Goal: Task Accomplishment & Management: Use online tool/utility

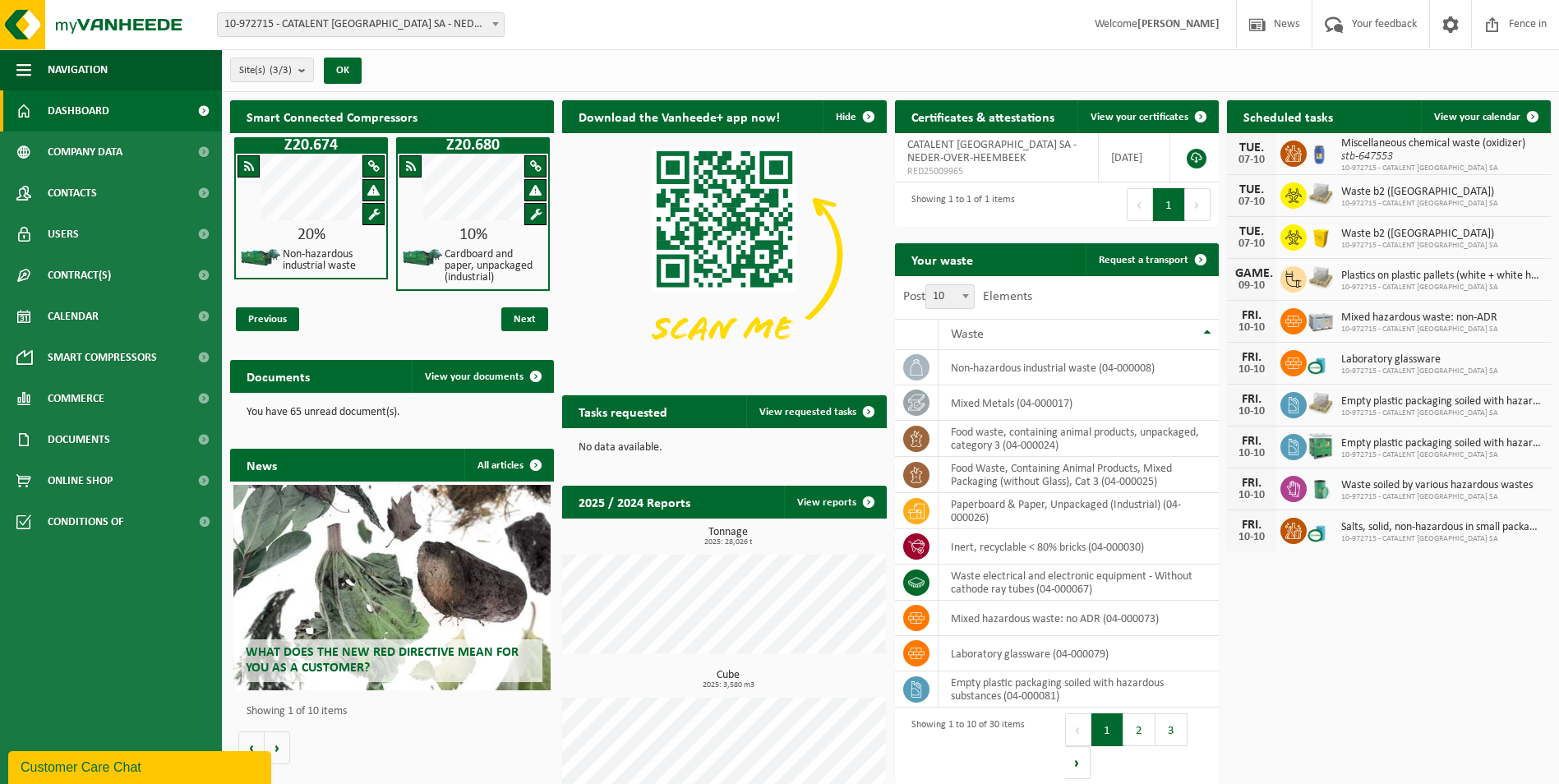
click at [411, 164] on span at bounding box center [410, 166] width 10 height 12
click at [253, 161] on span at bounding box center [249, 166] width 10 height 12
click at [285, 316] on span "Previous" at bounding box center [267, 319] width 63 height 24
click at [524, 327] on span "Next" at bounding box center [524, 319] width 46 height 24
click at [524, 329] on span "Next" at bounding box center [524, 319] width 46 height 24
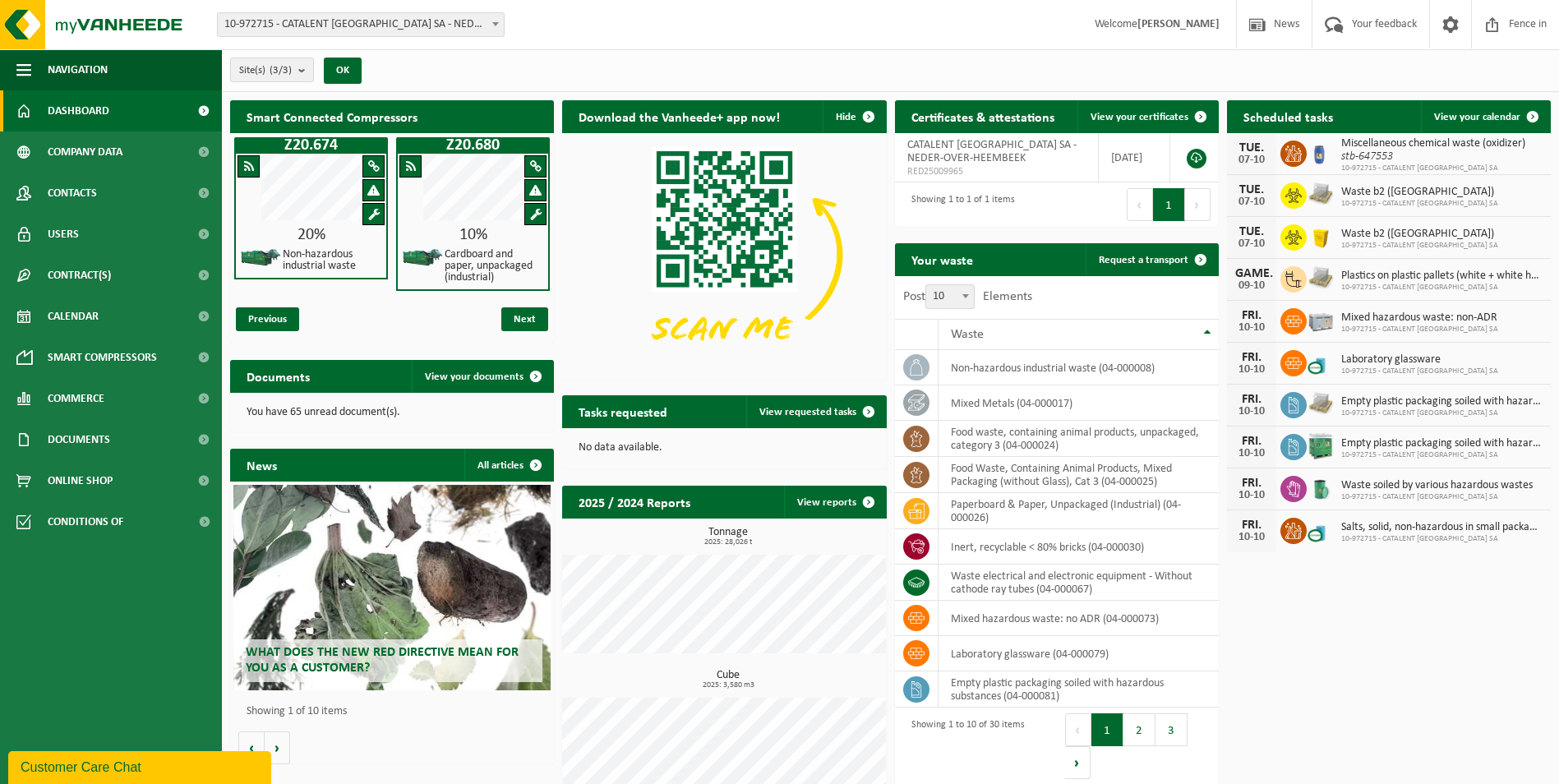
click at [365, 216] on div at bounding box center [374, 214] width 22 height 22
click at [375, 168] on span at bounding box center [374, 166] width 11 height 12
click at [97, 165] on span "Company data" at bounding box center [84, 152] width 75 height 41
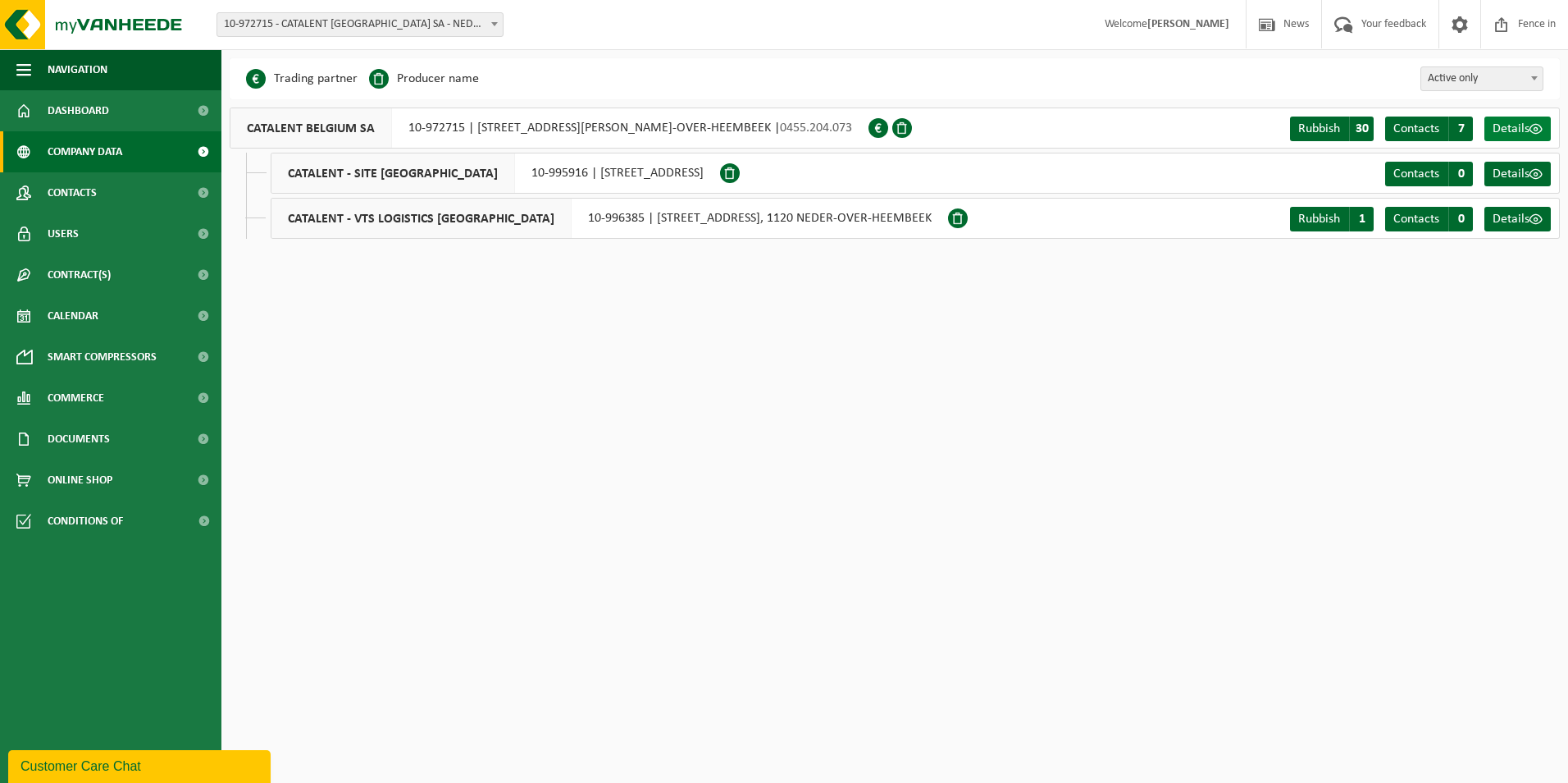
click at [1523, 132] on span "Details" at bounding box center [1512, 129] width 37 height 13
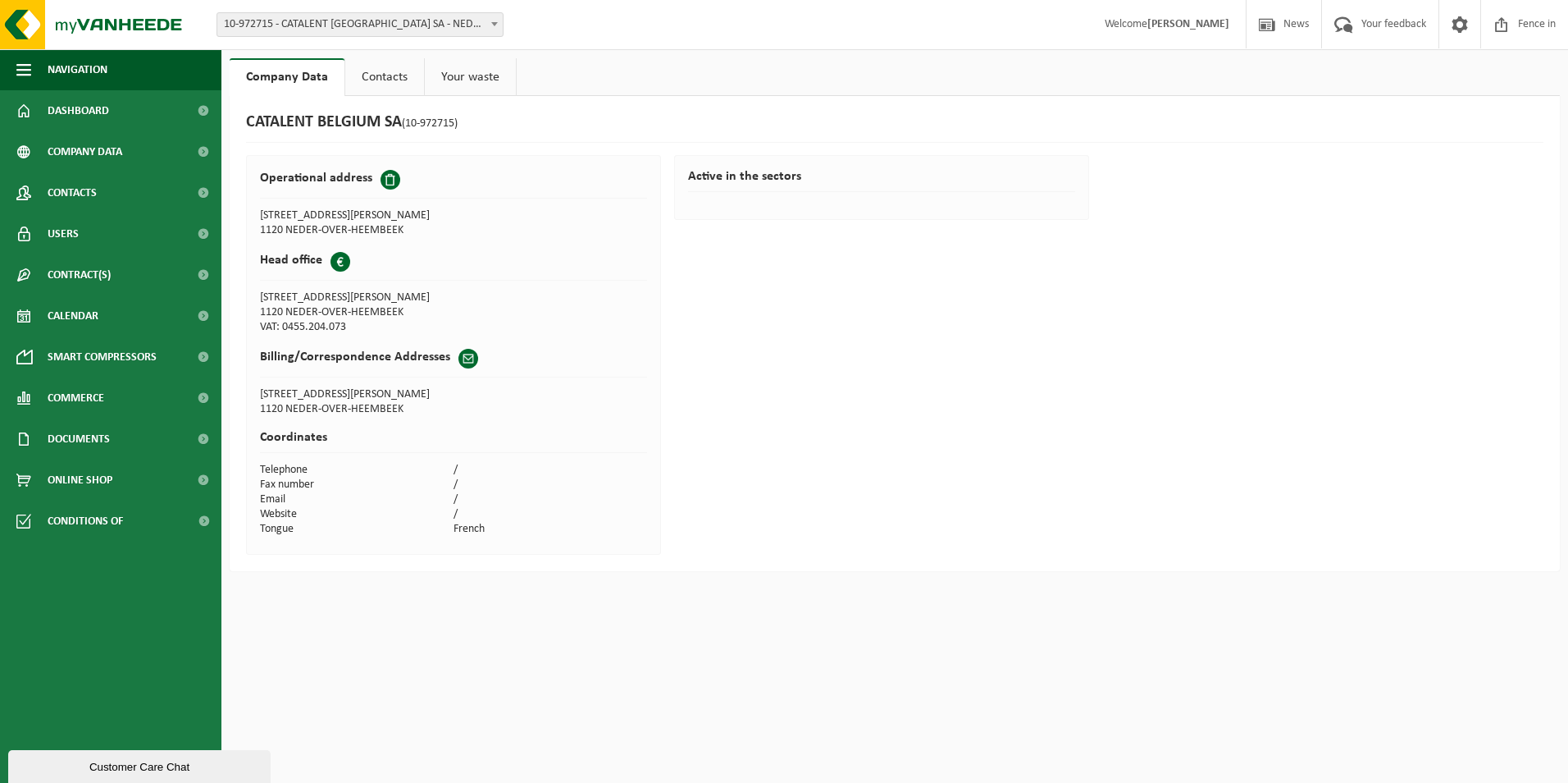
click at [402, 76] on link "Contacts" at bounding box center [384, 77] width 79 height 38
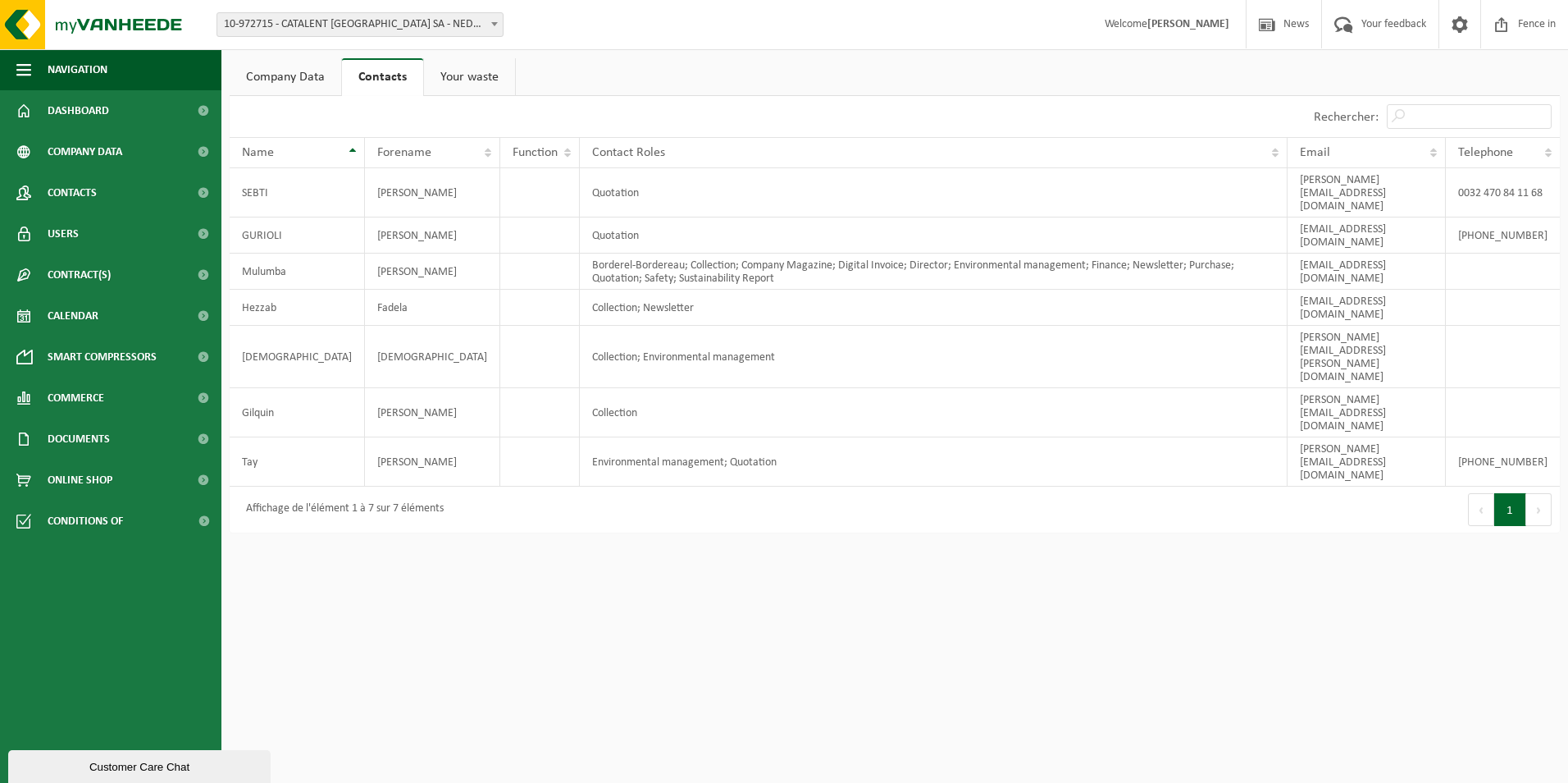
click at [466, 83] on link "Your waste" at bounding box center [470, 77] width 91 height 38
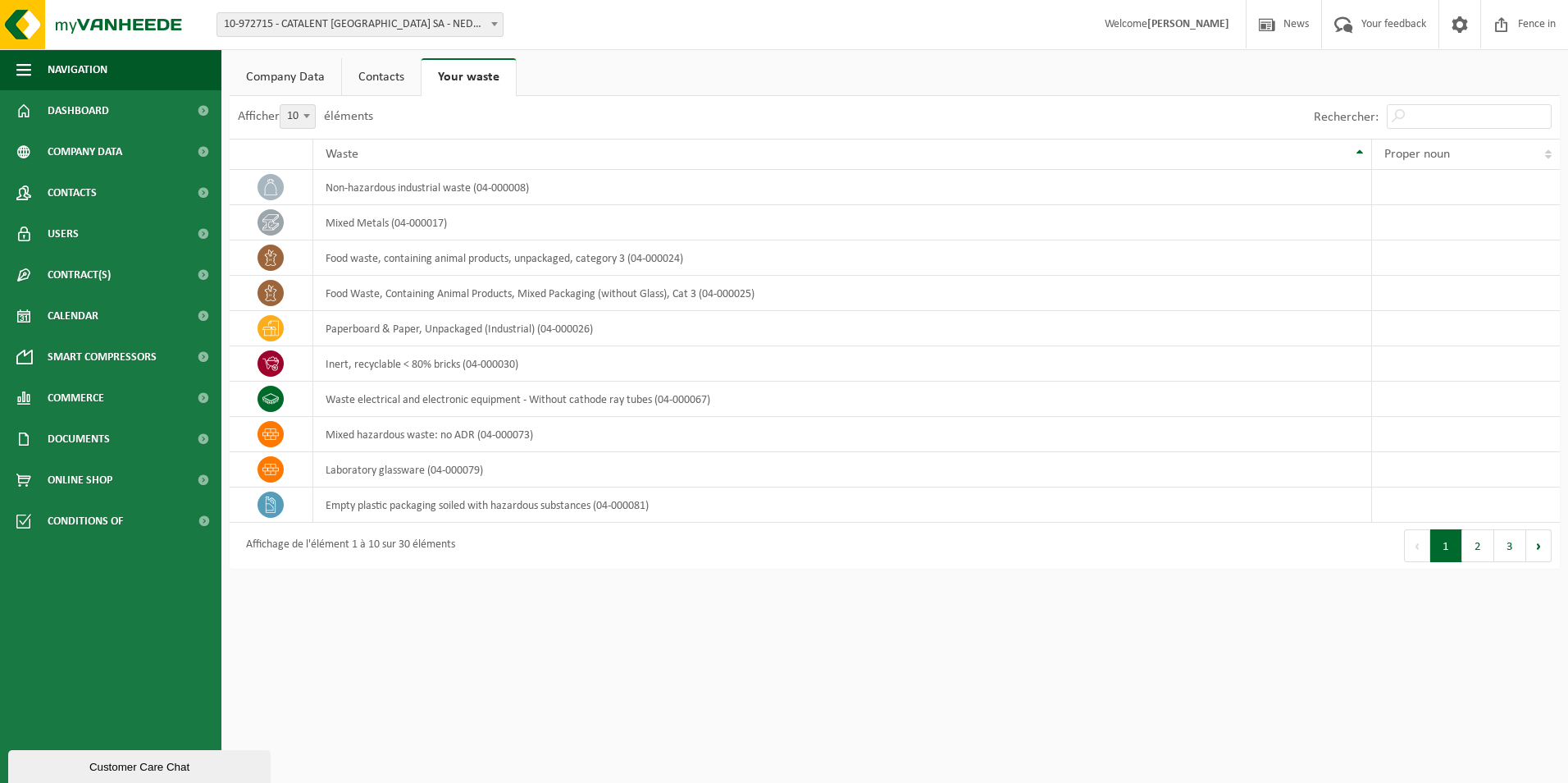
click at [280, 70] on link "Company Data" at bounding box center [285, 77] width 111 height 38
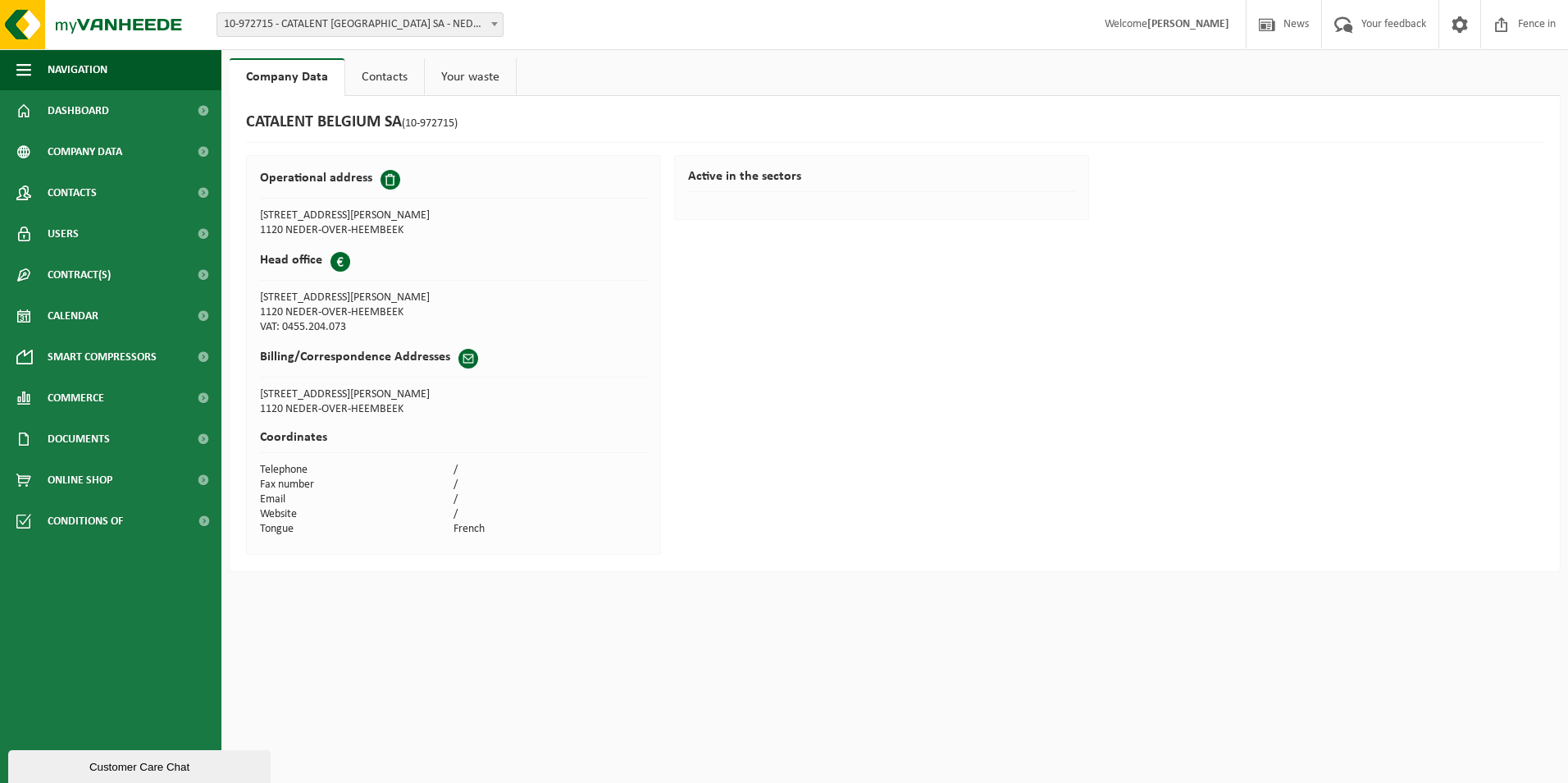
click at [376, 82] on link "Contacts" at bounding box center [384, 77] width 79 height 38
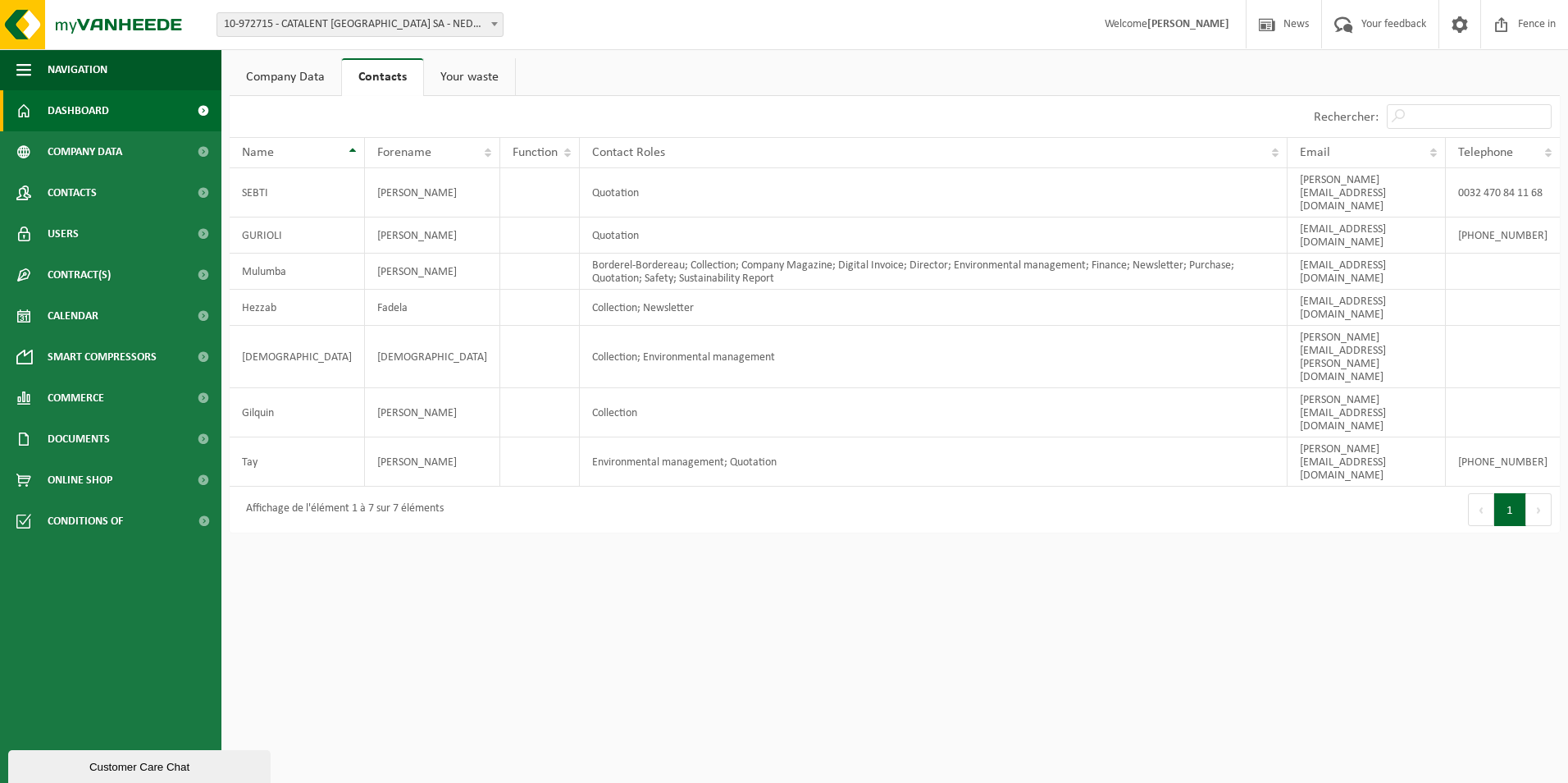
click at [76, 121] on span "Dashboard" at bounding box center [78, 110] width 61 height 41
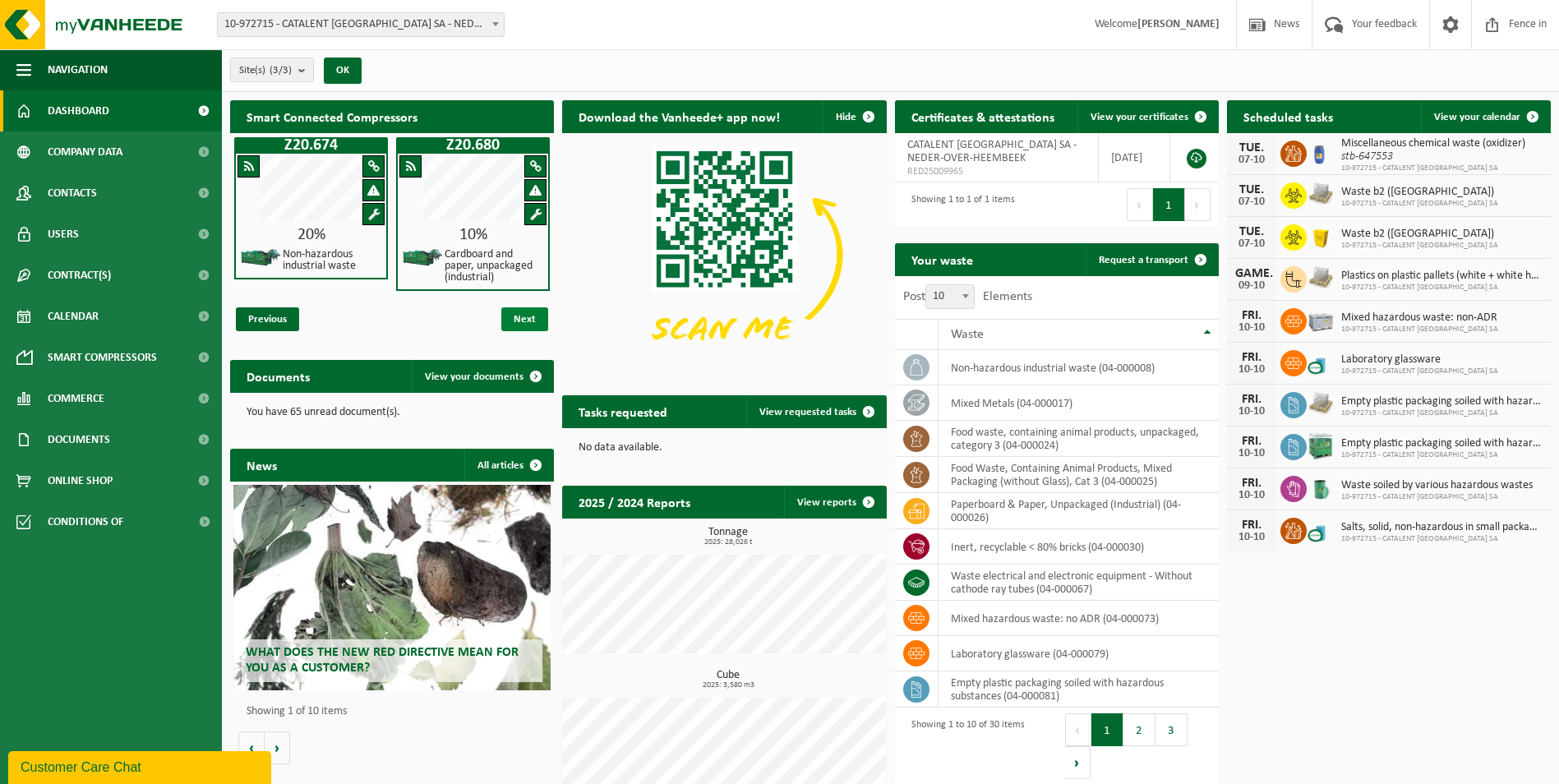
click at [536, 317] on span "Next" at bounding box center [524, 319] width 46 height 24
click at [110, 187] on link "Contacts" at bounding box center [110, 193] width 222 height 41
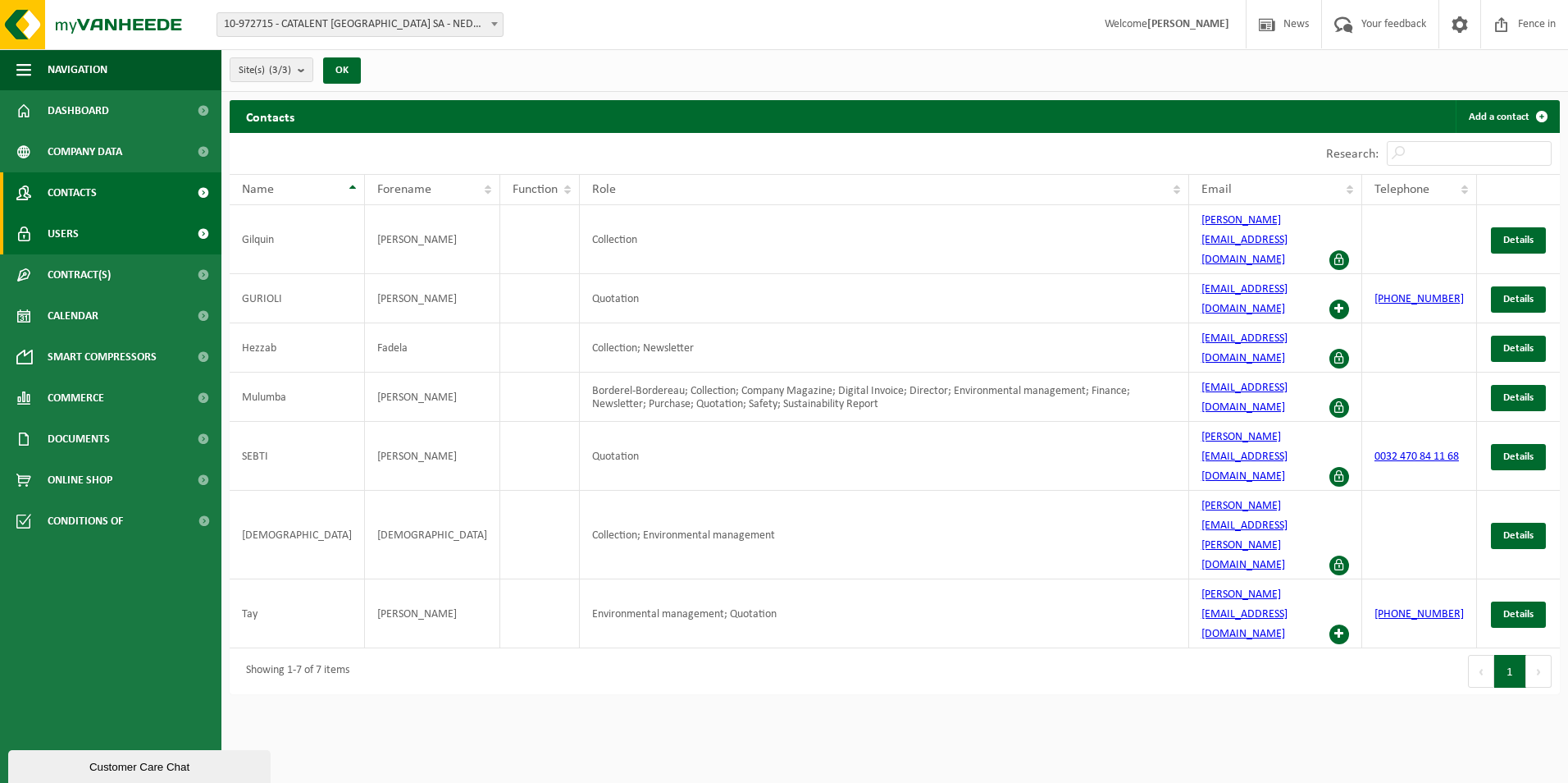
click at [111, 222] on link "Users" at bounding box center [110, 234] width 221 height 41
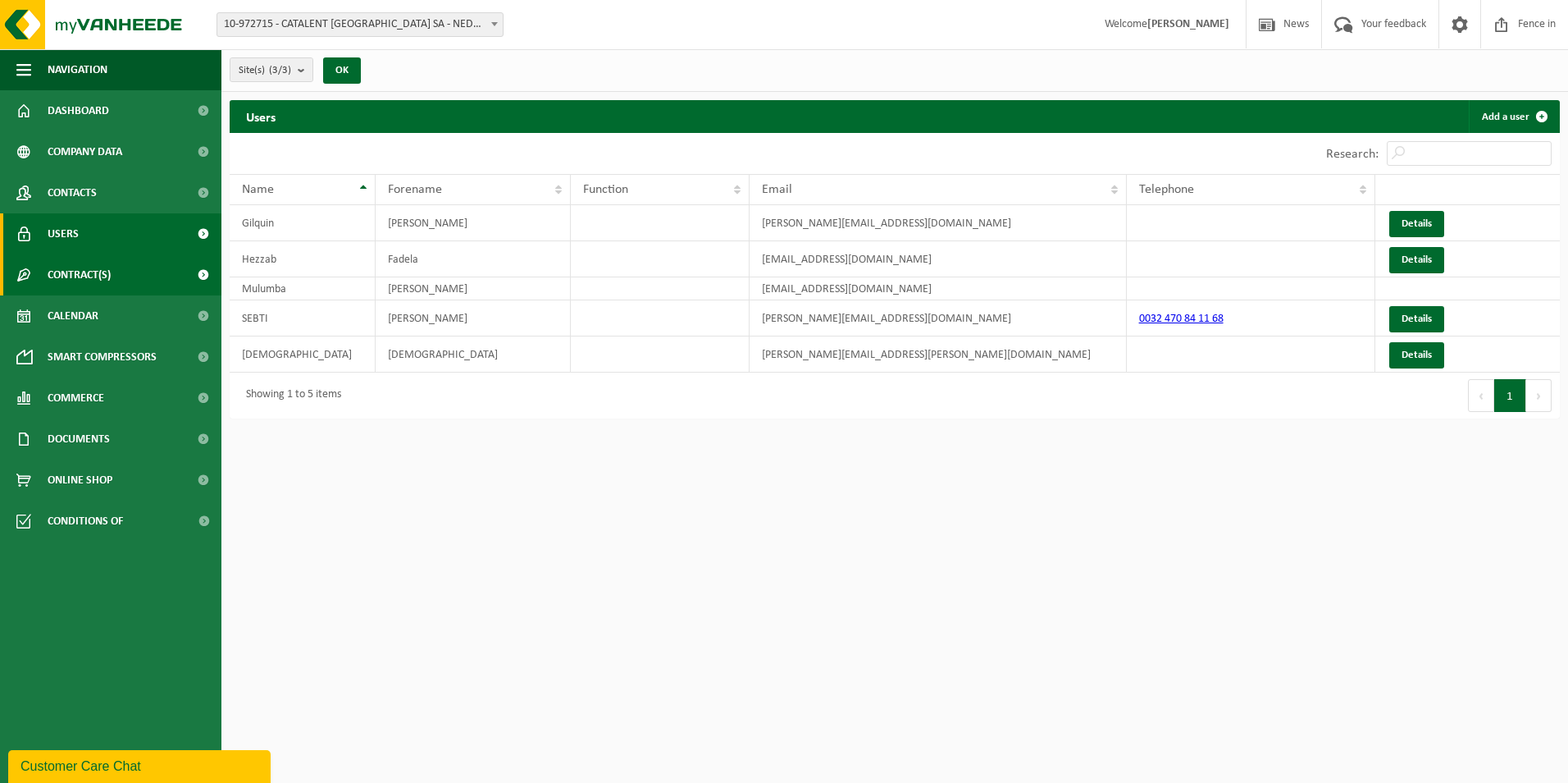
click at [123, 279] on link "Contract(s)" at bounding box center [110, 275] width 221 height 41
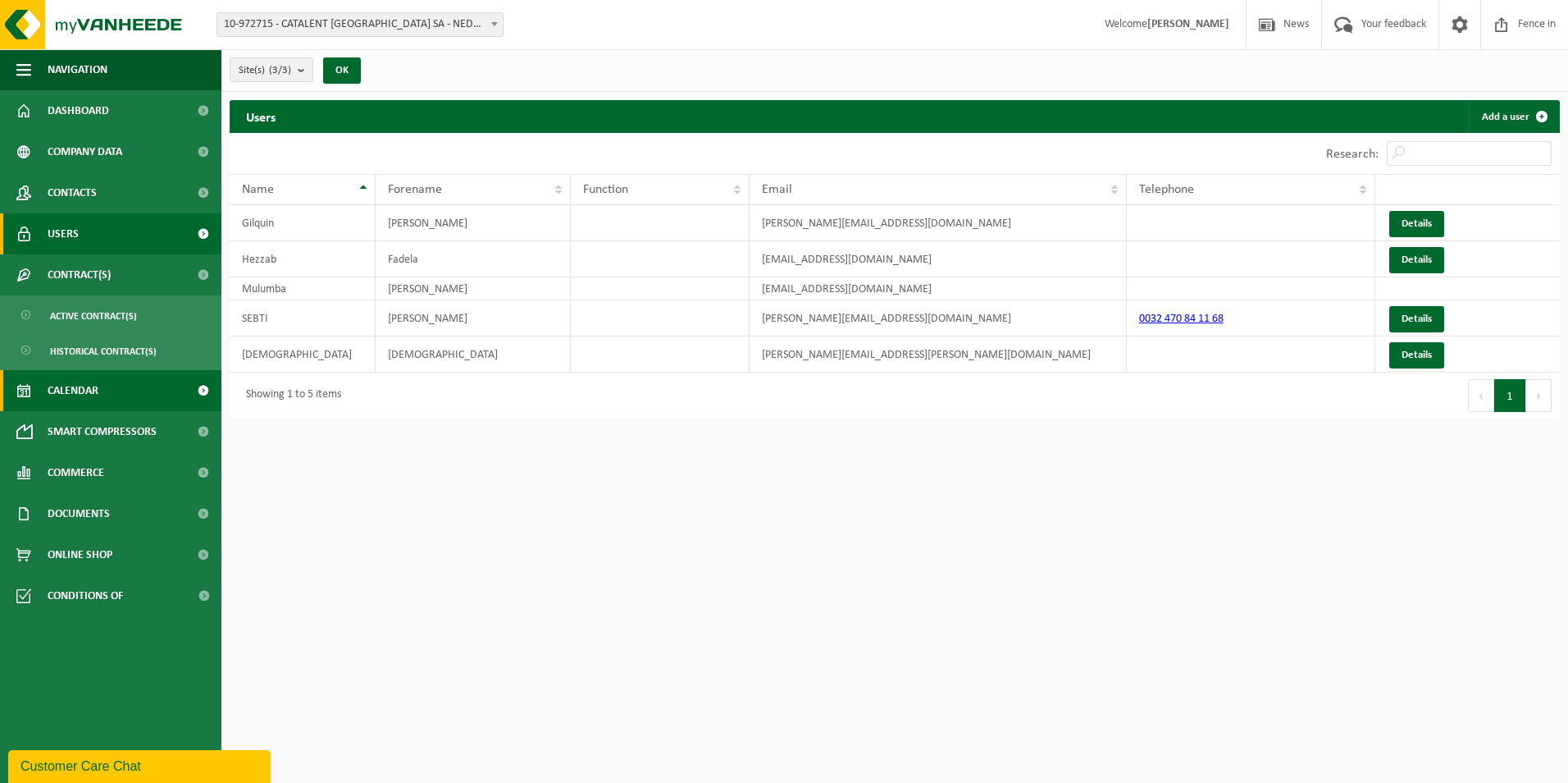
click at [114, 380] on link "Calendar" at bounding box center [110, 390] width 221 height 41
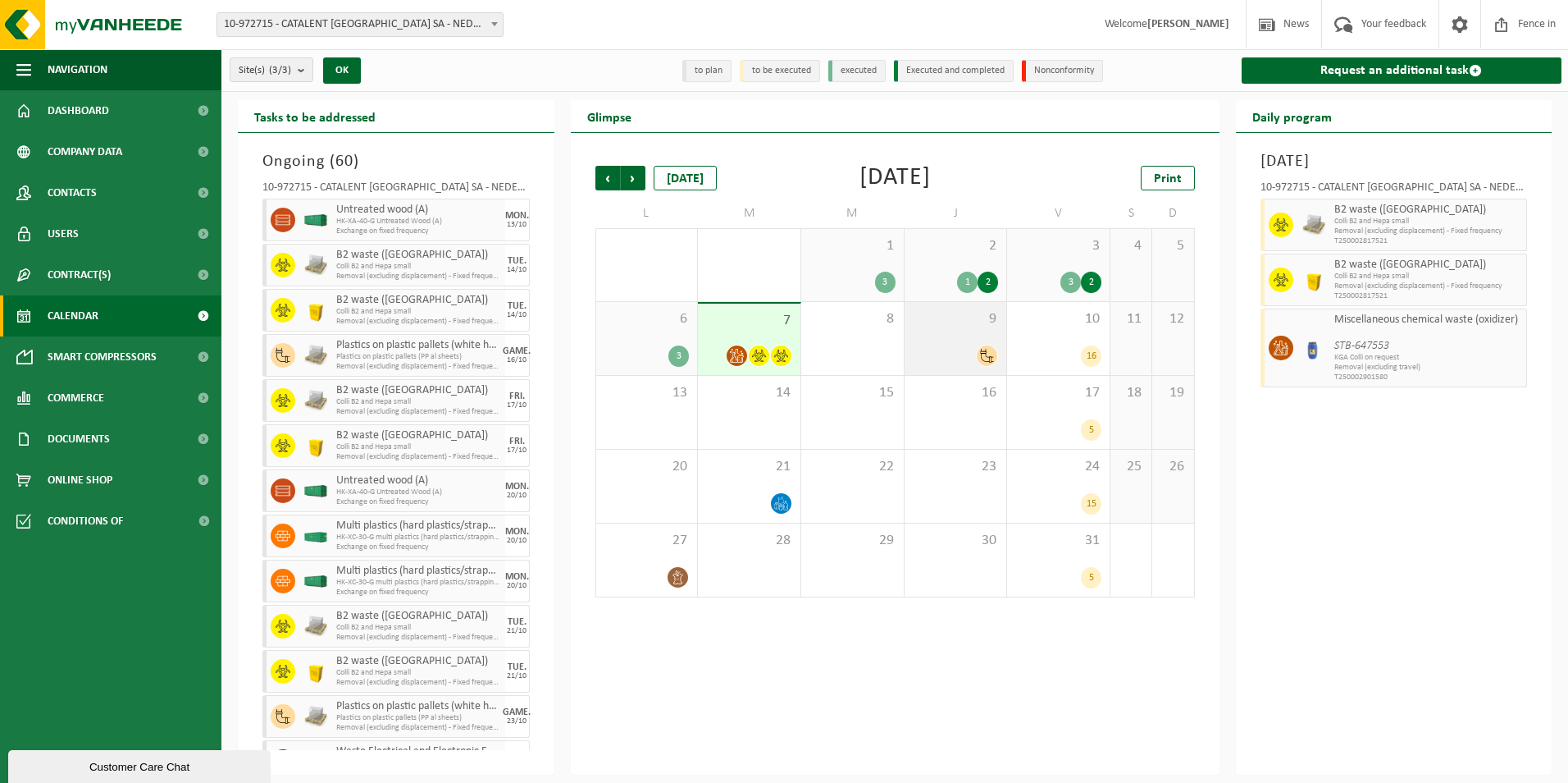
click at [986, 358] on icon at bounding box center [986, 355] width 14 height 14
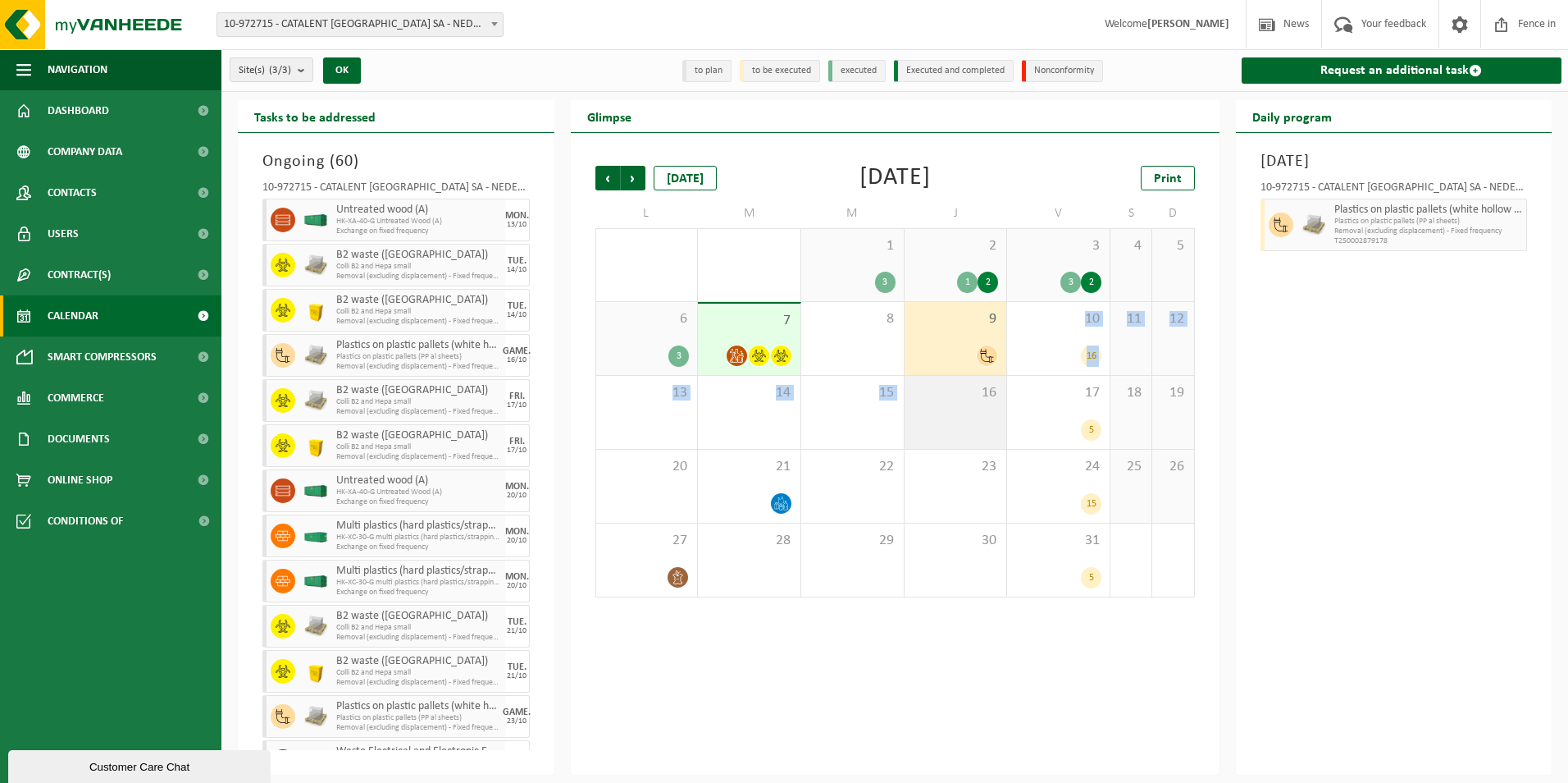
drag, startPoint x: 980, startPoint y: 349, endPoint x: 971, endPoint y: 407, distance: 58.7
click at [971, 407] on tbody "29 2 3 30 1 1 3 2 1 2 3 3 2 4 5 6 3 7 8 9 10 16 11 12 13 14 15 16 17 5 18 19 20…" at bounding box center [895, 412] width 599 height 370
drag, startPoint x: 971, startPoint y: 407, endPoint x: 1244, endPoint y: 405, distance: 273.0
click at [1244, 405] on div "Thursday, October 9, 2025 10-972715 - CATALENT BELGIUM SA - NEDER-OVER-HEEMBEEK…" at bounding box center [1395, 453] width 317 height 642
click at [947, 337] on div "9" at bounding box center [956, 338] width 103 height 73
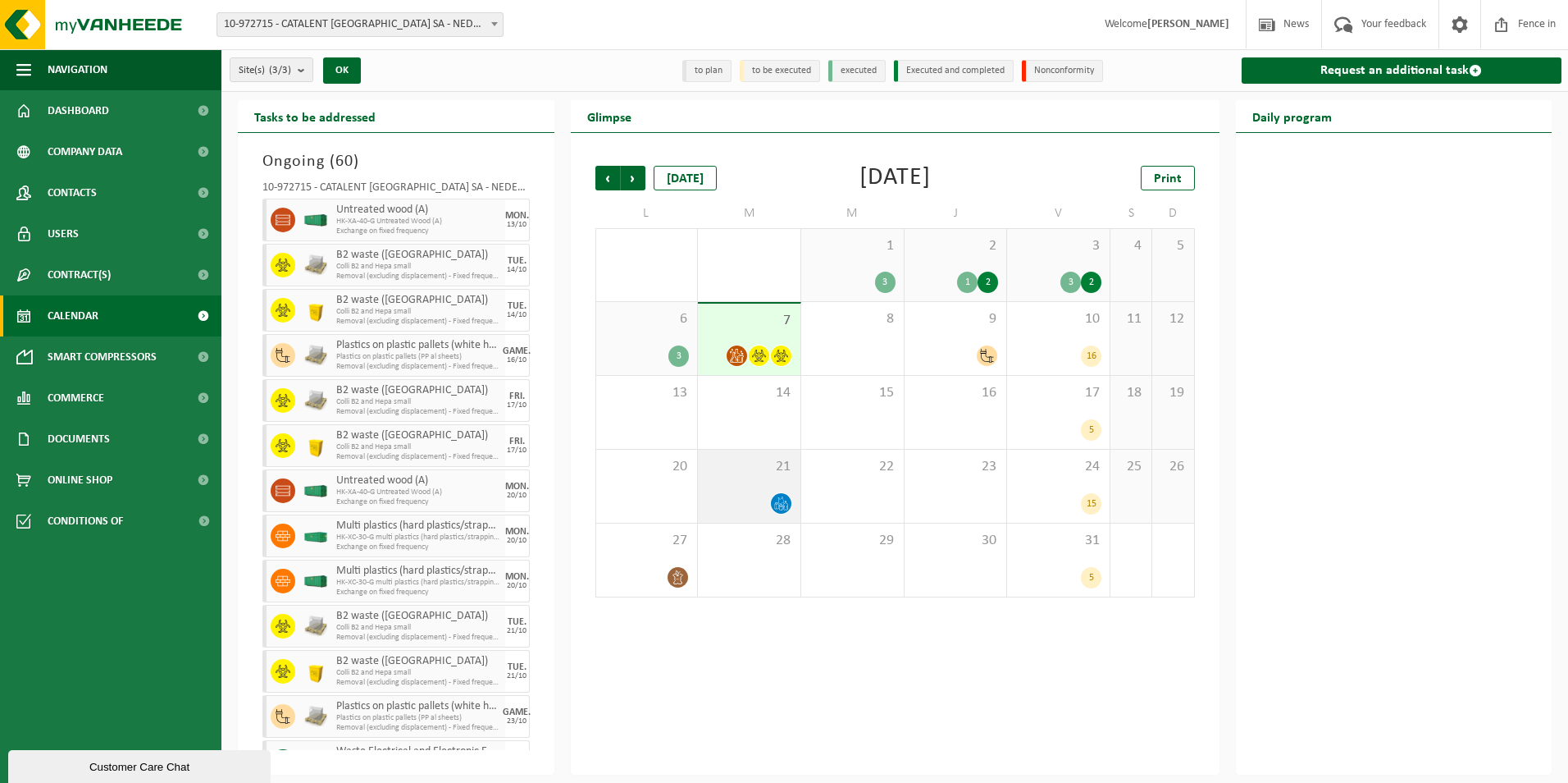
click at [778, 498] on icon at bounding box center [781, 503] width 14 height 14
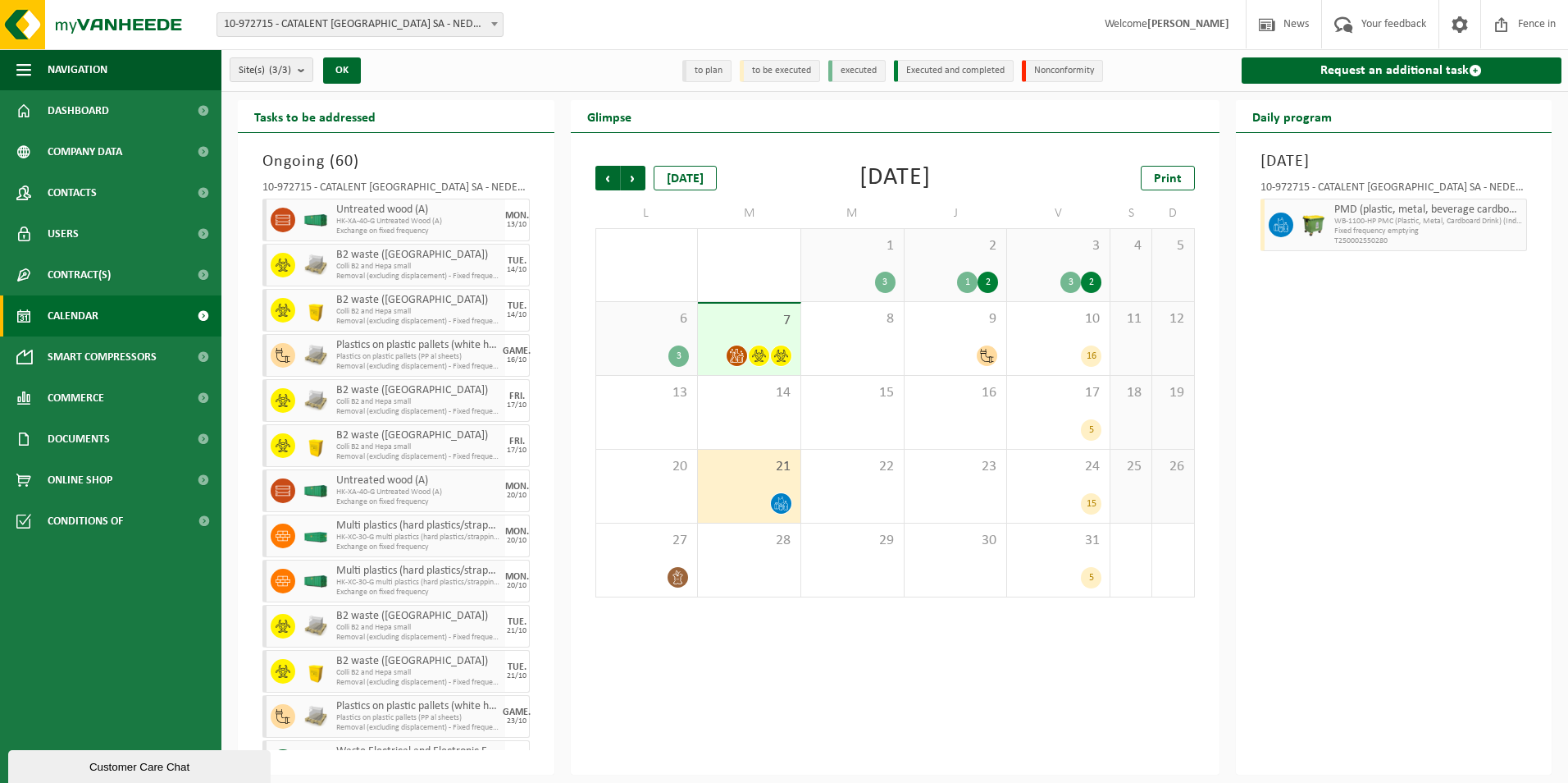
drag, startPoint x: 780, startPoint y: 503, endPoint x: 1500, endPoint y: 234, distance: 768.6
click at [1500, 234] on div "PMD (plastic, metal, beverage cardboard) (industrial) WB-1100-HP PMC (Plastic, …" at bounding box center [1428, 224] width 197 height 53
click at [1525, 220] on button "button" at bounding box center [1514, 224] width 25 height 53
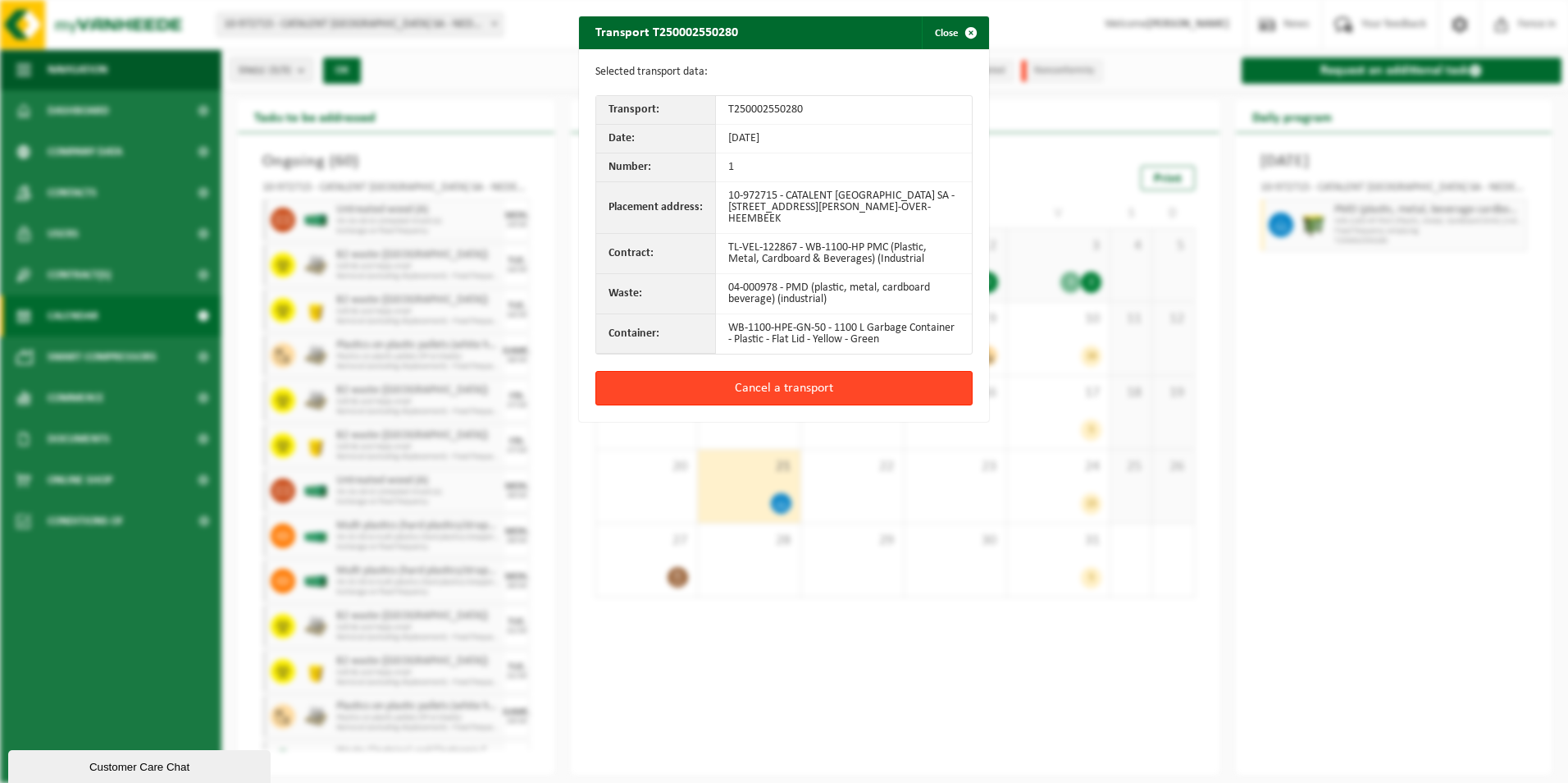
click at [869, 371] on button "Cancel a transport" at bounding box center [784, 387] width 377 height 34
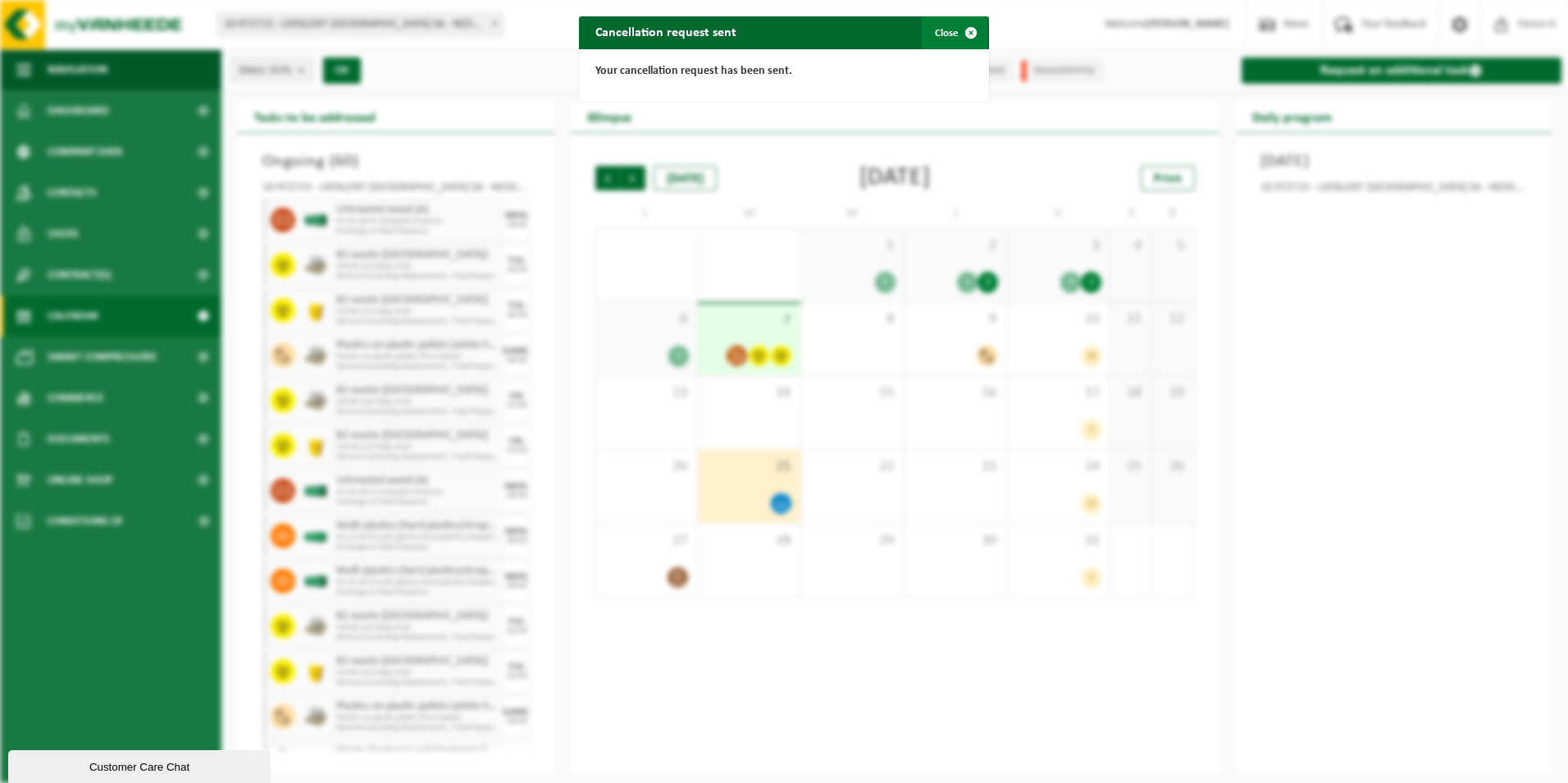
click at [969, 39] on span "button" at bounding box center [971, 32] width 32 height 32
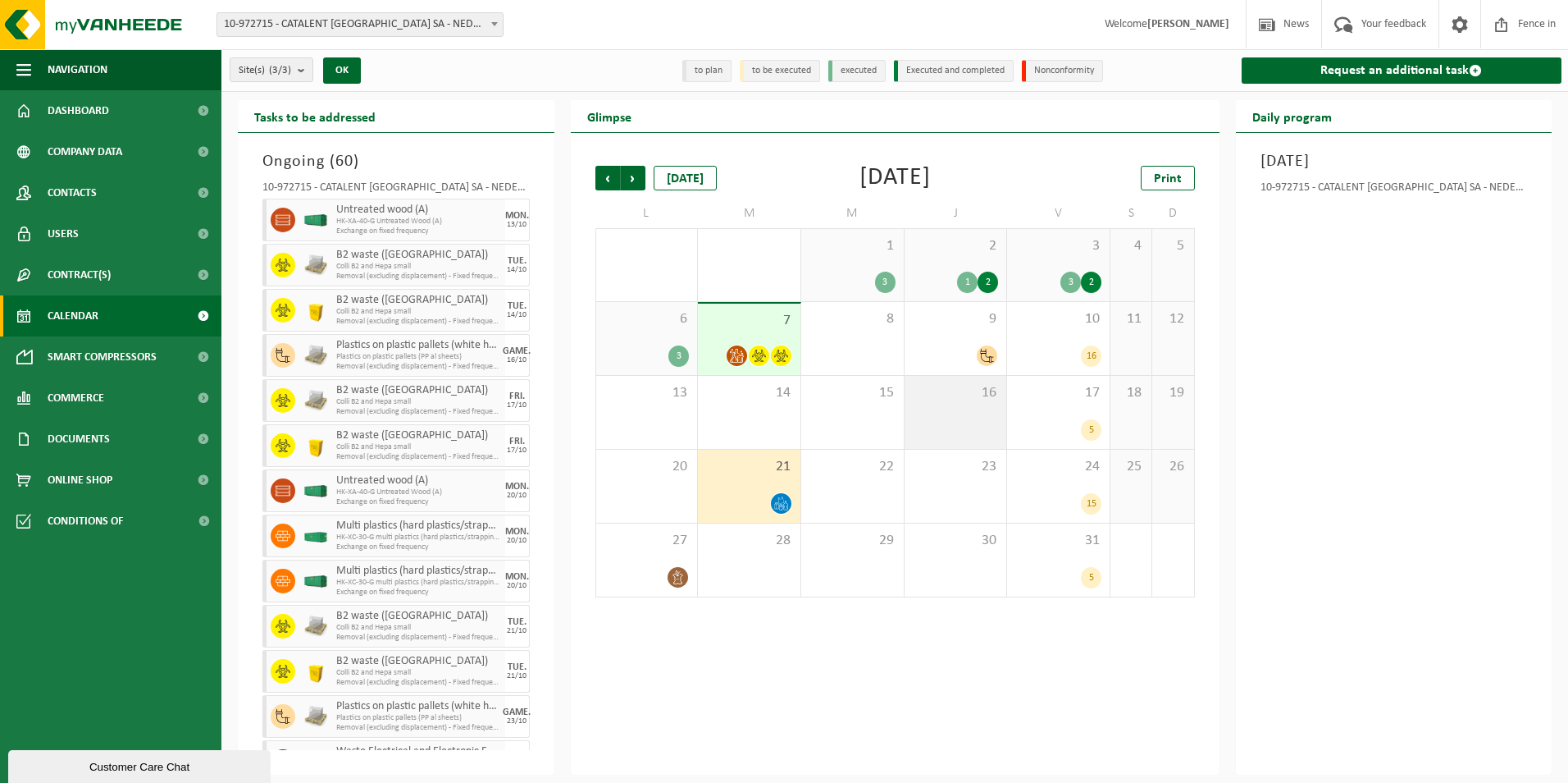
click at [974, 382] on div "16" at bounding box center [956, 412] width 103 height 73
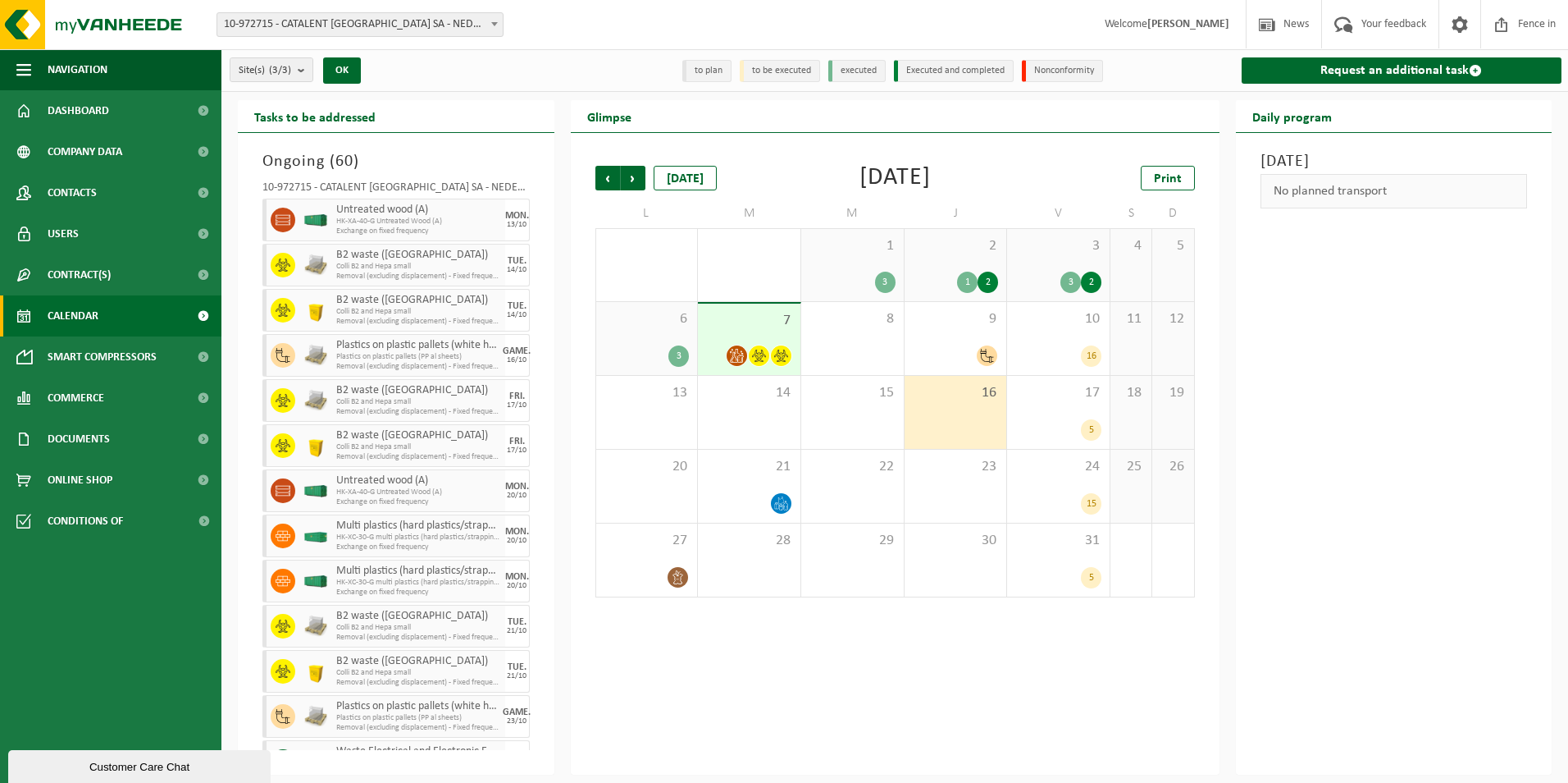
click at [1374, 184] on div "No planned transport" at bounding box center [1394, 191] width 268 height 34
click at [1423, 67] on font "Request an additional task" at bounding box center [1395, 70] width 148 height 13
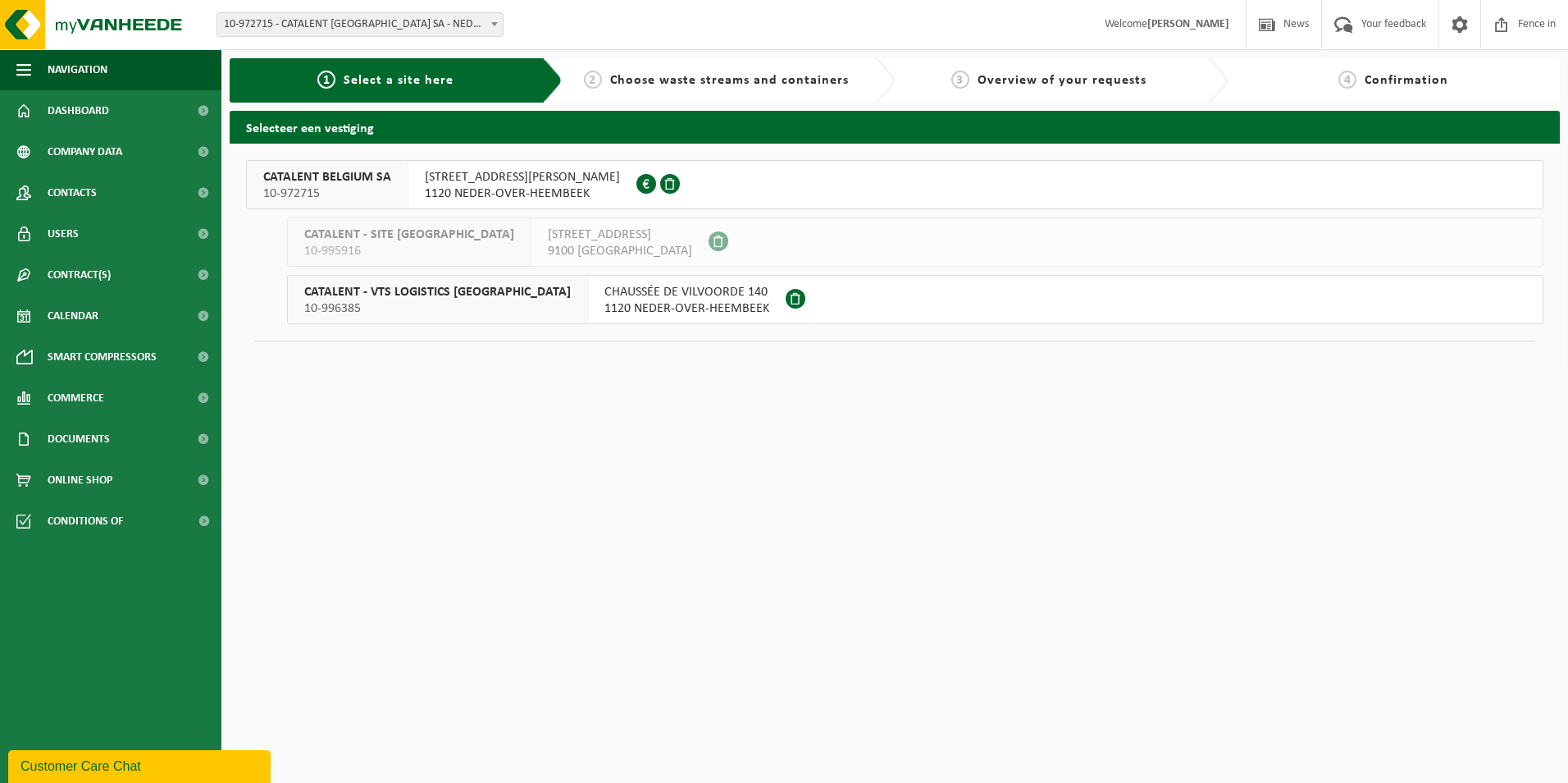
click at [512, 183] on span "RUE FONT SAINT LANDRY 10" at bounding box center [522, 177] width 195 height 17
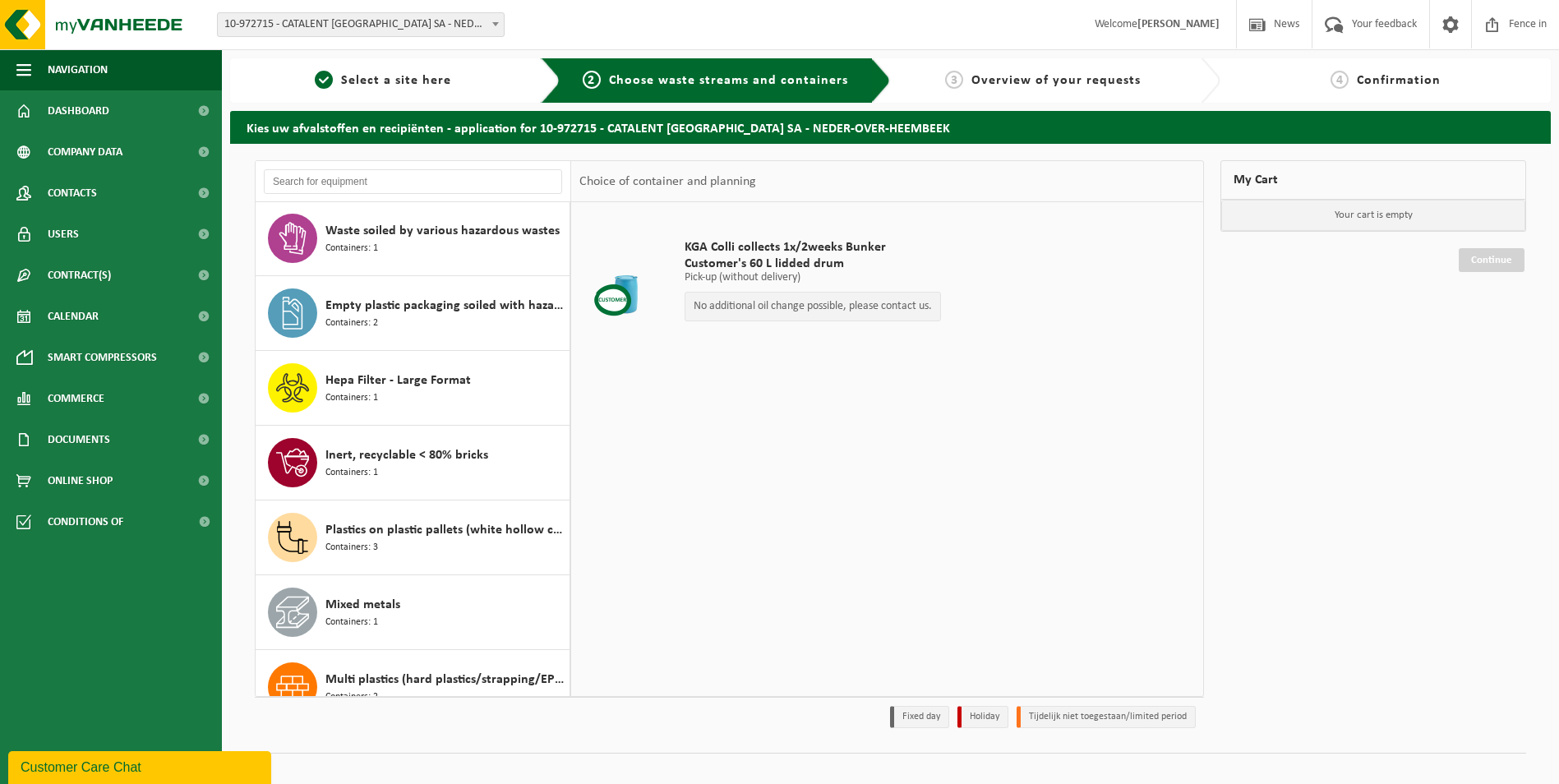
scroll to position [1202, 0]
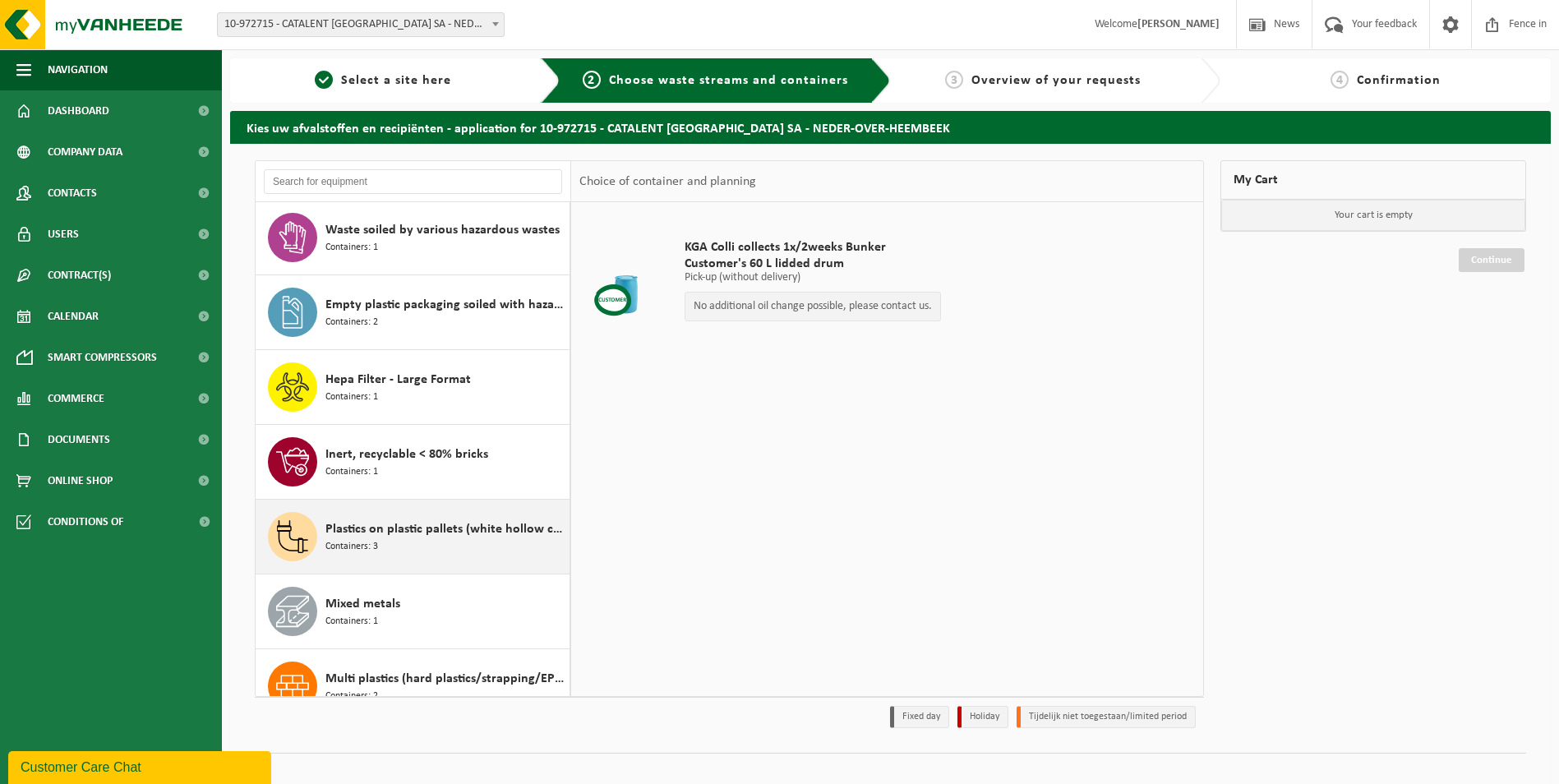
click at [444, 547] on div "Plastics on plastic pallets (white hollow core PP sheets+ white hard PS + hard …" at bounding box center [445, 536] width 240 height 49
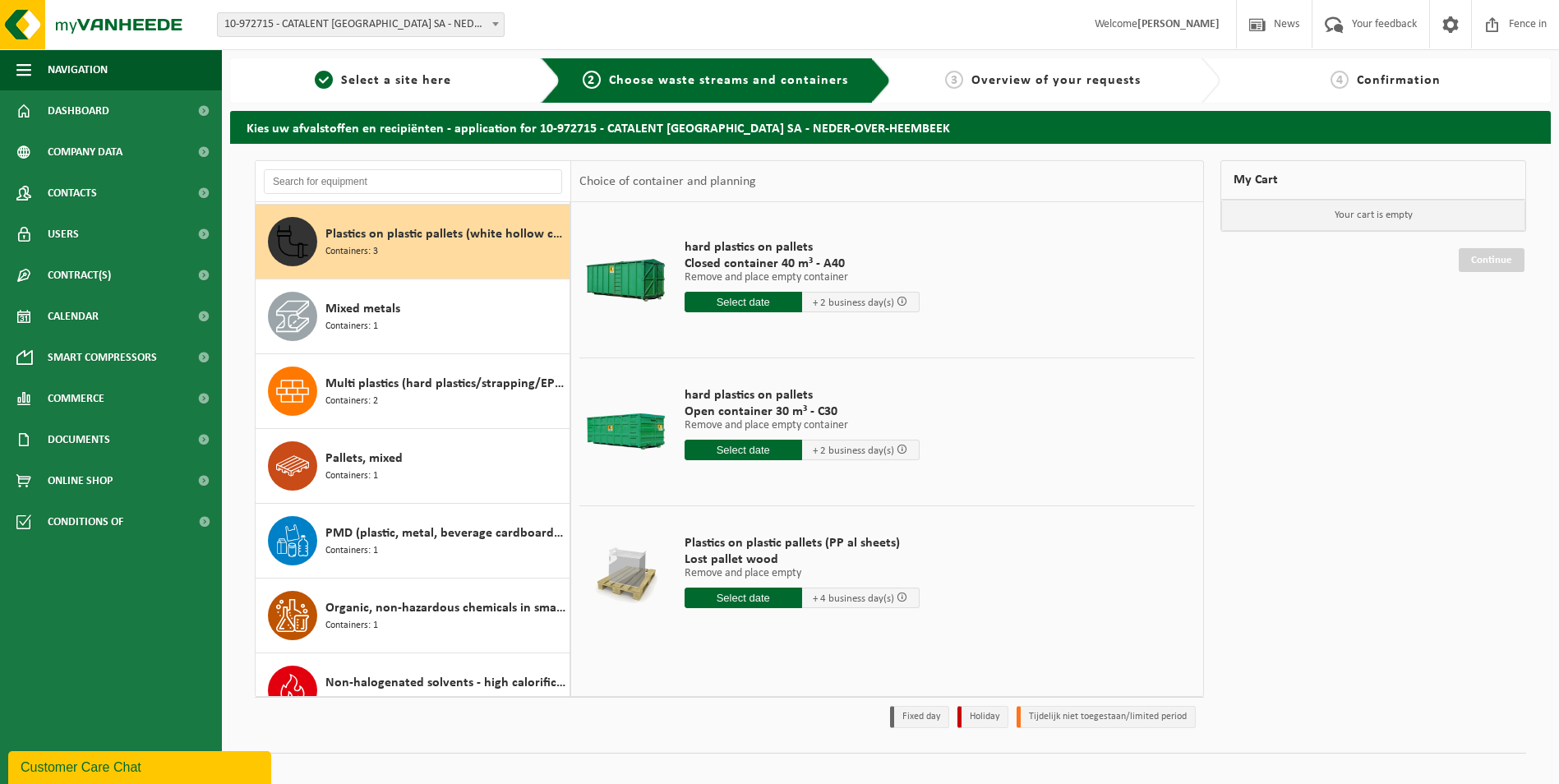
scroll to position [19, 0]
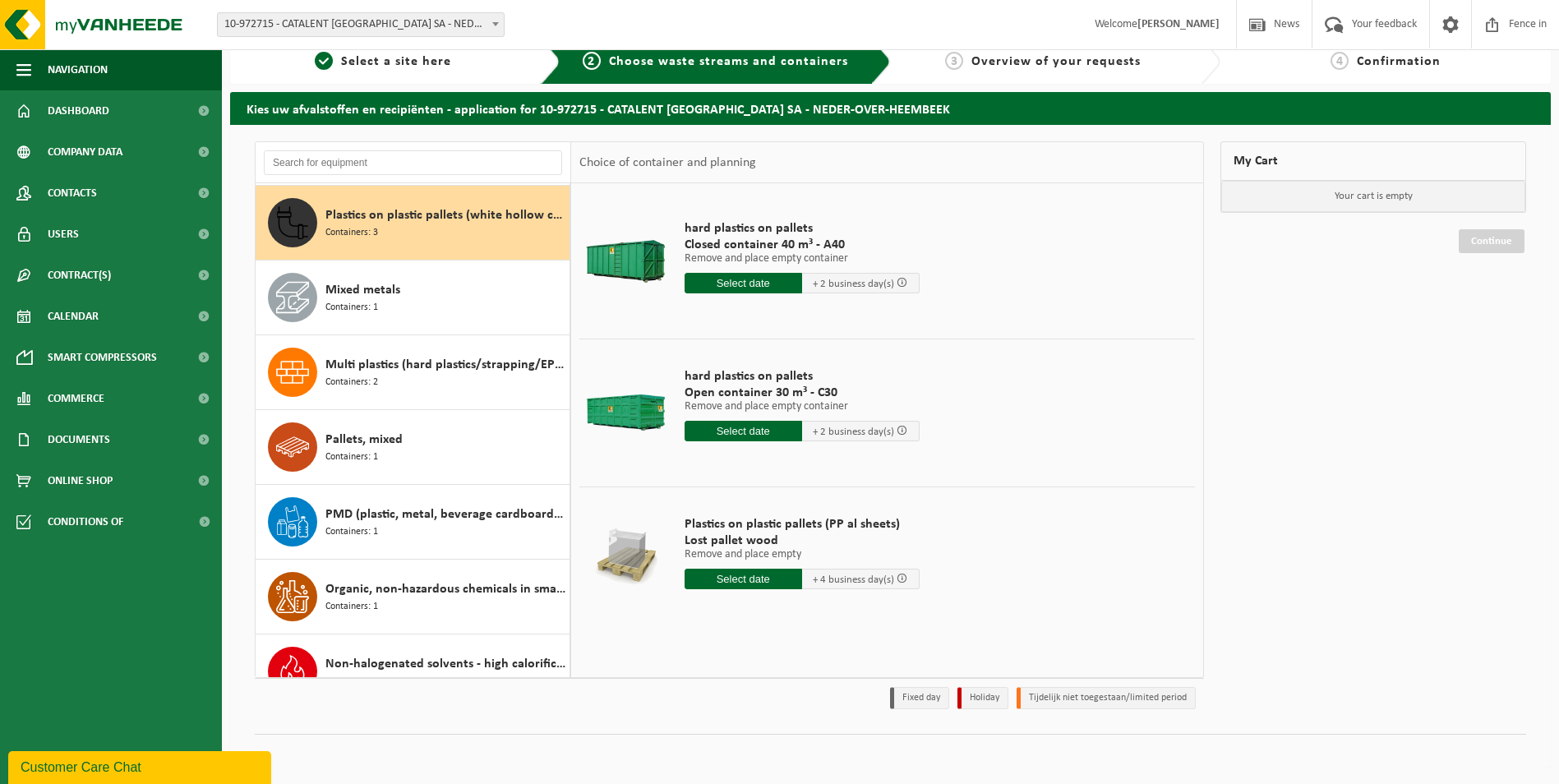
click at [722, 580] on input "text" at bounding box center [743, 579] width 118 height 20
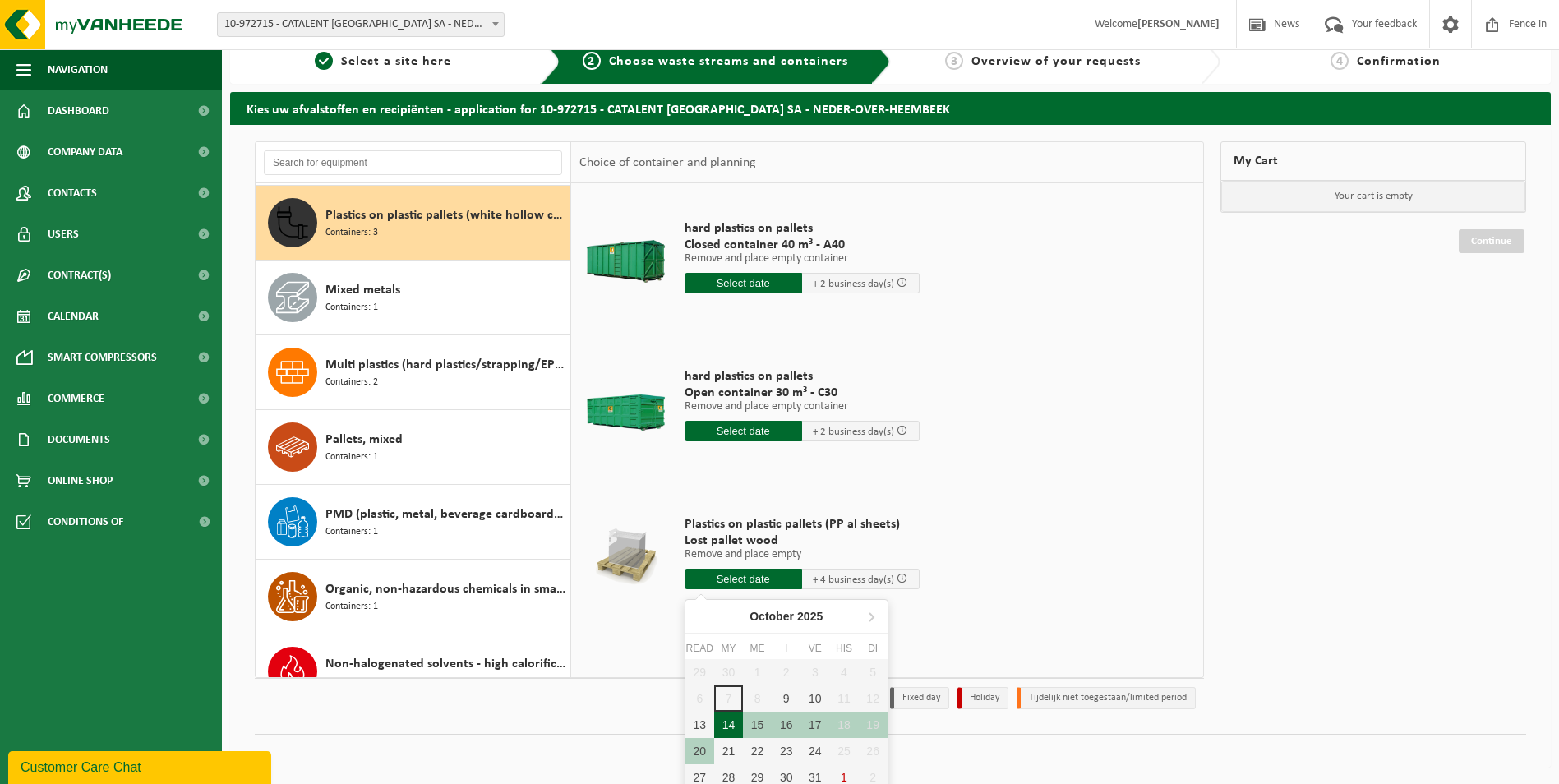
click at [733, 720] on div "14" at bounding box center [728, 725] width 29 height 26
type input "à partir de 2025-10-14"
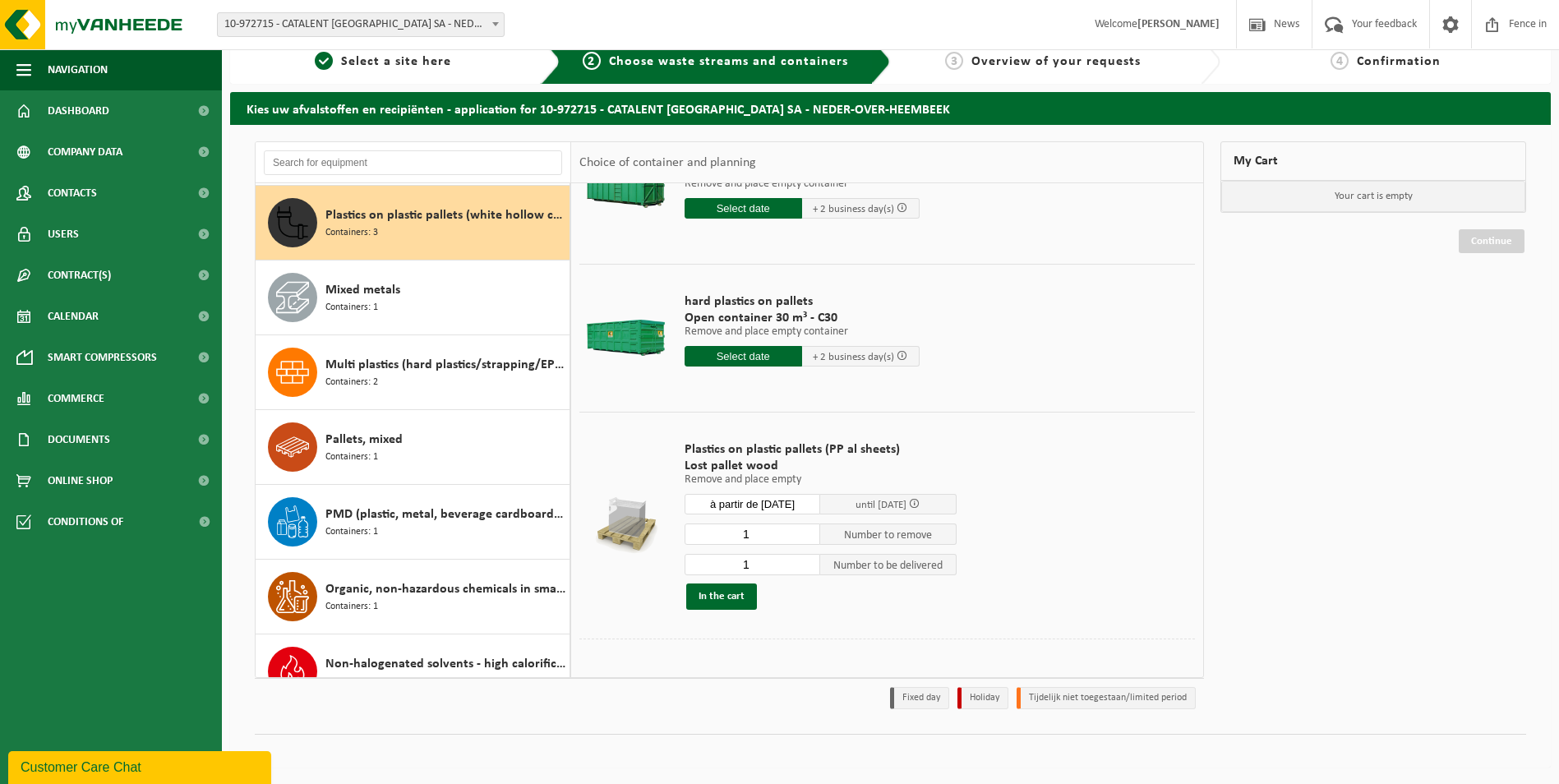
scroll to position [76, 0]
click at [805, 531] on input "2" at bounding box center [753, 532] width 136 height 21
click at [805, 531] on input "3" at bounding box center [753, 532] width 136 height 21
click at [805, 531] on input "4" at bounding box center [753, 532] width 136 height 21
click at [805, 531] on input "5" at bounding box center [753, 532] width 136 height 21
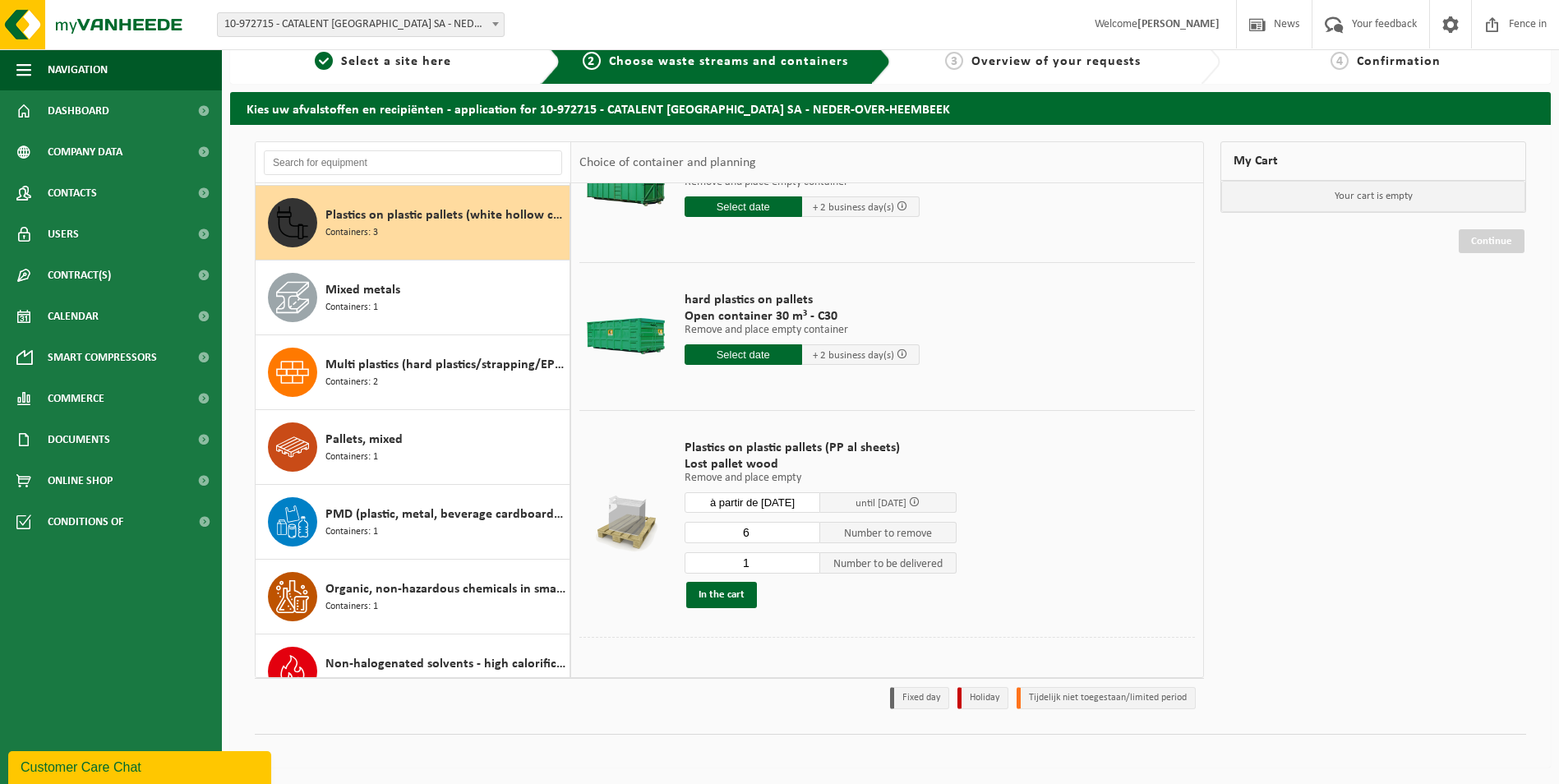
click at [805, 531] on input "6" at bounding box center [753, 532] width 136 height 21
click at [805, 531] on input "7" at bounding box center [753, 532] width 136 height 21
click at [805, 531] on input "8" at bounding box center [753, 532] width 136 height 21
click at [805, 531] on input "9" at bounding box center [753, 532] width 136 height 21
click at [805, 531] on input "10" at bounding box center [753, 532] width 136 height 21
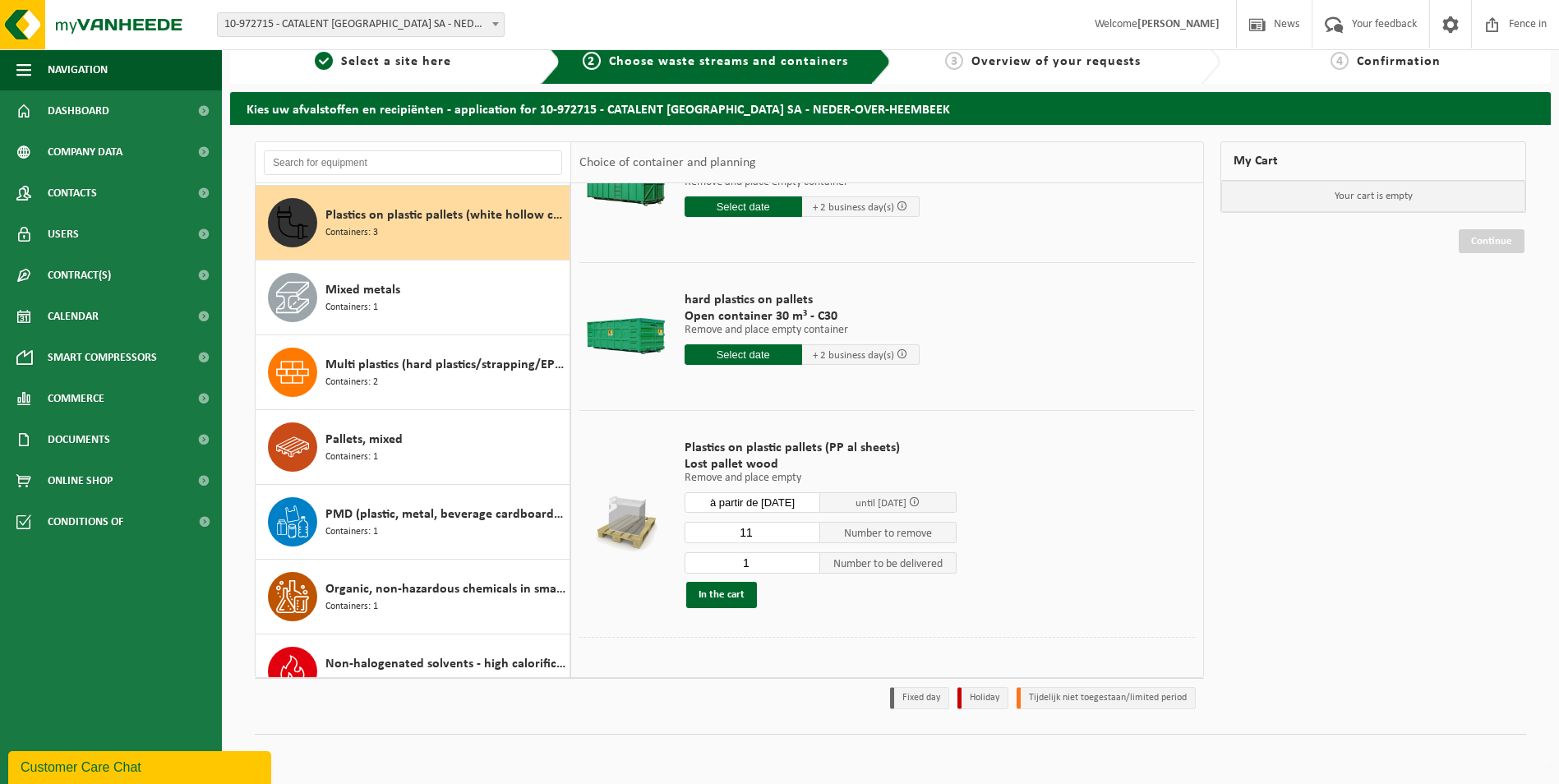
click at [805, 531] on input "11" at bounding box center [753, 532] width 136 height 21
click at [805, 531] on input "12" at bounding box center [753, 532] width 136 height 21
click at [805, 531] on input "13" at bounding box center [753, 532] width 136 height 21
click at [805, 531] on input "14" at bounding box center [753, 532] width 136 height 21
click at [805, 531] on input "15" at bounding box center [753, 532] width 136 height 21
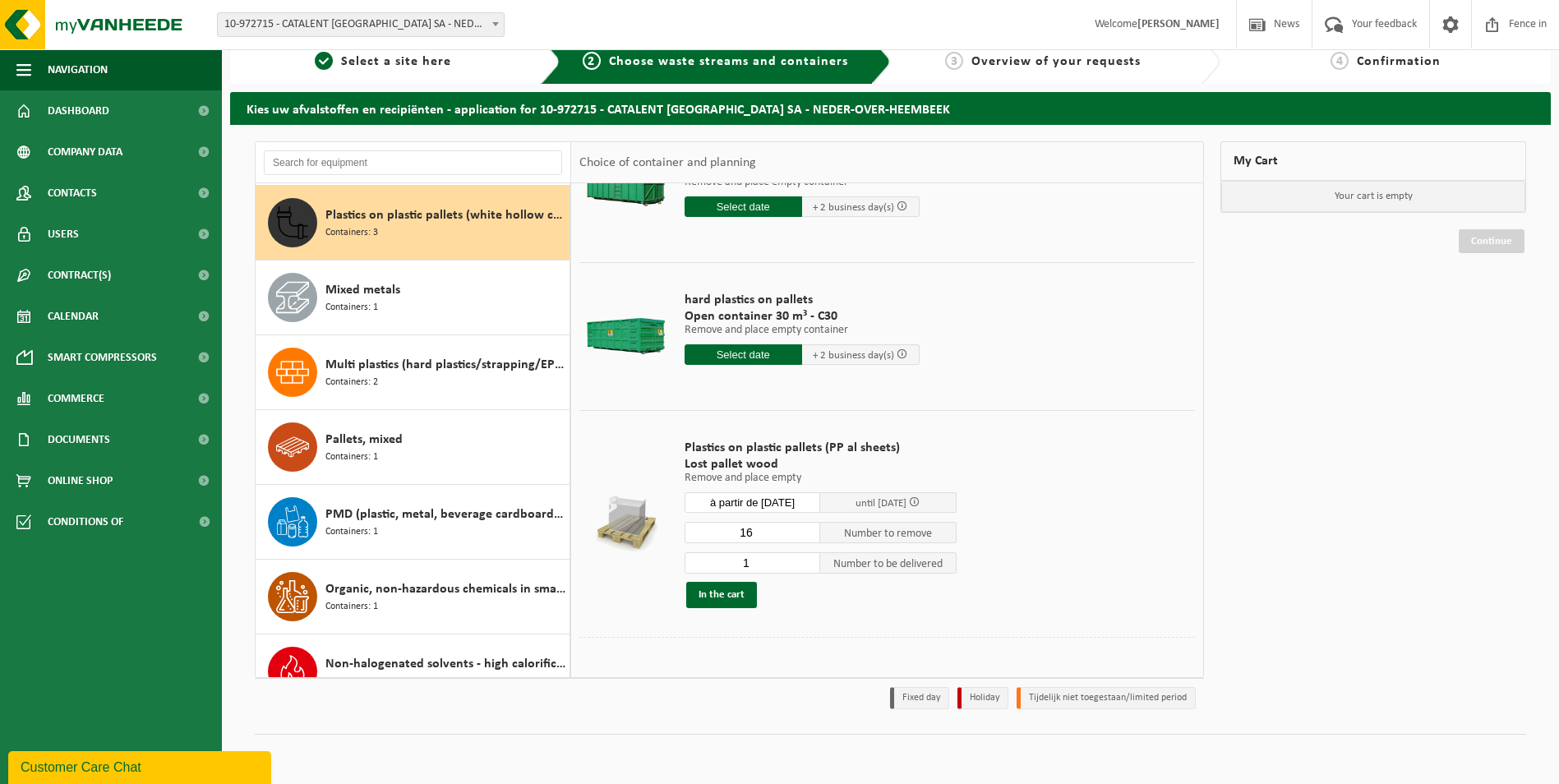
click at [805, 531] on input "16" at bounding box center [753, 532] width 136 height 21
click at [805, 531] on input "17" at bounding box center [753, 532] width 136 height 21
click at [805, 531] on input "18" at bounding box center [753, 532] width 136 height 21
click at [805, 531] on input "19" at bounding box center [753, 532] width 136 height 21
click at [805, 531] on input "20" at bounding box center [753, 532] width 136 height 21
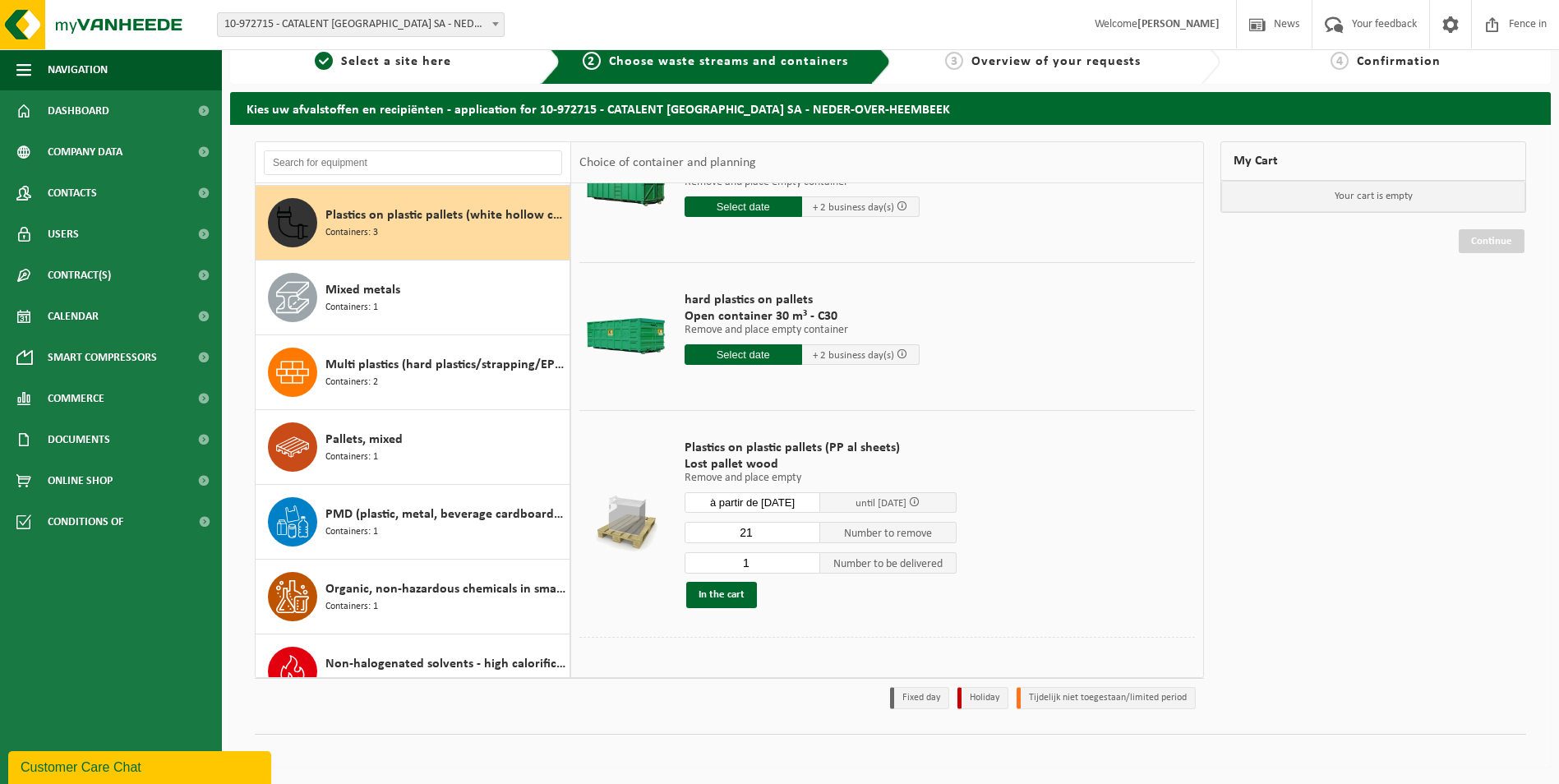
click at [805, 531] on input "21" at bounding box center [753, 532] width 136 height 21
click at [805, 531] on input "22" at bounding box center [753, 532] width 136 height 21
click at [805, 531] on input "23" at bounding box center [753, 532] width 136 height 21
click at [805, 531] on input "24" at bounding box center [753, 532] width 136 height 21
click at [805, 531] on input "25" at bounding box center [753, 532] width 136 height 21
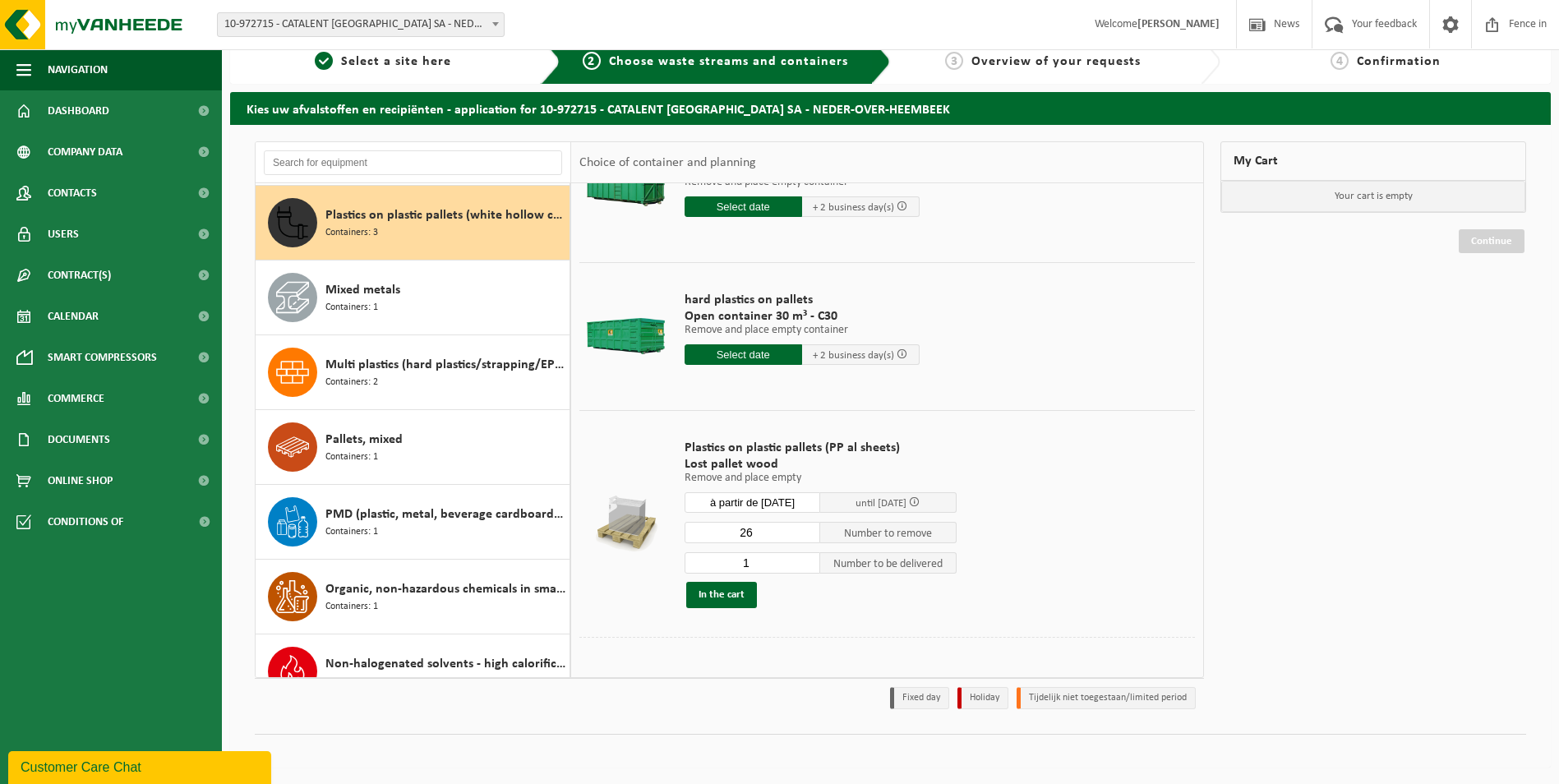
click at [805, 531] on input "26" at bounding box center [753, 532] width 136 height 21
click at [805, 531] on input "27" at bounding box center [753, 532] width 136 height 21
click at [805, 531] on input "28" at bounding box center [753, 532] width 136 height 21
click at [805, 531] on input "29" at bounding box center [753, 532] width 136 height 21
click at [805, 531] on input "30" at bounding box center [753, 532] width 136 height 21
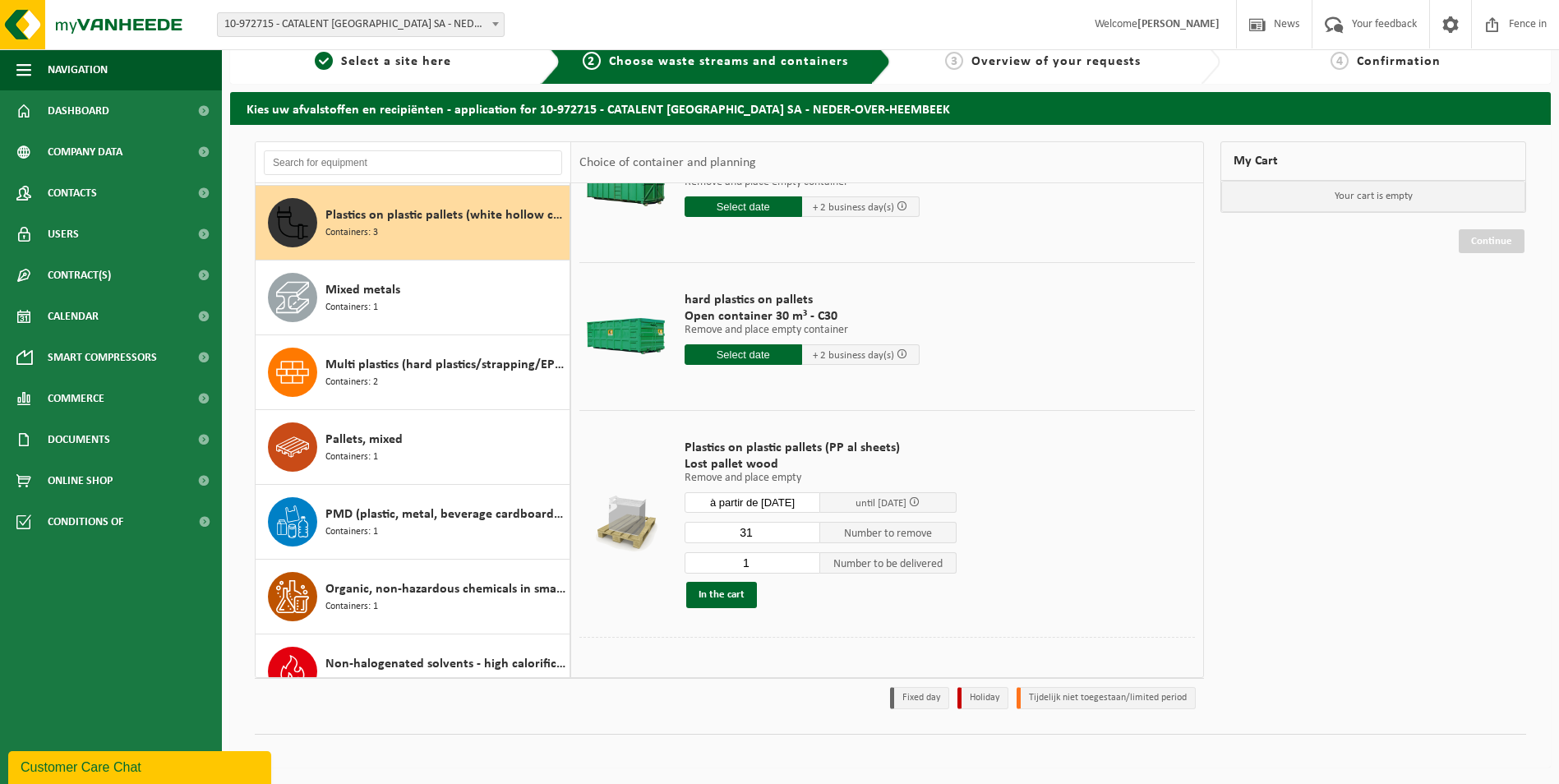
click at [805, 531] on input "31" at bounding box center [753, 532] width 136 height 21
type input "32"
click at [805, 531] on input "32" at bounding box center [753, 532] width 136 height 21
click at [805, 565] on input "0" at bounding box center [753, 562] width 136 height 21
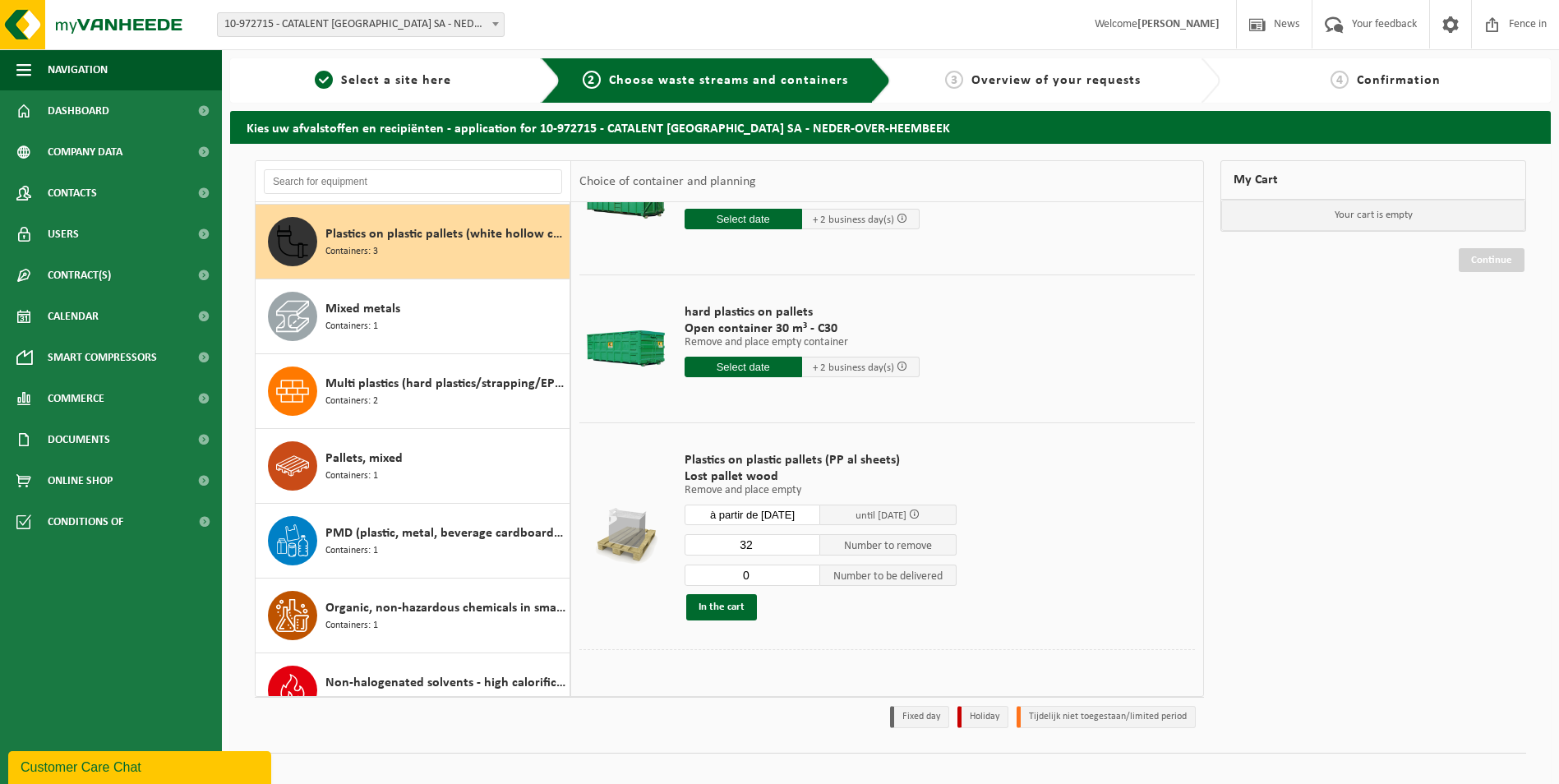
scroll to position [84, 0]
click at [805, 571] on input "1" at bounding box center [753, 573] width 136 height 21
click at [805, 570] on input "2" at bounding box center [753, 573] width 136 height 21
click at [805, 570] on input "3" at bounding box center [753, 573] width 136 height 21
click at [805, 570] on input "4" at bounding box center [753, 573] width 136 height 21
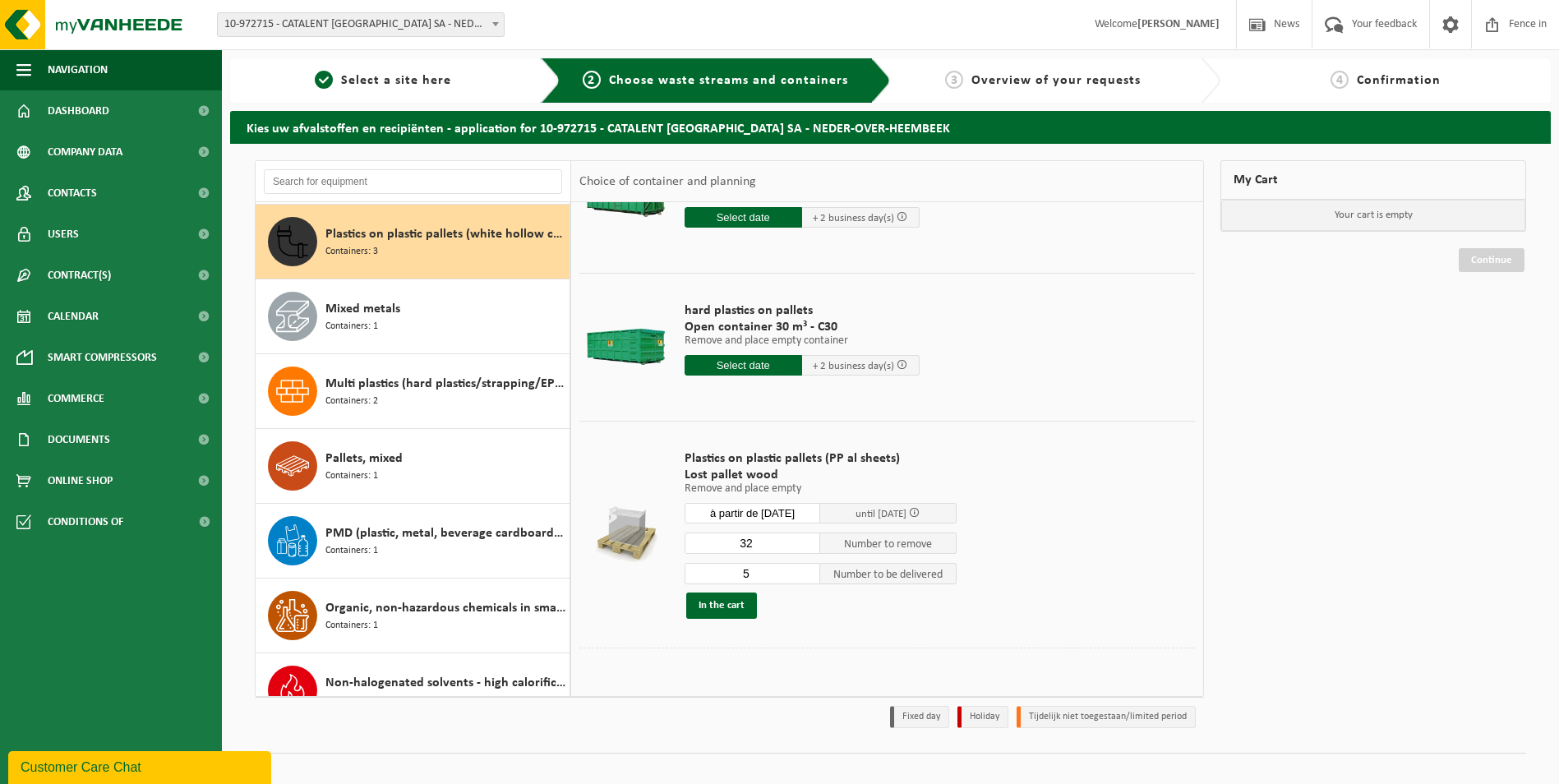
click at [805, 570] on input "5" at bounding box center [753, 573] width 136 height 21
click at [805, 570] on input "6" at bounding box center [753, 573] width 136 height 21
click at [805, 570] on input "7" at bounding box center [753, 573] width 136 height 21
click at [805, 570] on input "8" at bounding box center [753, 573] width 136 height 21
click at [805, 570] on input "9" at bounding box center [753, 573] width 136 height 21
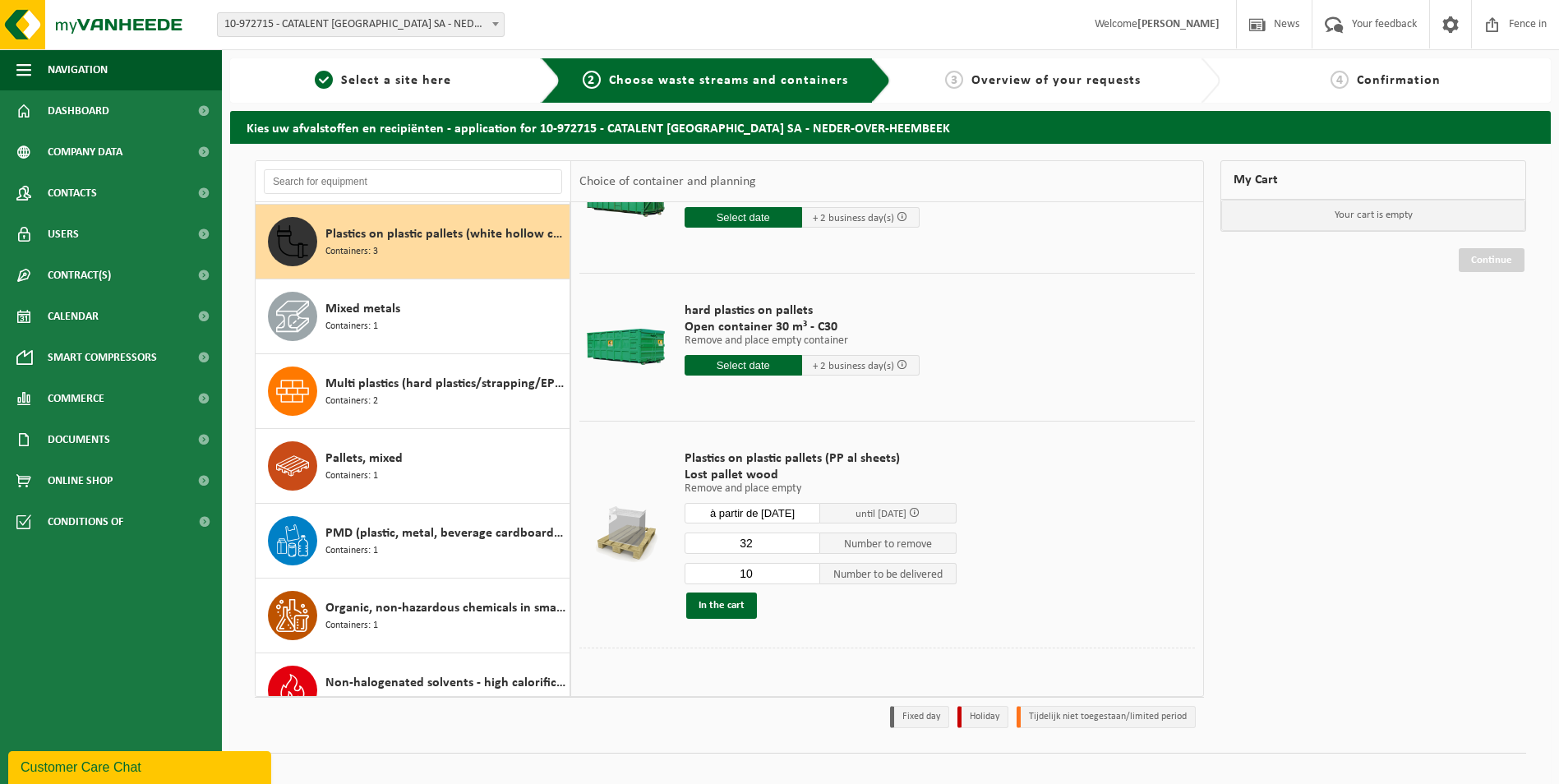
click at [805, 570] on input "10" at bounding box center [753, 573] width 136 height 21
click at [805, 570] on input "11" at bounding box center [753, 573] width 136 height 21
click at [805, 570] on input "12" at bounding box center [753, 573] width 136 height 21
click at [805, 570] on input "13" at bounding box center [753, 573] width 136 height 21
click at [805, 570] on input "15" at bounding box center [753, 573] width 136 height 21
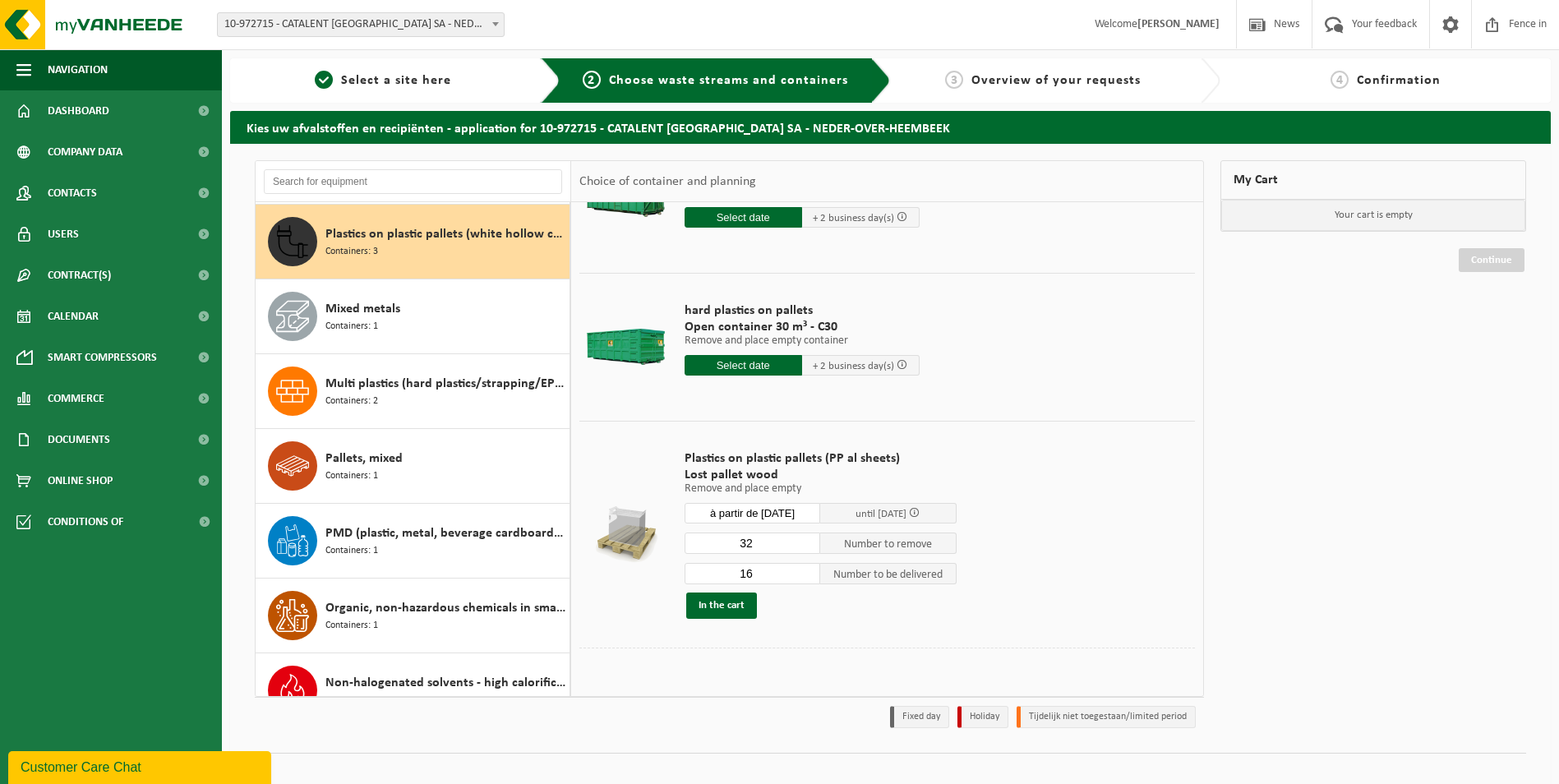
click at [805, 570] on input "16" at bounding box center [753, 573] width 136 height 21
click at [805, 570] on input "17" at bounding box center [753, 573] width 136 height 21
click at [805, 570] on input "18" at bounding box center [753, 573] width 136 height 21
click at [805, 570] on input "19" at bounding box center [753, 573] width 136 height 21
click at [805, 570] on input "20" at bounding box center [753, 573] width 136 height 21
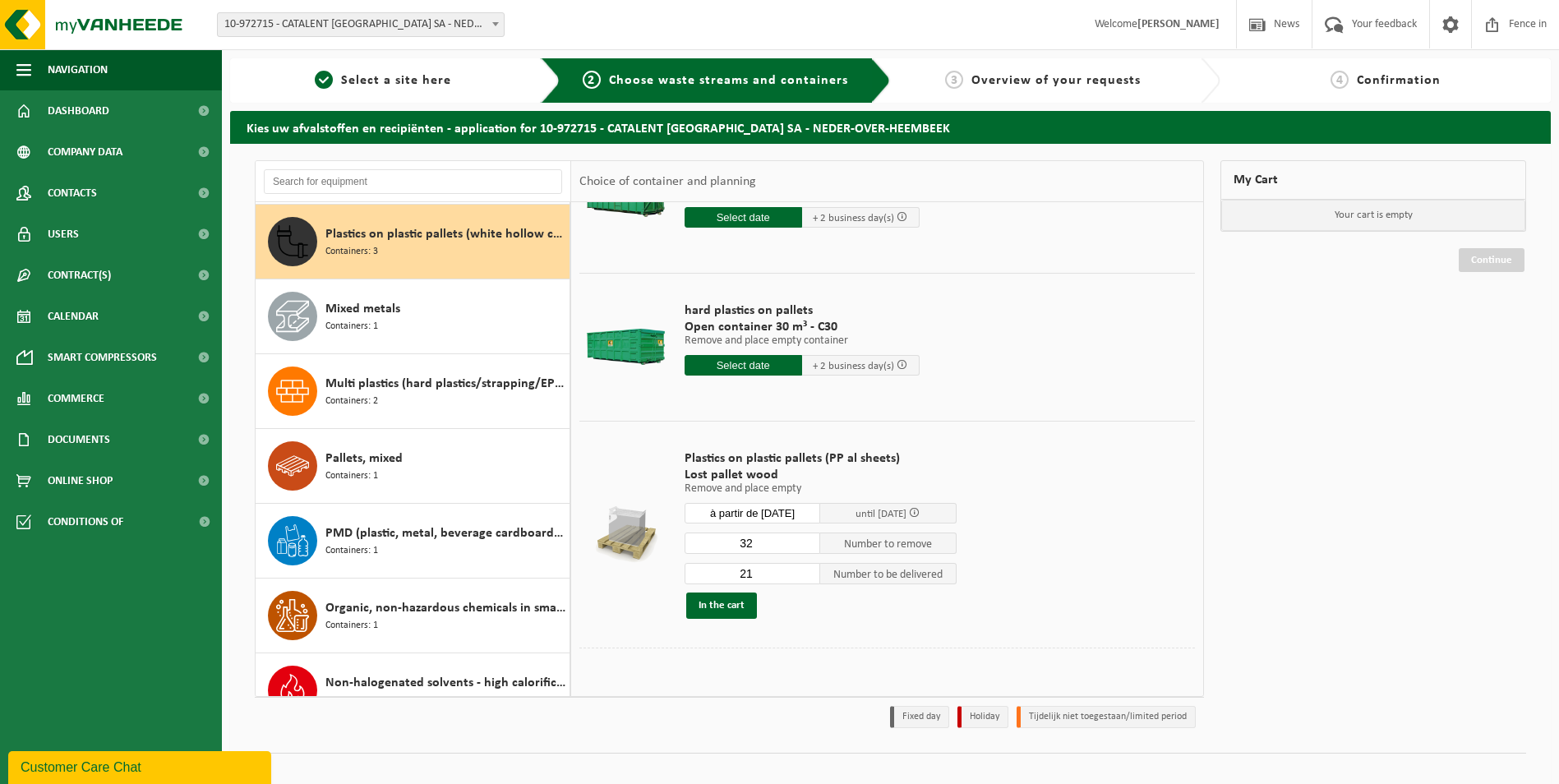
click at [805, 570] on input "21" at bounding box center [753, 573] width 136 height 21
click at [805, 570] on input "23" at bounding box center [753, 573] width 136 height 21
click at [805, 570] on input "24" at bounding box center [753, 573] width 136 height 21
click at [805, 570] on input "25" at bounding box center [753, 573] width 136 height 21
click at [805, 570] on input "26" at bounding box center [753, 573] width 136 height 21
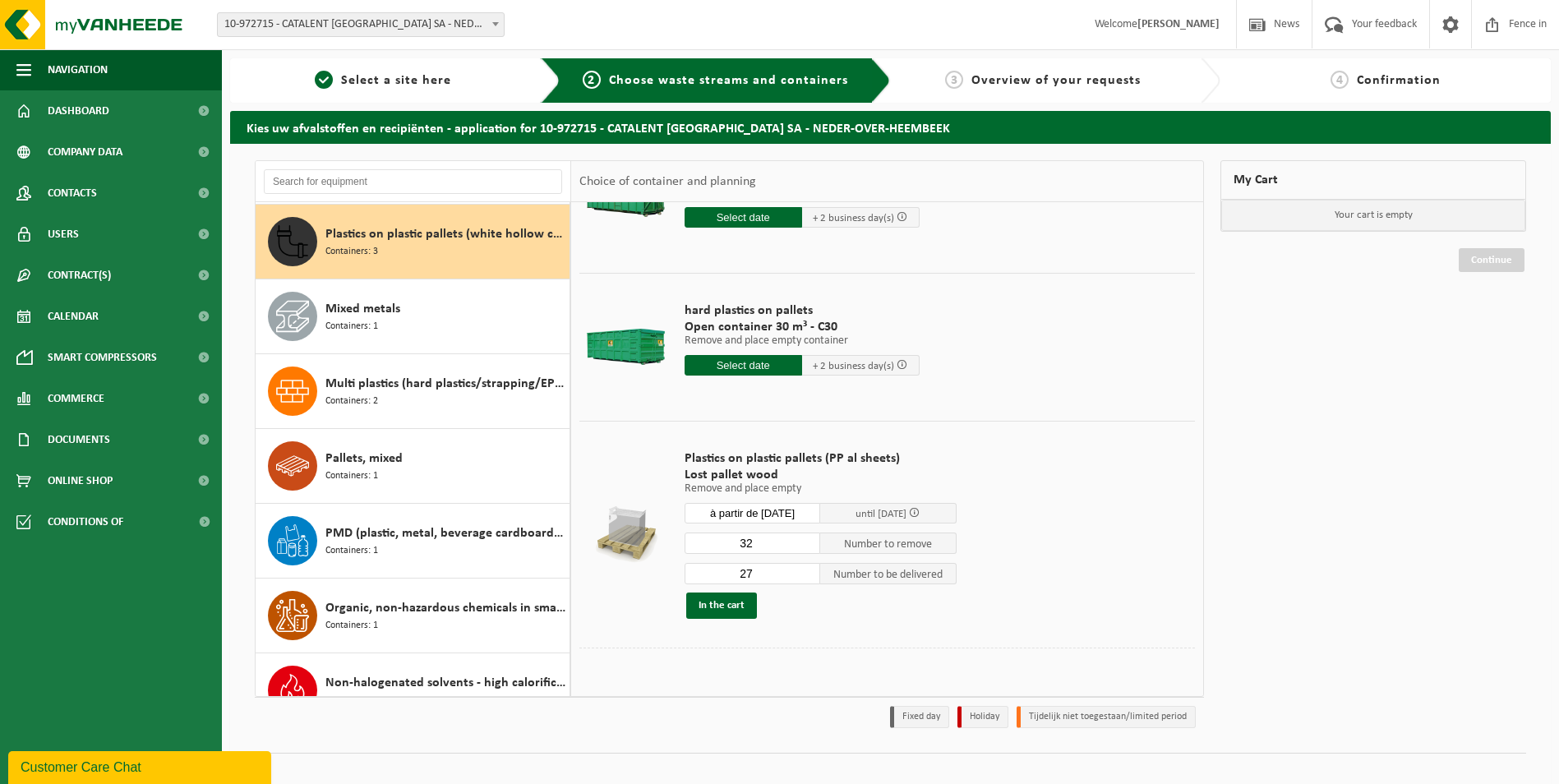
click at [805, 570] on input "27" at bounding box center [753, 573] width 136 height 21
click at [805, 570] on input "28" at bounding box center [753, 573] width 136 height 21
click at [805, 570] on input "29" at bounding box center [753, 573] width 136 height 21
click at [805, 570] on input "30" at bounding box center [753, 573] width 136 height 21
click at [805, 570] on input "32" at bounding box center [753, 573] width 136 height 21
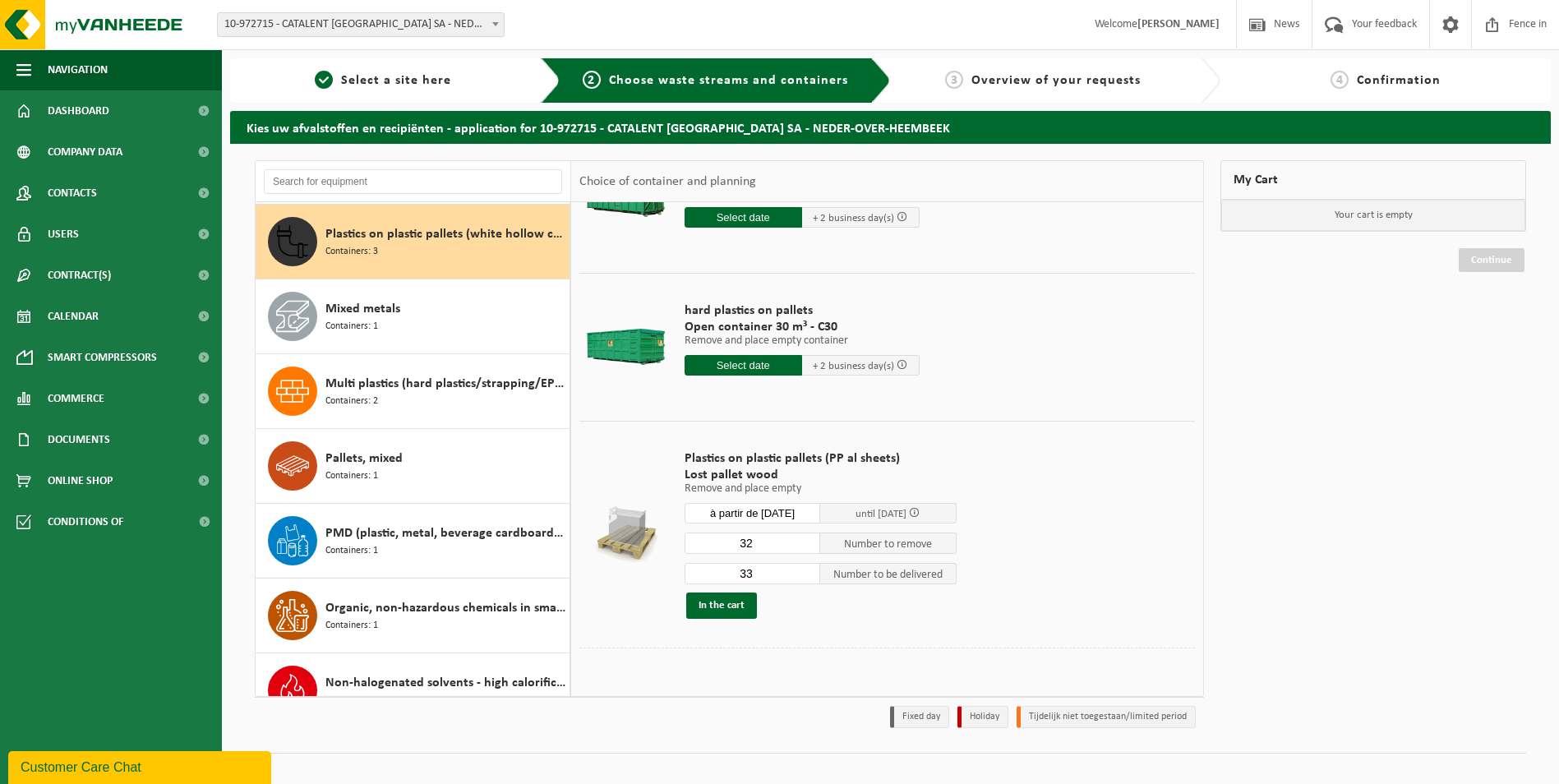
click at [805, 570] on input "33" at bounding box center [753, 573] width 136 height 21
type input "32"
click at [809, 576] on input "32" at bounding box center [753, 573] width 136 height 21
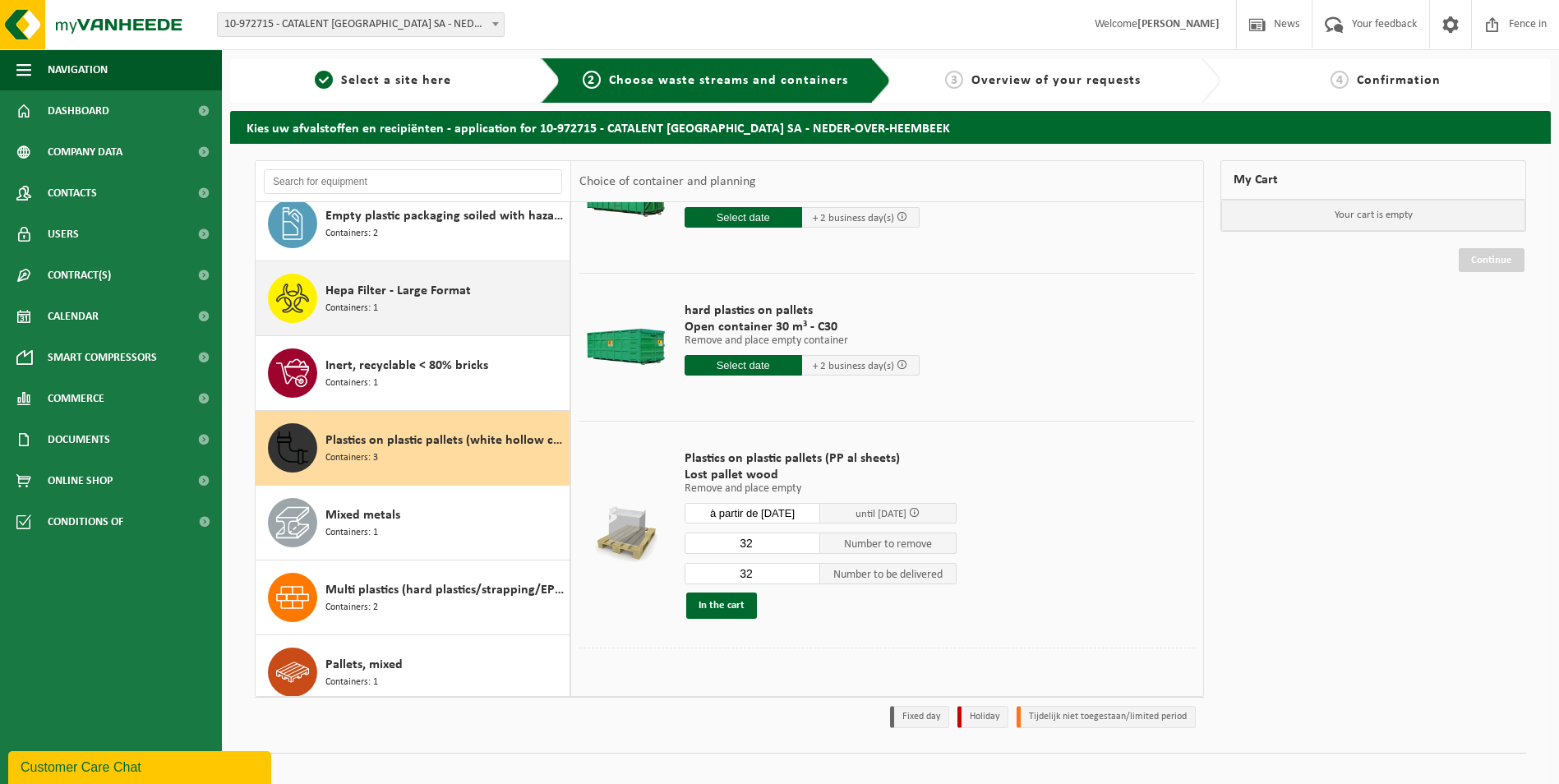
scroll to position [1290, 0]
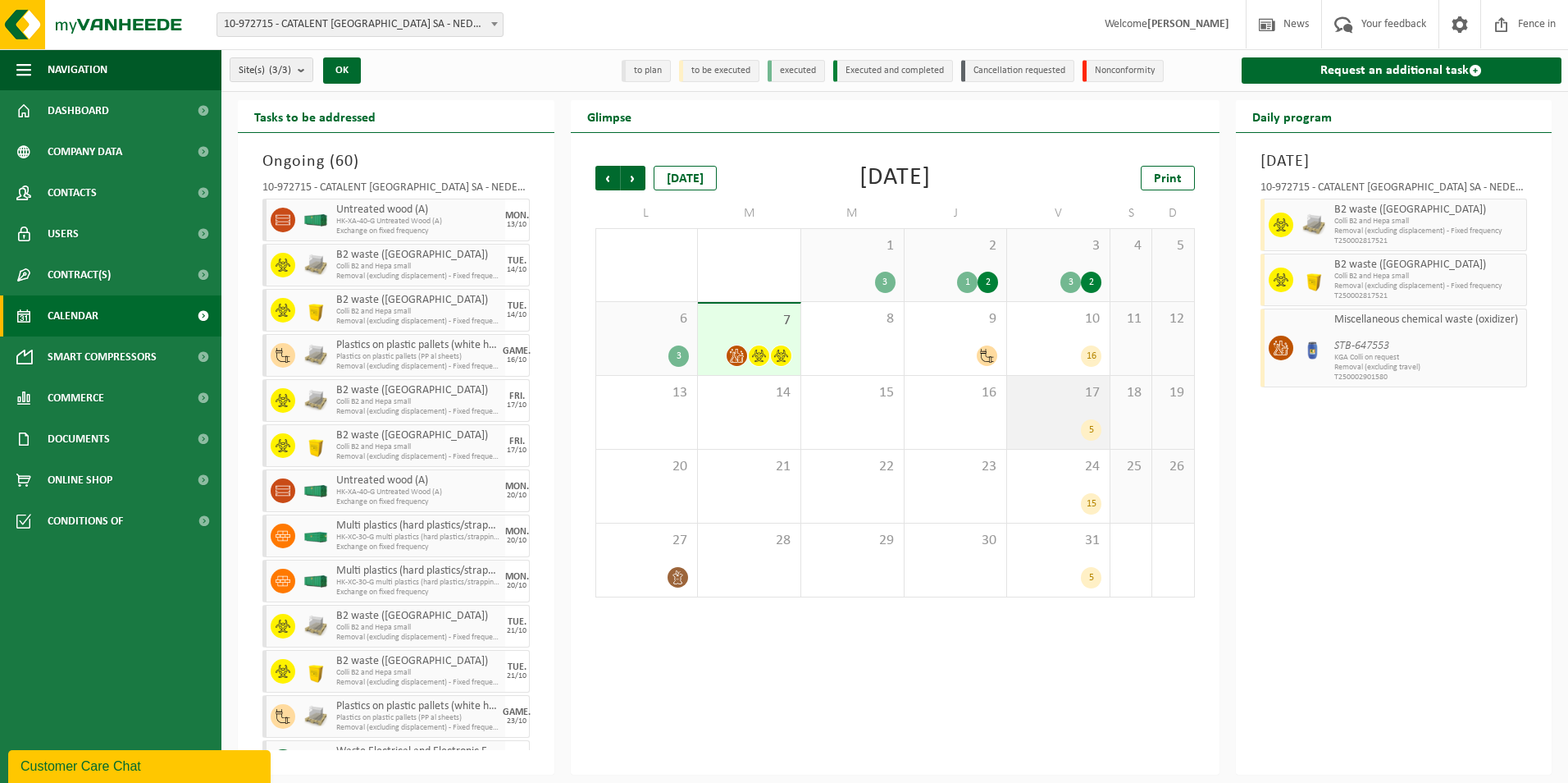
click at [1092, 430] on div "5" at bounding box center [1091, 430] width 20 height 21
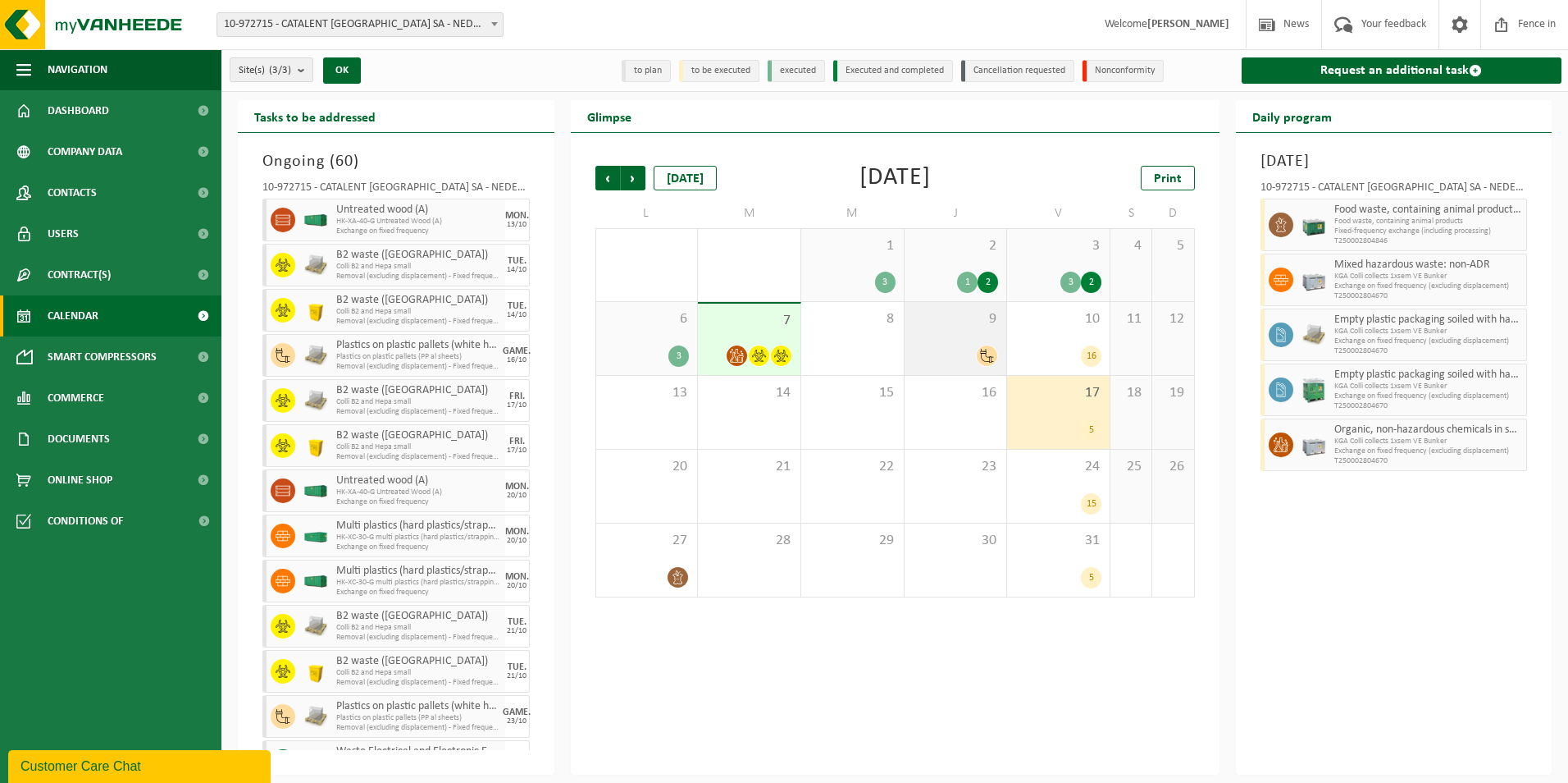
click at [983, 354] on icon at bounding box center [986, 355] width 14 height 14
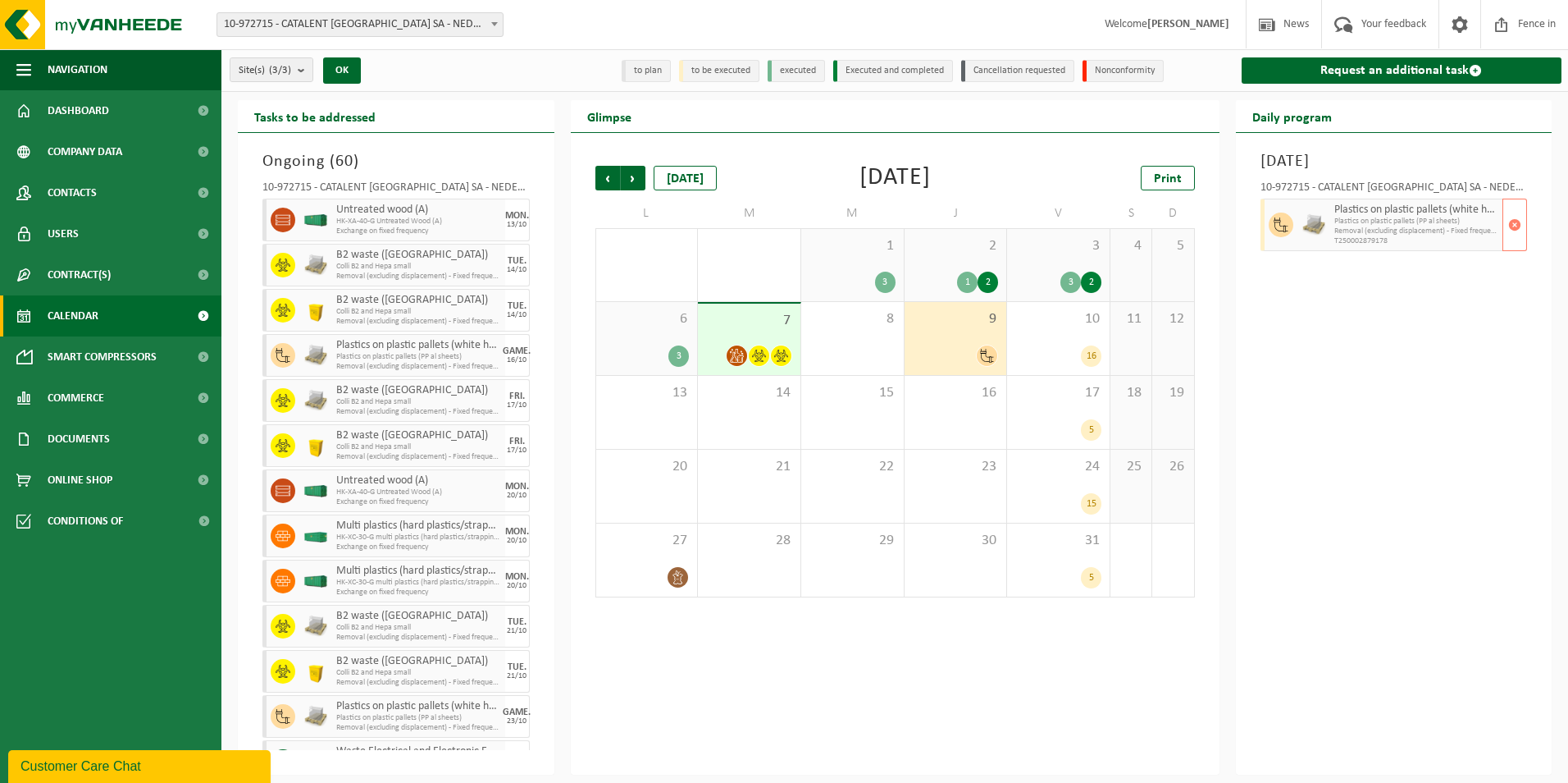
click at [1356, 234] on span "Removal (excluding displacement) - Fixed frequency" at bounding box center [1417, 231] width 165 height 10
drag, startPoint x: 1356, startPoint y: 234, endPoint x: 1323, endPoint y: 227, distance: 33.7
click at [1323, 227] on img at bounding box center [1313, 224] width 25 height 25
click at [1353, 221] on span "Plastics on plastic pallets (PP al sheets)" at bounding box center [1417, 221] width 165 height 10
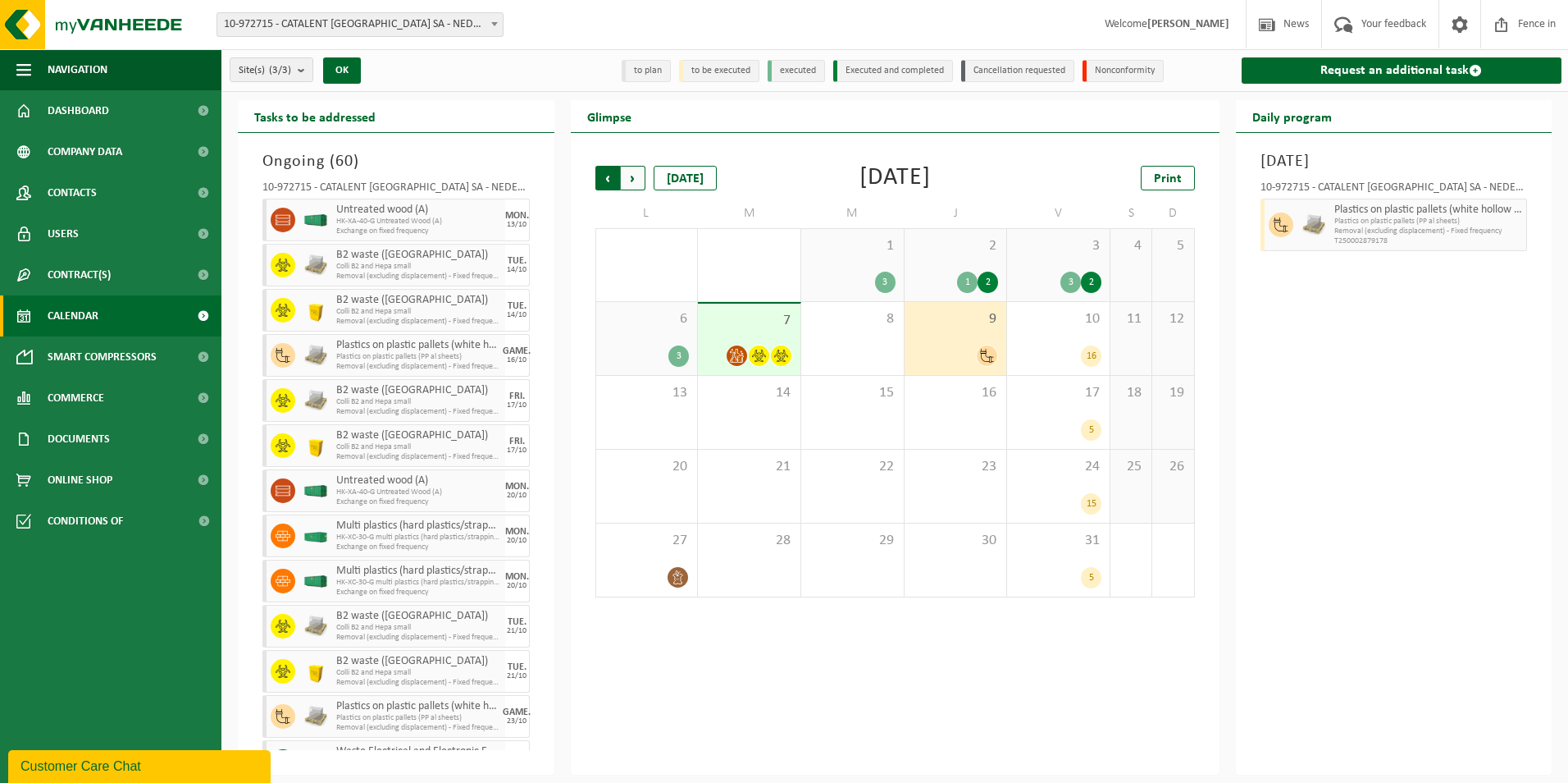
click at [635, 189] on span "Next" at bounding box center [633, 178] width 25 height 25
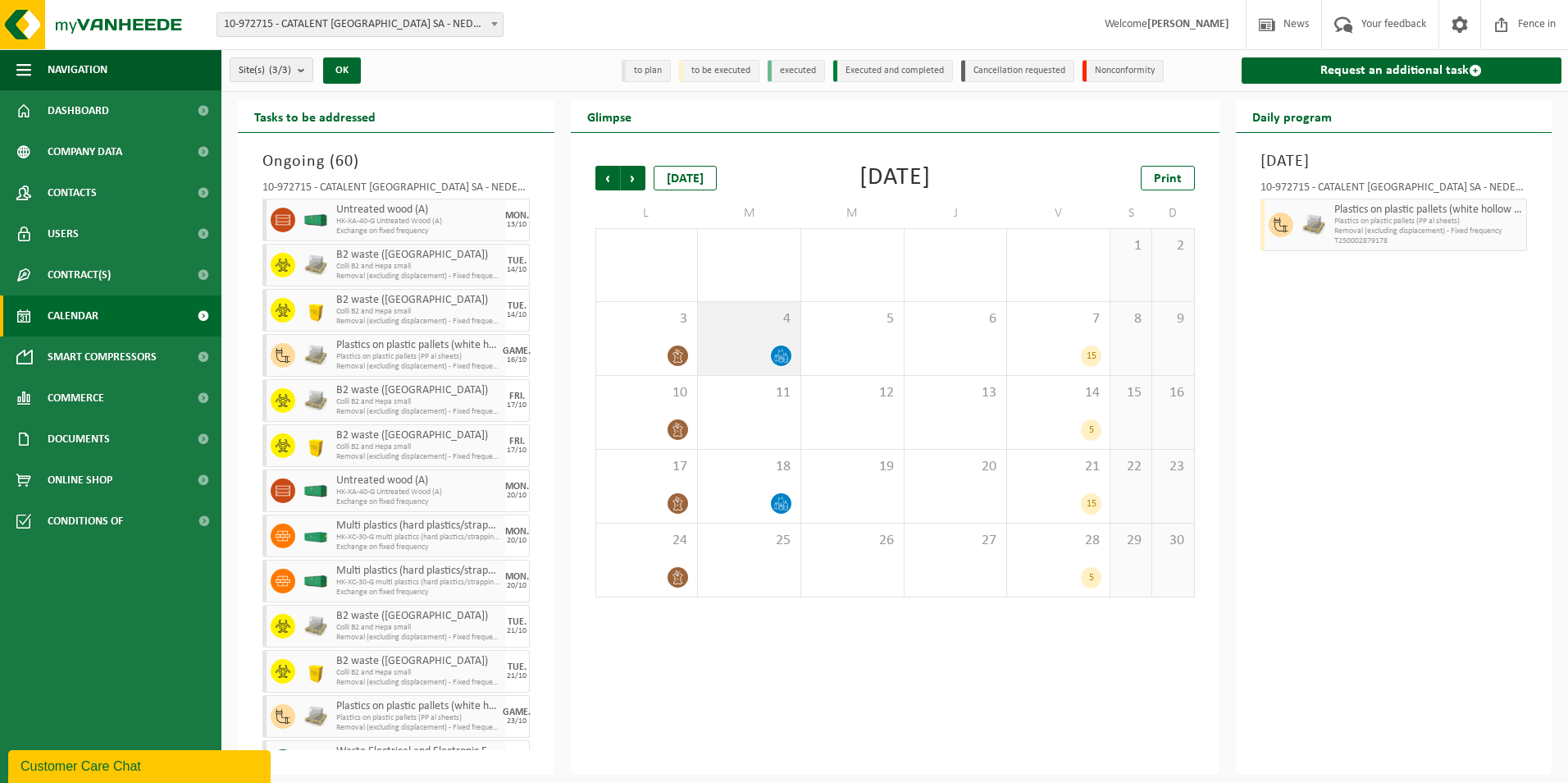
click at [784, 361] on icon at bounding box center [781, 355] width 14 height 14
click at [1516, 236] on span "button" at bounding box center [1515, 224] width 13 height 32
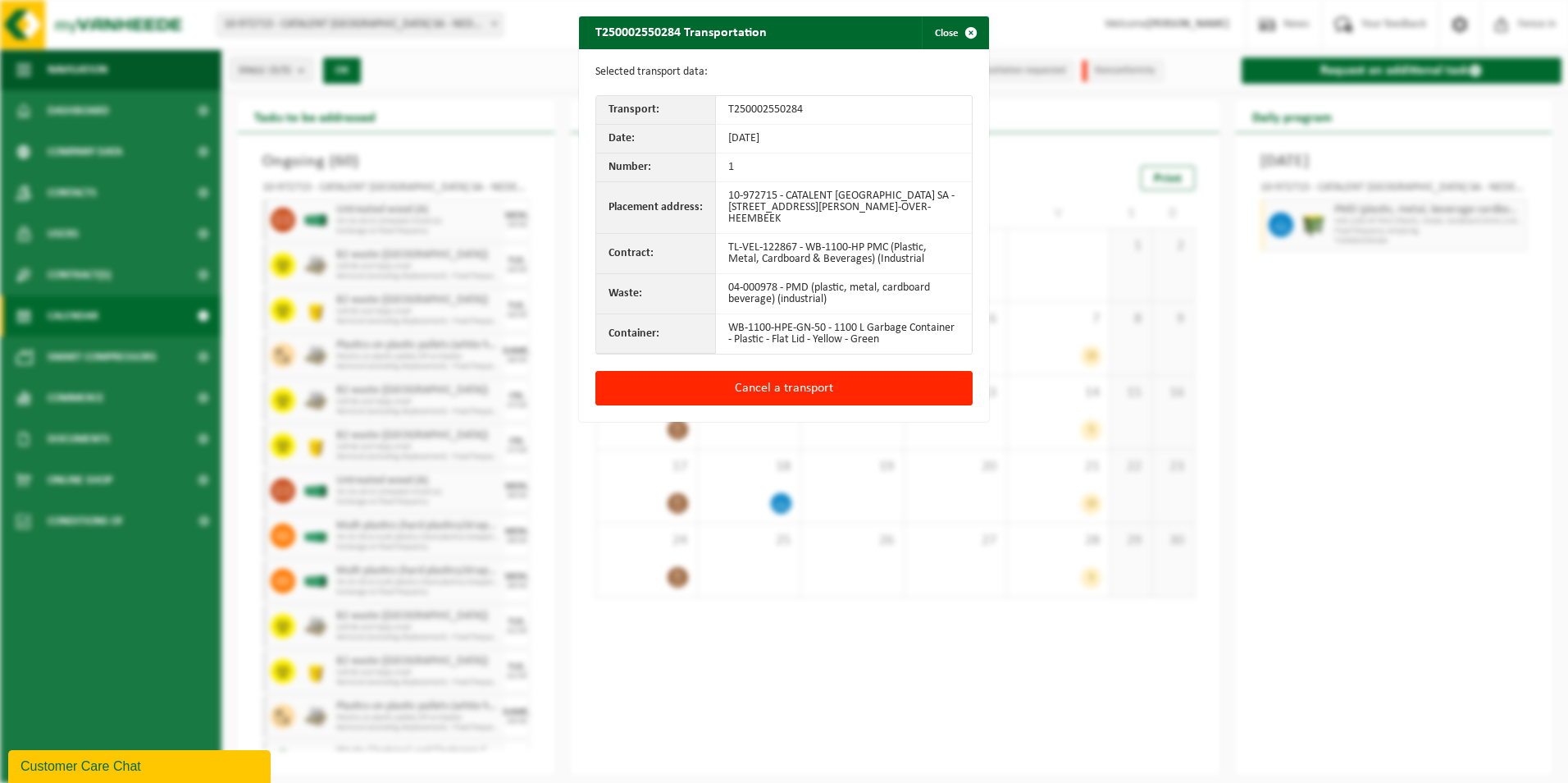
click at [837, 398] on div "Cancel a transport" at bounding box center [784, 396] width 410 height 51
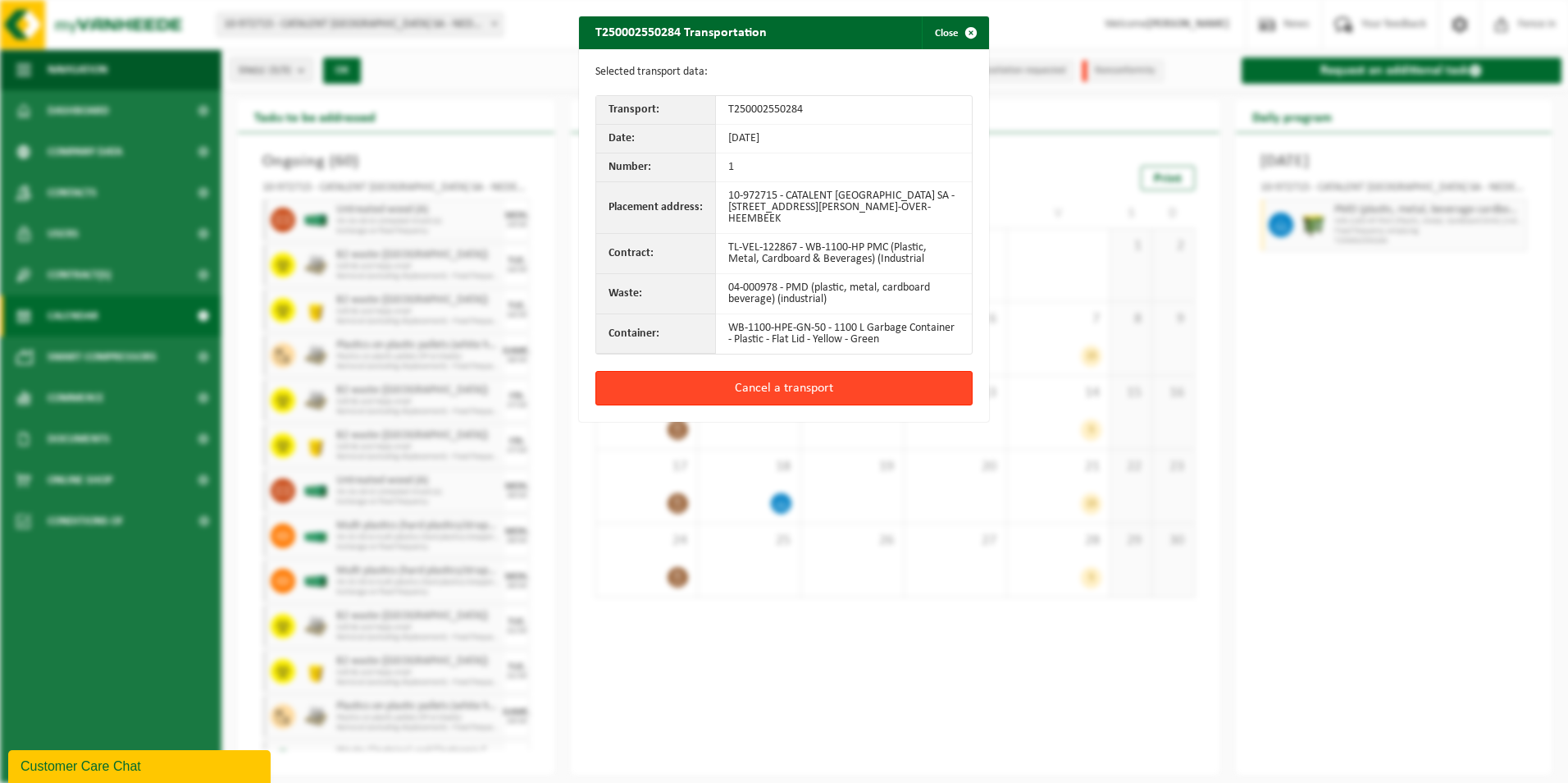
click at [824, 380] on button "Cancel a transport" at bounding box center [784, 387] width 377 height 34
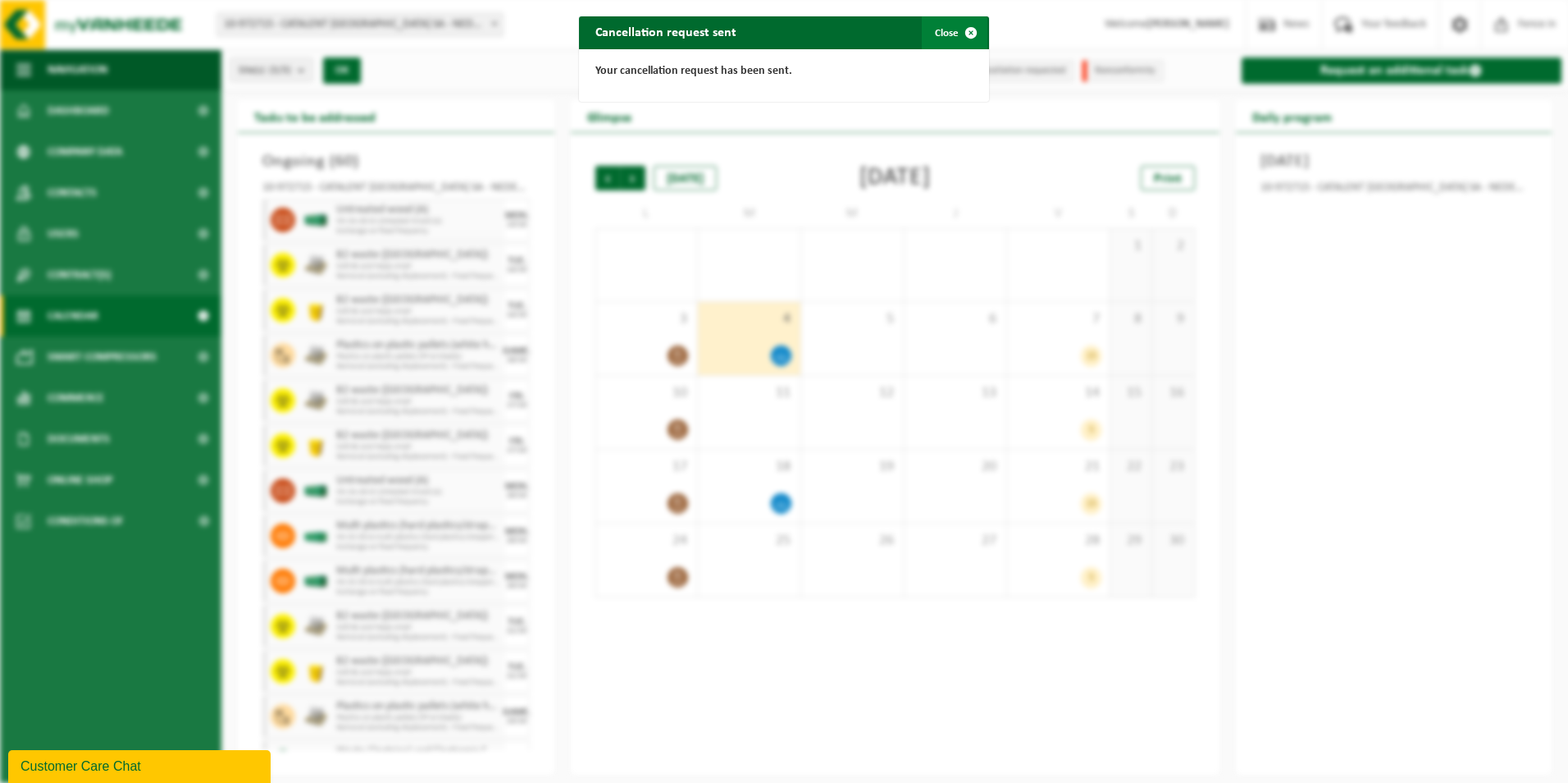
click at [962, 32] on span "button" at bounding box center [971, 32] width 32 height 32
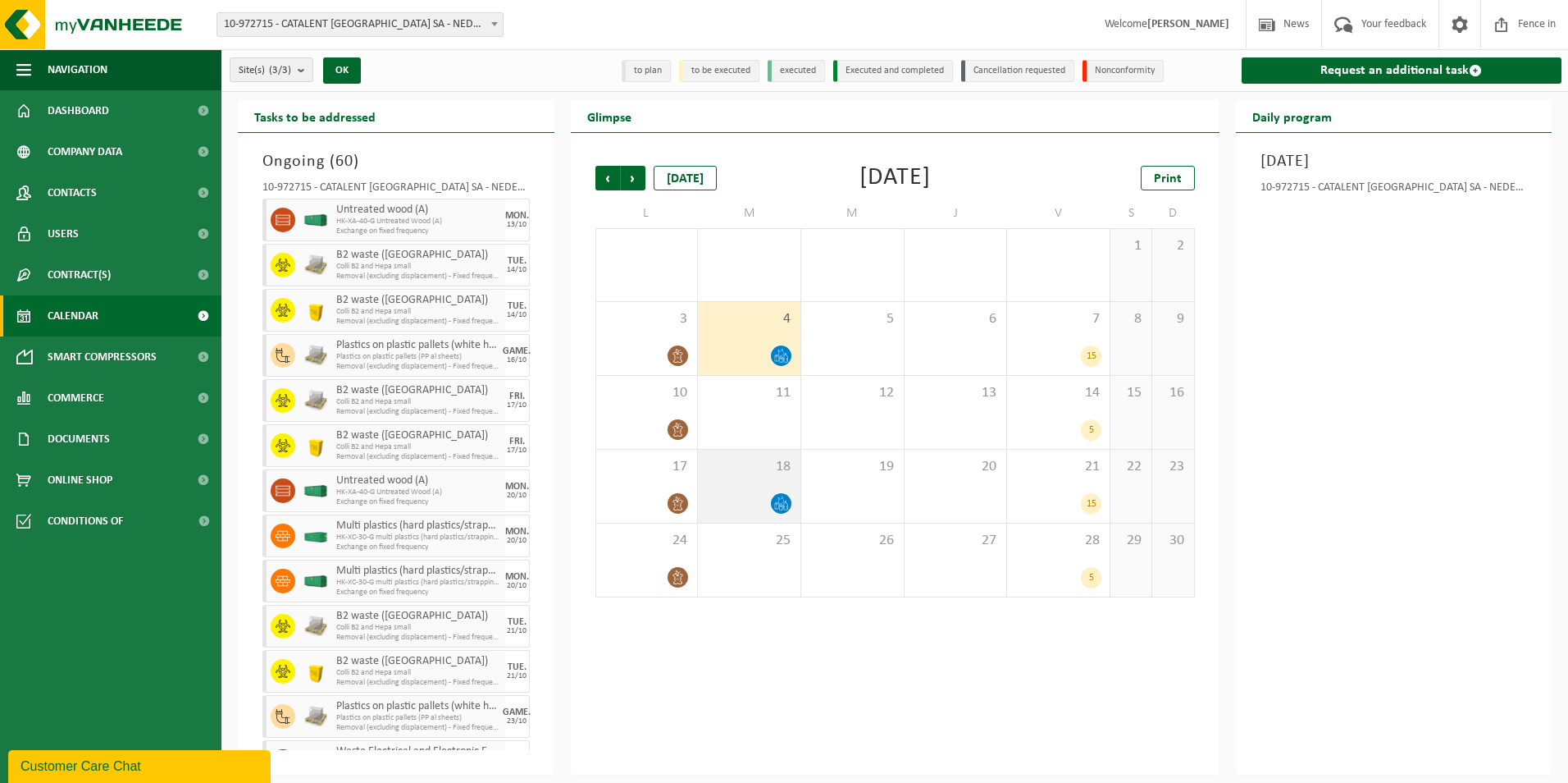
click at [784, 518] on div "18" at bounding box center [749, 486] width 103 height 73
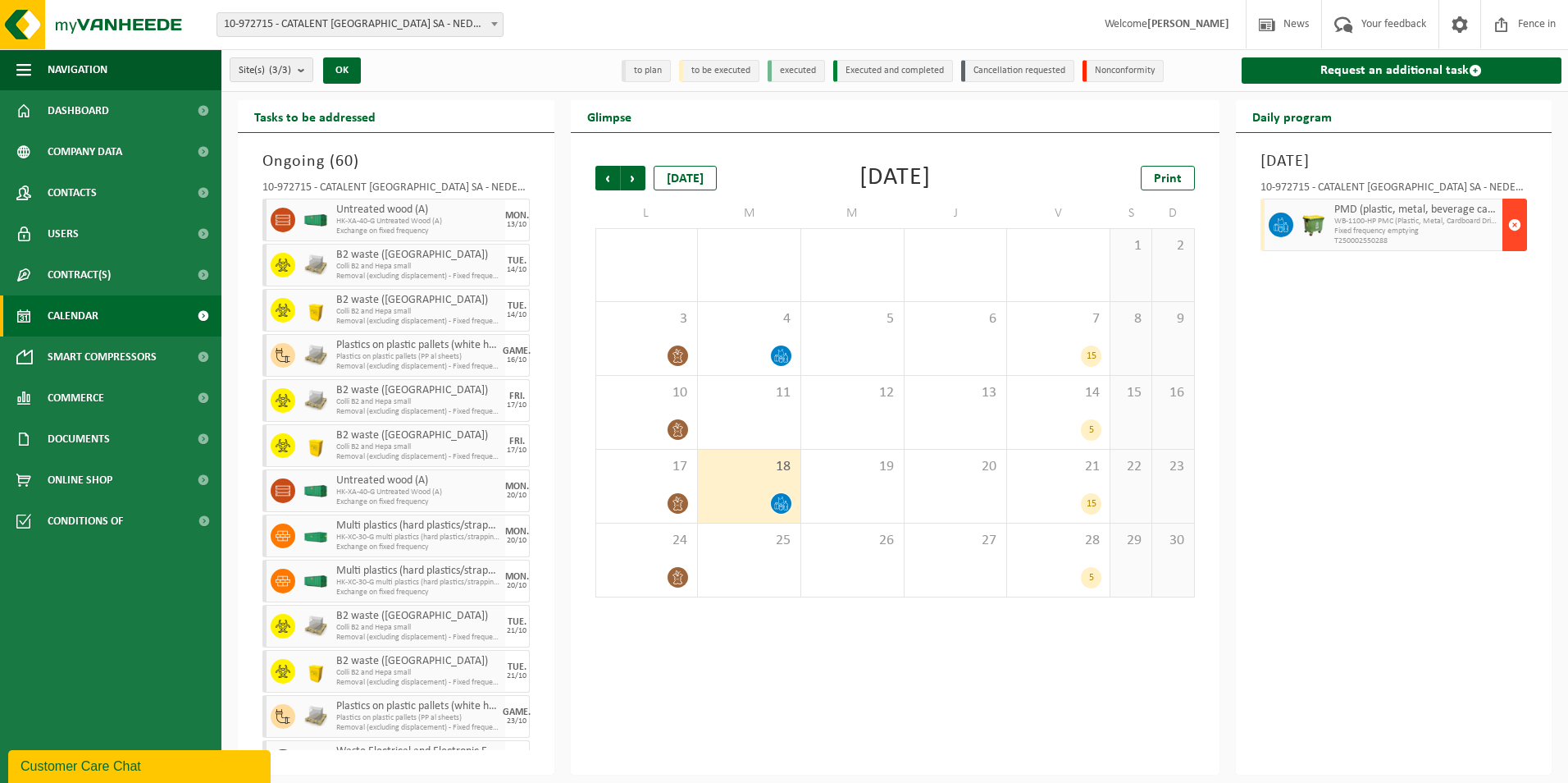
click at [1519, 224] on span "button" at bounding box center [1515, 224] width 13 height 32
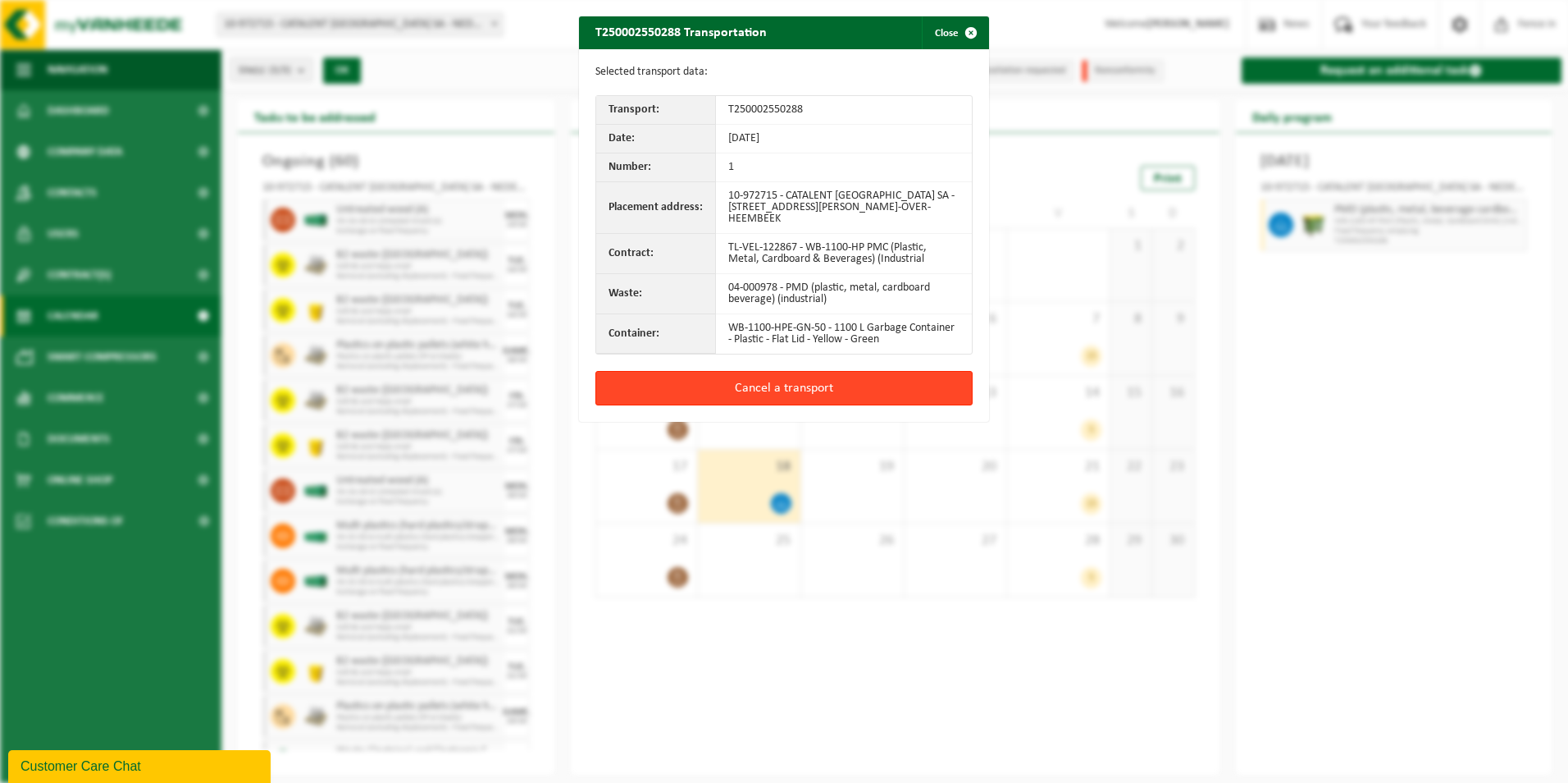
click at [921, 388] on button "Cancel a transport" at bounding box center [784, 387] width 377 height 34
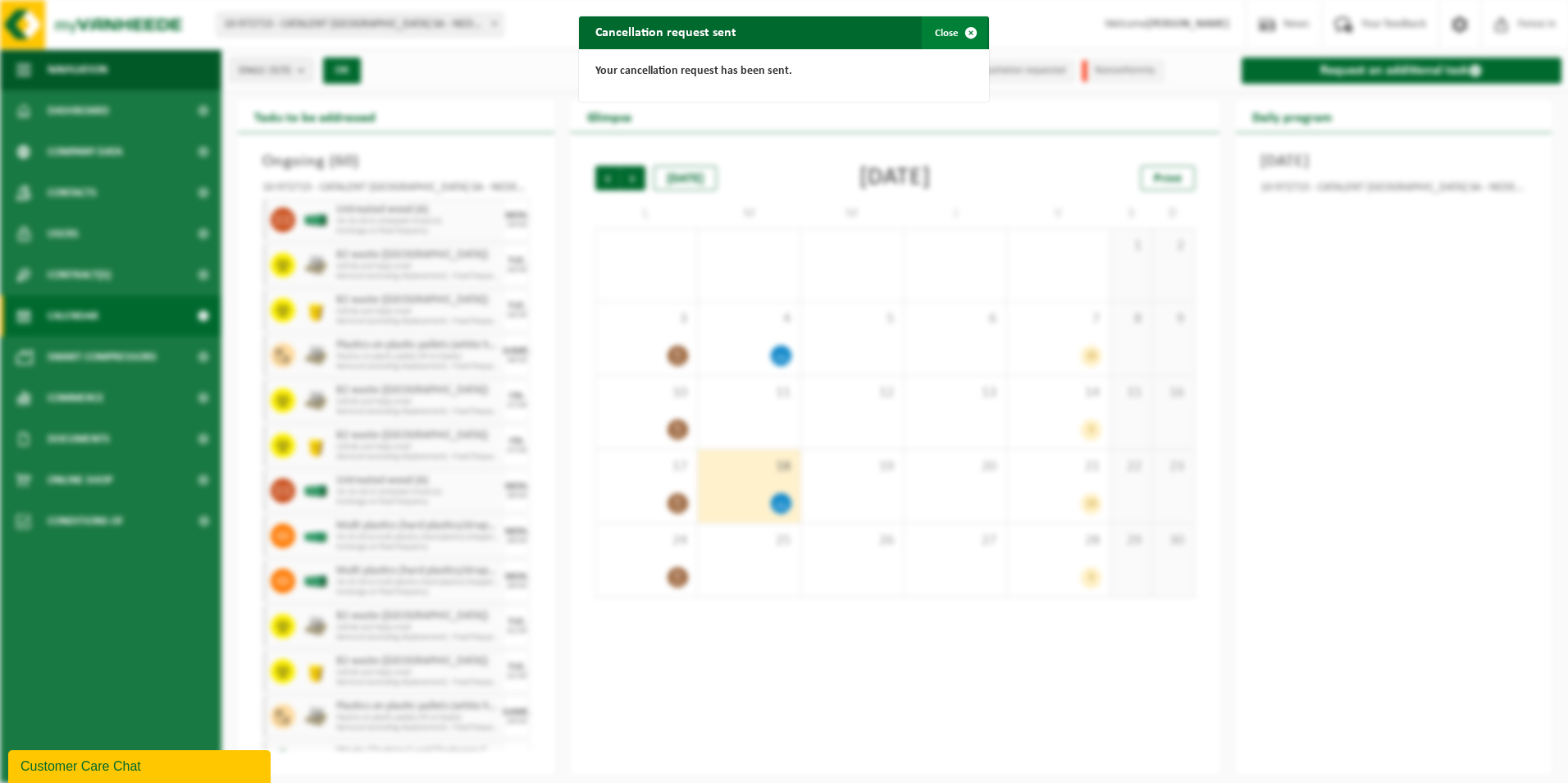
click at [957, 30] on span "button" at bounding box center [971, 32] width 32 height 32
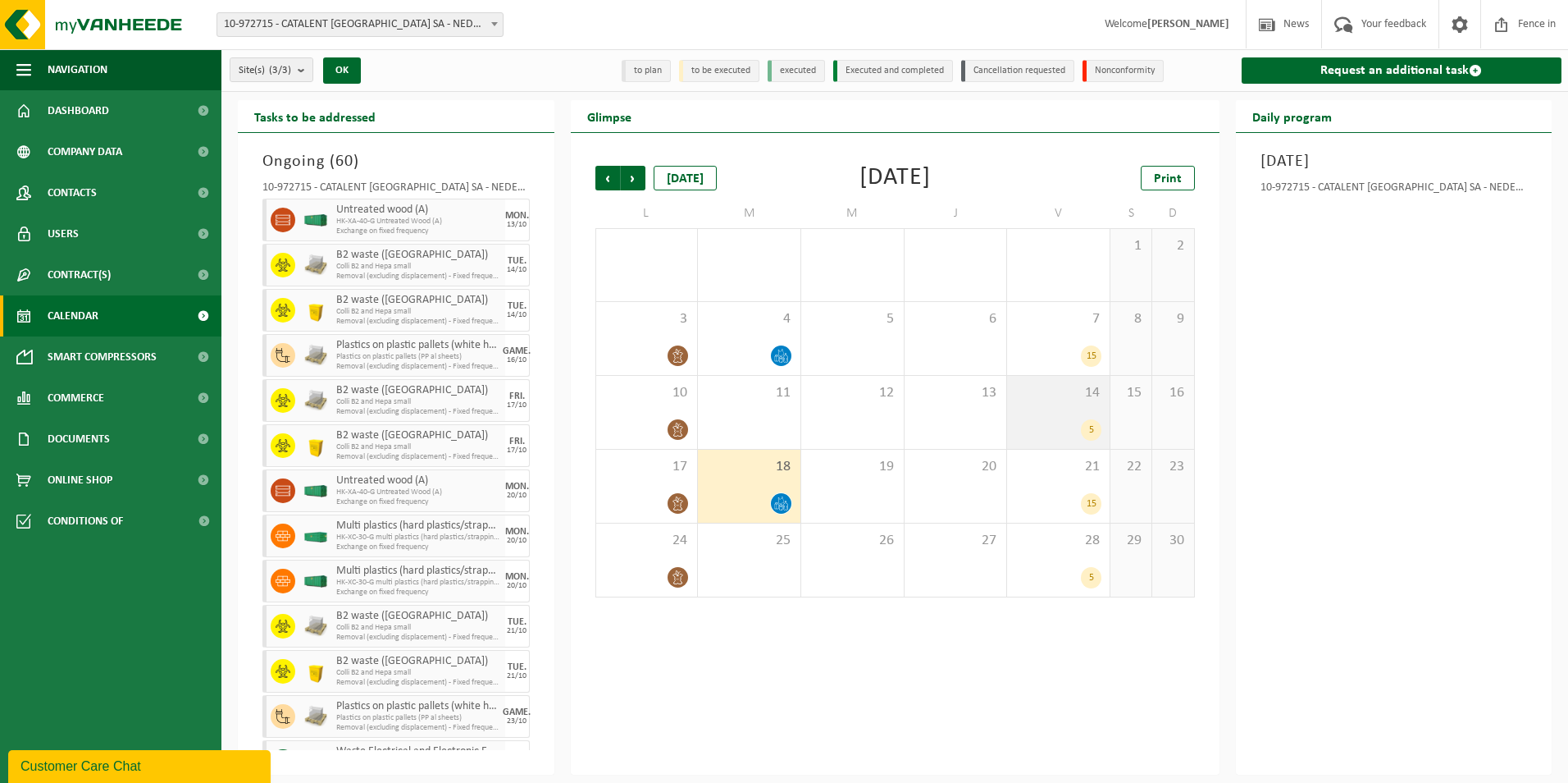
click at [1085, 426] on div "5" at bounding box center [1091, 430] width 20 height 21
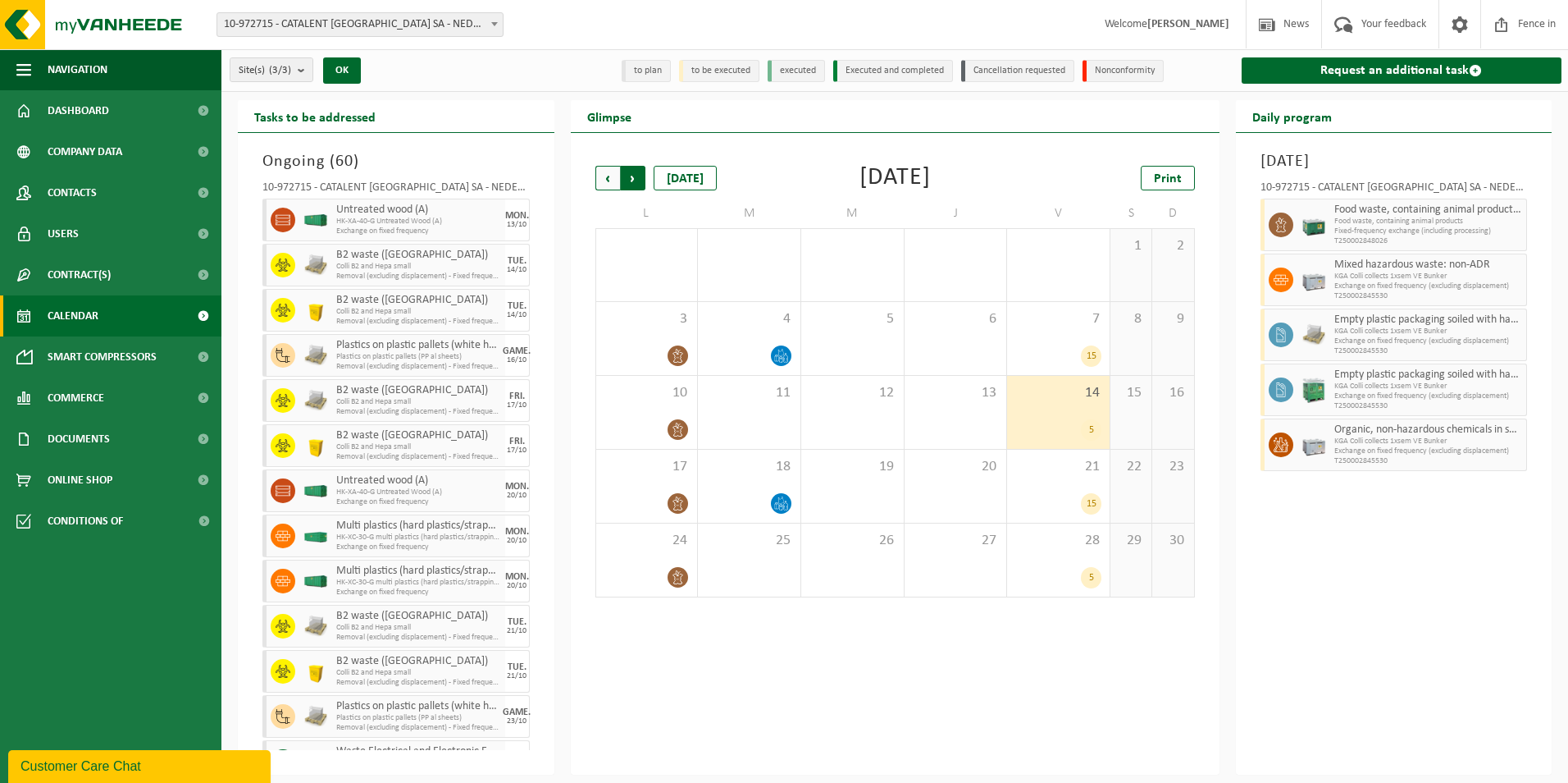
click at [612, 173] on span "Previous" at bounding box center [608, 178] width 25 height 25
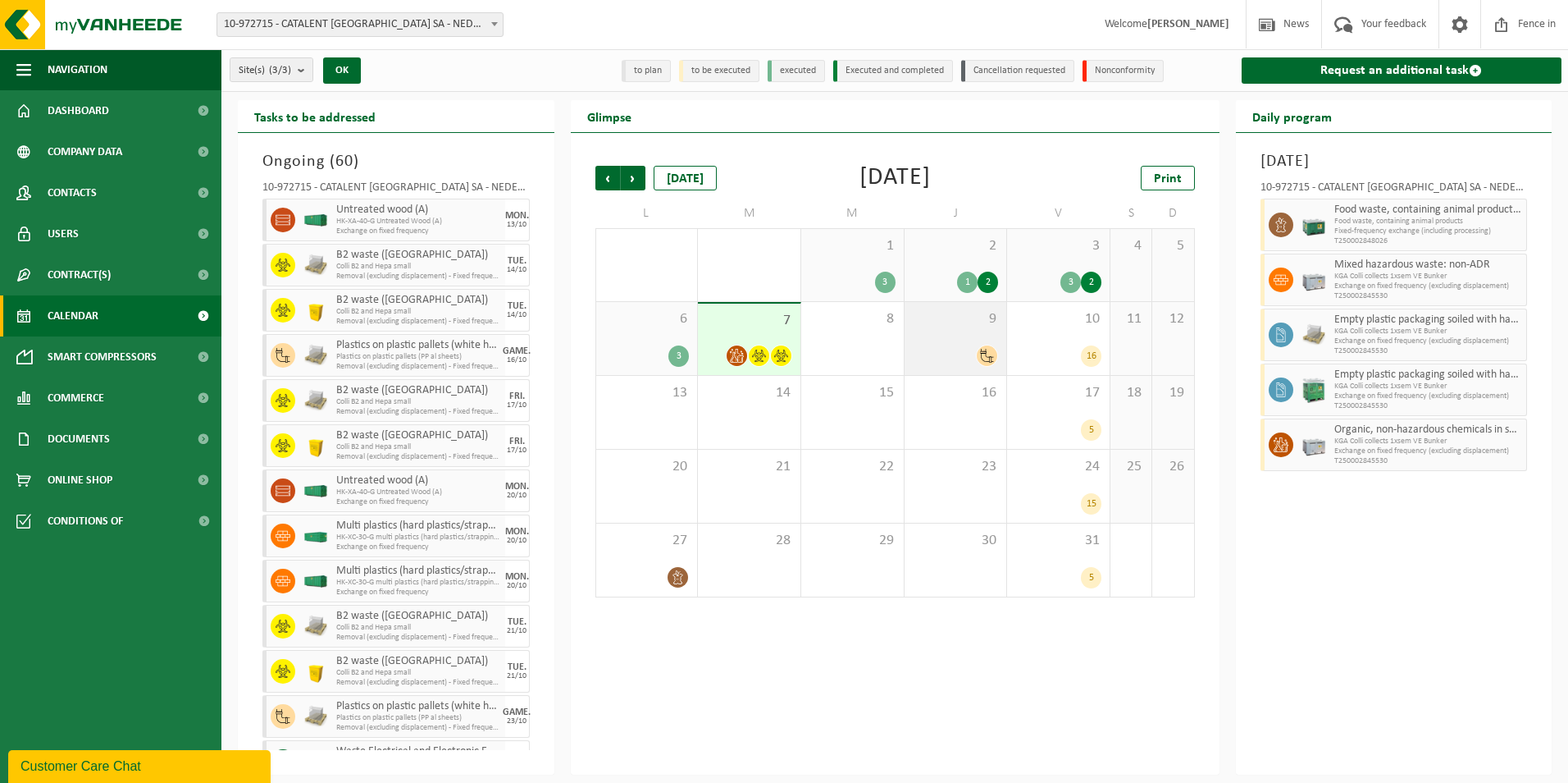
click at [985, 354] on icon at bounding box center [986, 355] width 14 height 14
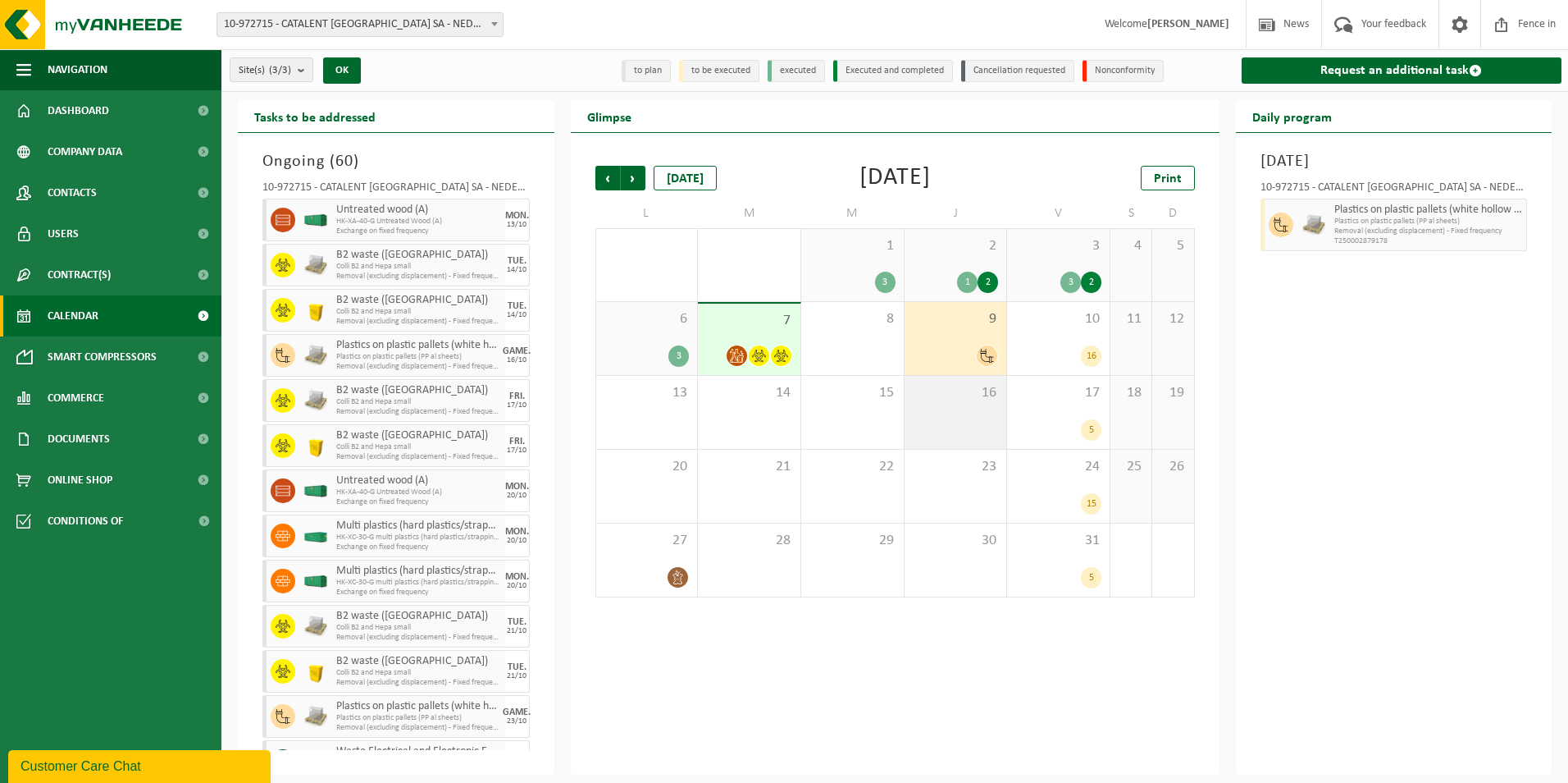
click at [957, 422] on div "16" at bounding box center [956, 412] width 103 height 73
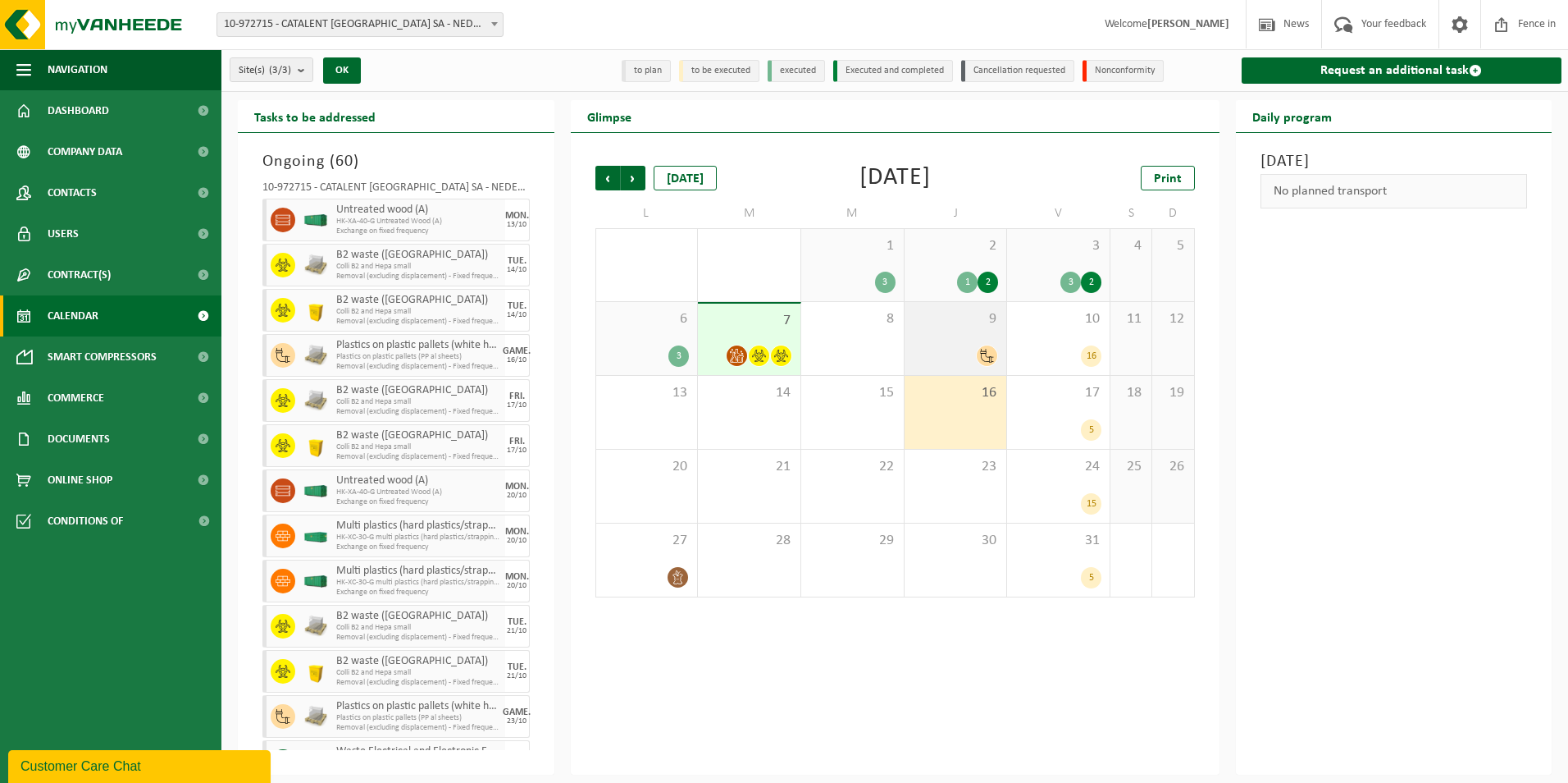
click at [972, 355] on div at bounding box center [956, 356] width 86 height 22
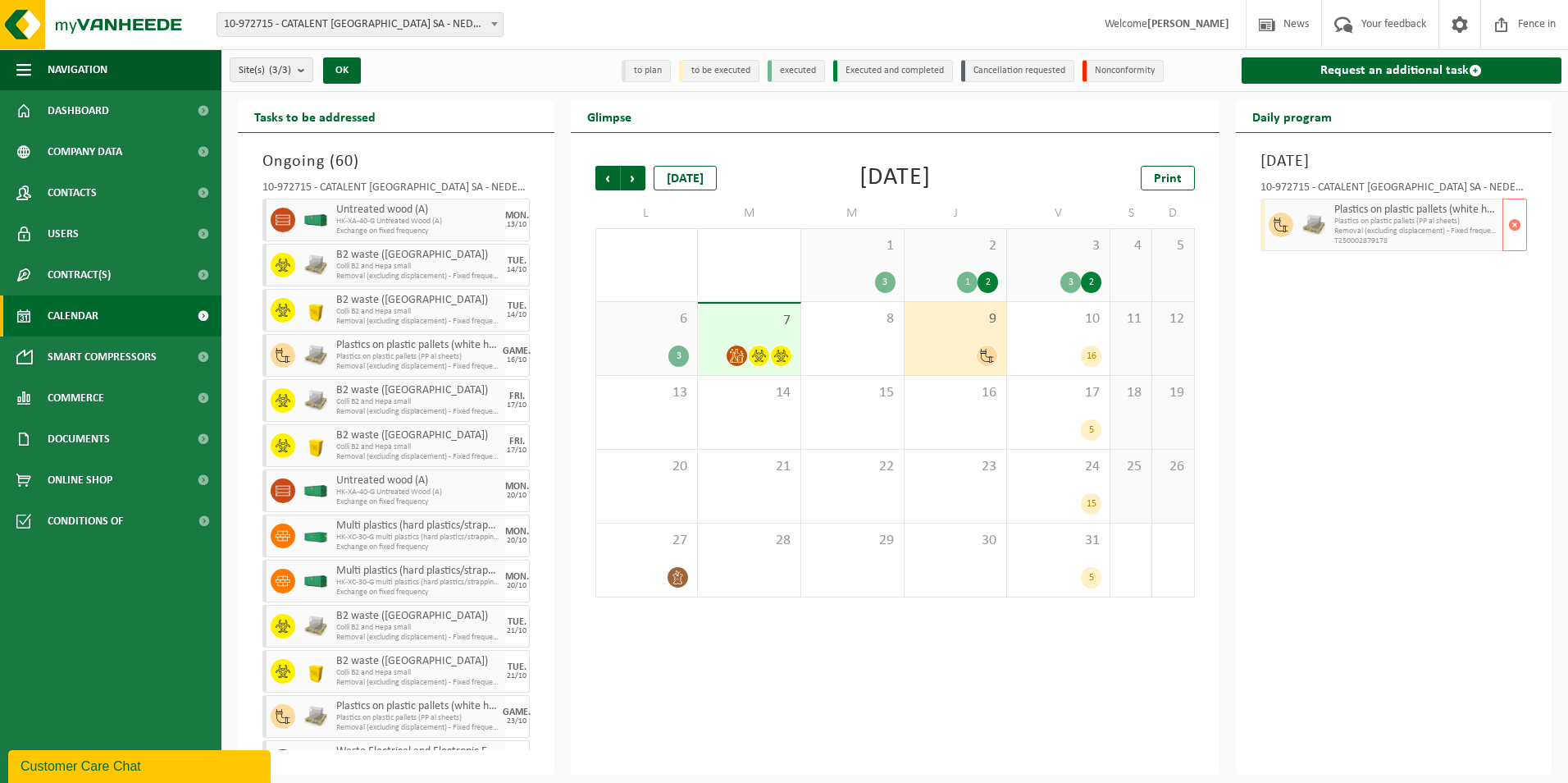
click at [1312, 217] on img at bounding box center [1313, 224] width 25 height 25
click at [1378, 217] on span "Plastics on plastic pallets (PP al sheets)" at bounding box center [1417, 221] width 165 height 10
drag, startPoint x: 1378, startPoint y: 216, endPoint x: 1456, endPoint y: 214, distance: 78.0
click at [1456, 214] on span "Plastics on plastic pallets (white hollow core PP sheets+ white hard PS + hard …" at bounding box center [1417, 210] width 165 height 13
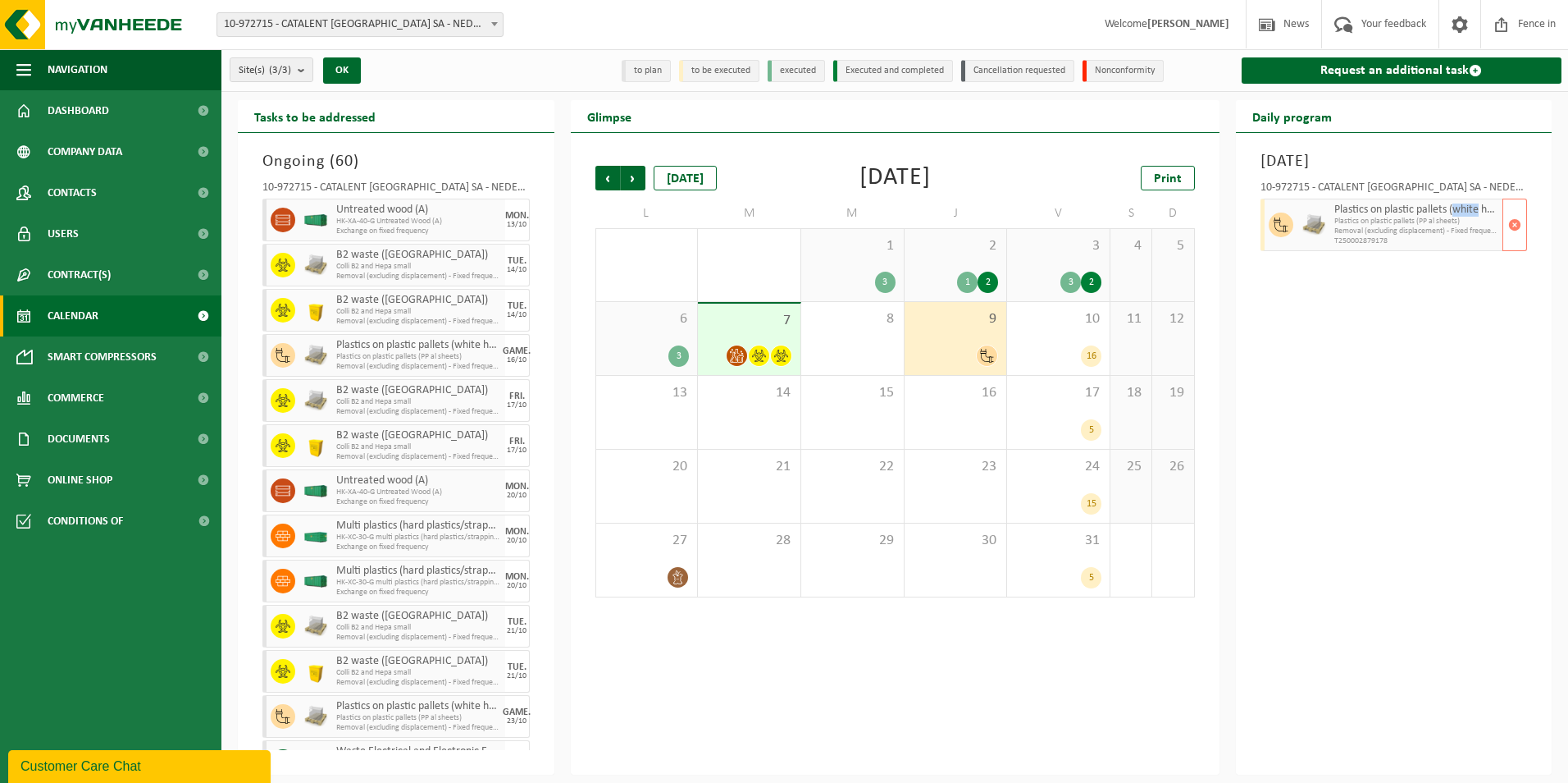
click at [1456, 214] on span "Plastics on plastic pallets (white hollow core PP sheets+ white hard PS + hard …" at bounding box center [1417, 210] width 165 height 13
click at [1325, 226] on img at bounding box center [1313, 224] width 25 height 25
click at [1003, 434] on div "16" at bounding box center [956, 412] width 103 height 73
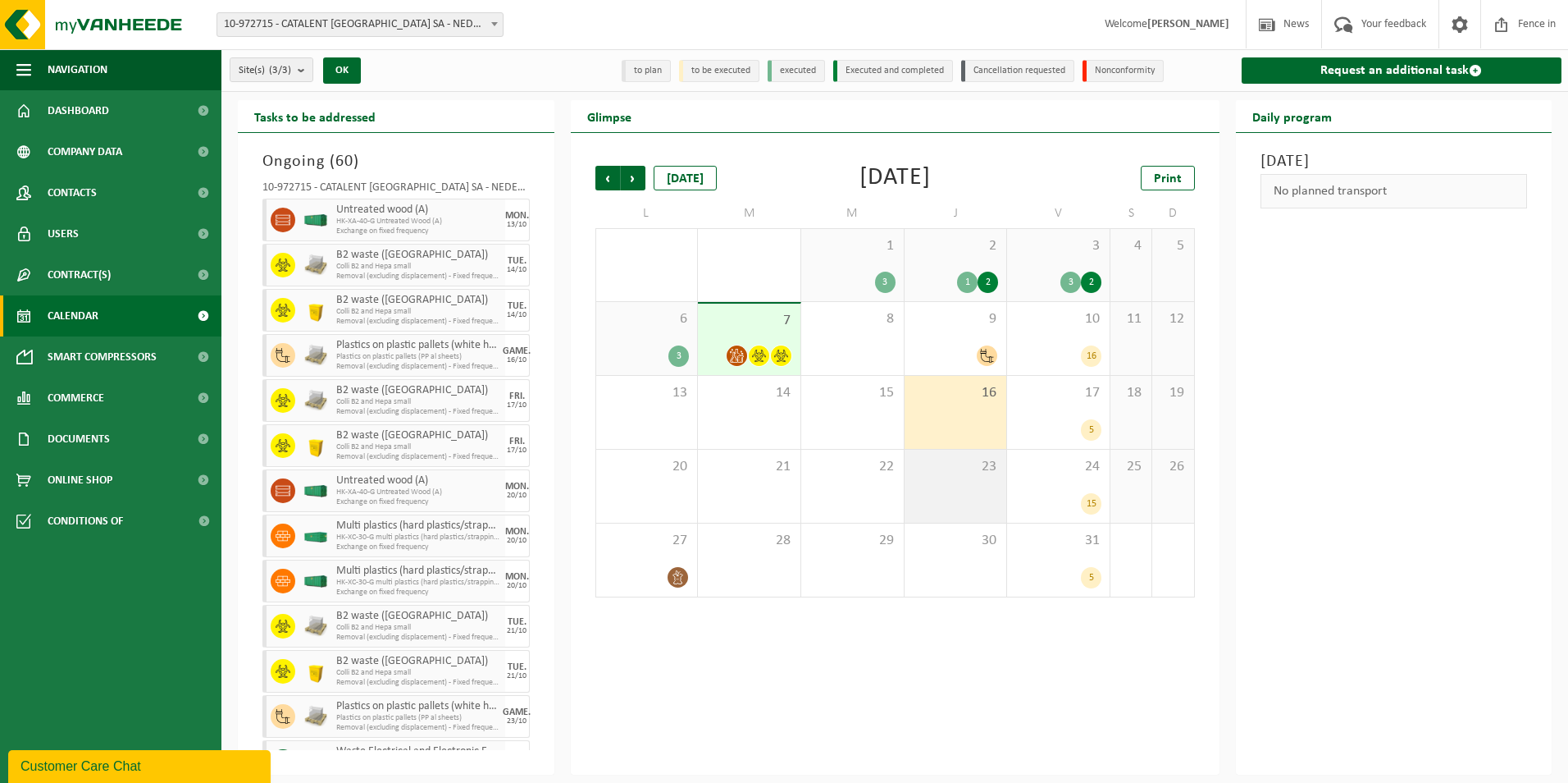
click at [968, 471] on span "23" at bounding box center [956, 466] width 86 height 18
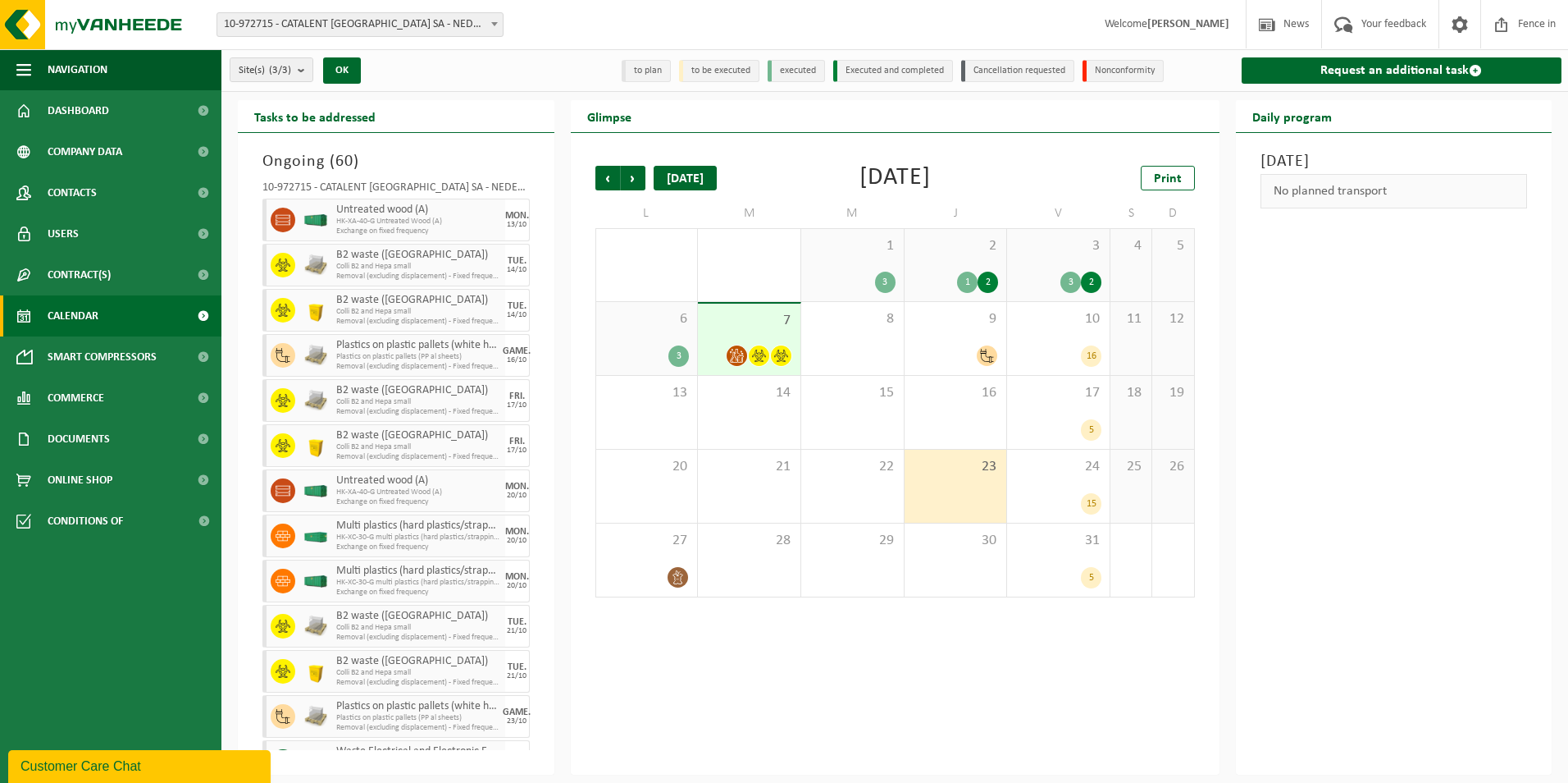
click at [683, 183] on div "today" at bounding box center [685, 178] width 63 height 25
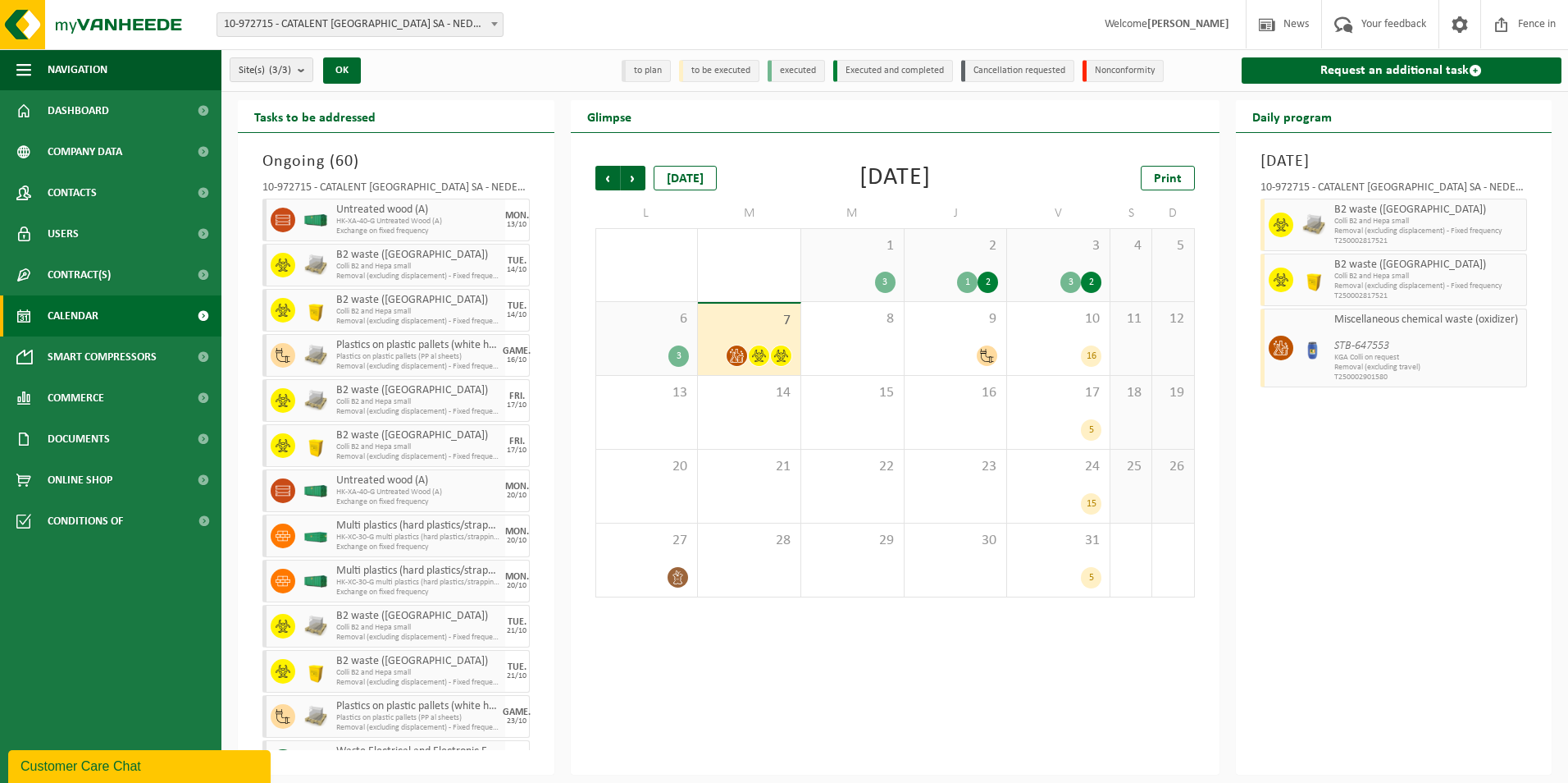
click at [729, 75] on li "to be executed" at bounding box center [719, 71] width 81 height 22
click at [86, 145] on span "Company data" at bounding box center [84, 152] width 75 height 41
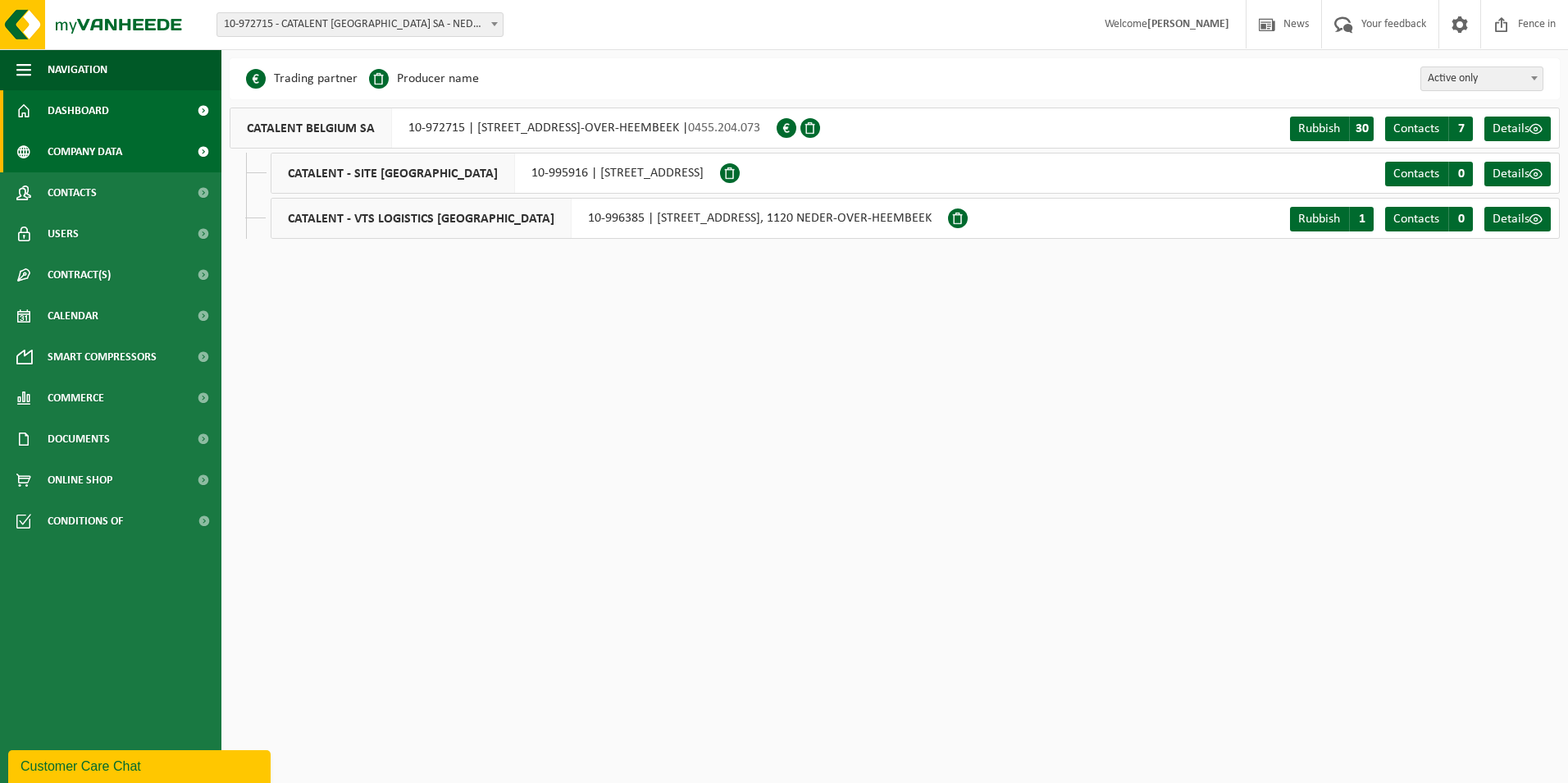
click at [89, 118] on span "Dashboard" at bounding box center [78, 110] width 61 height 41
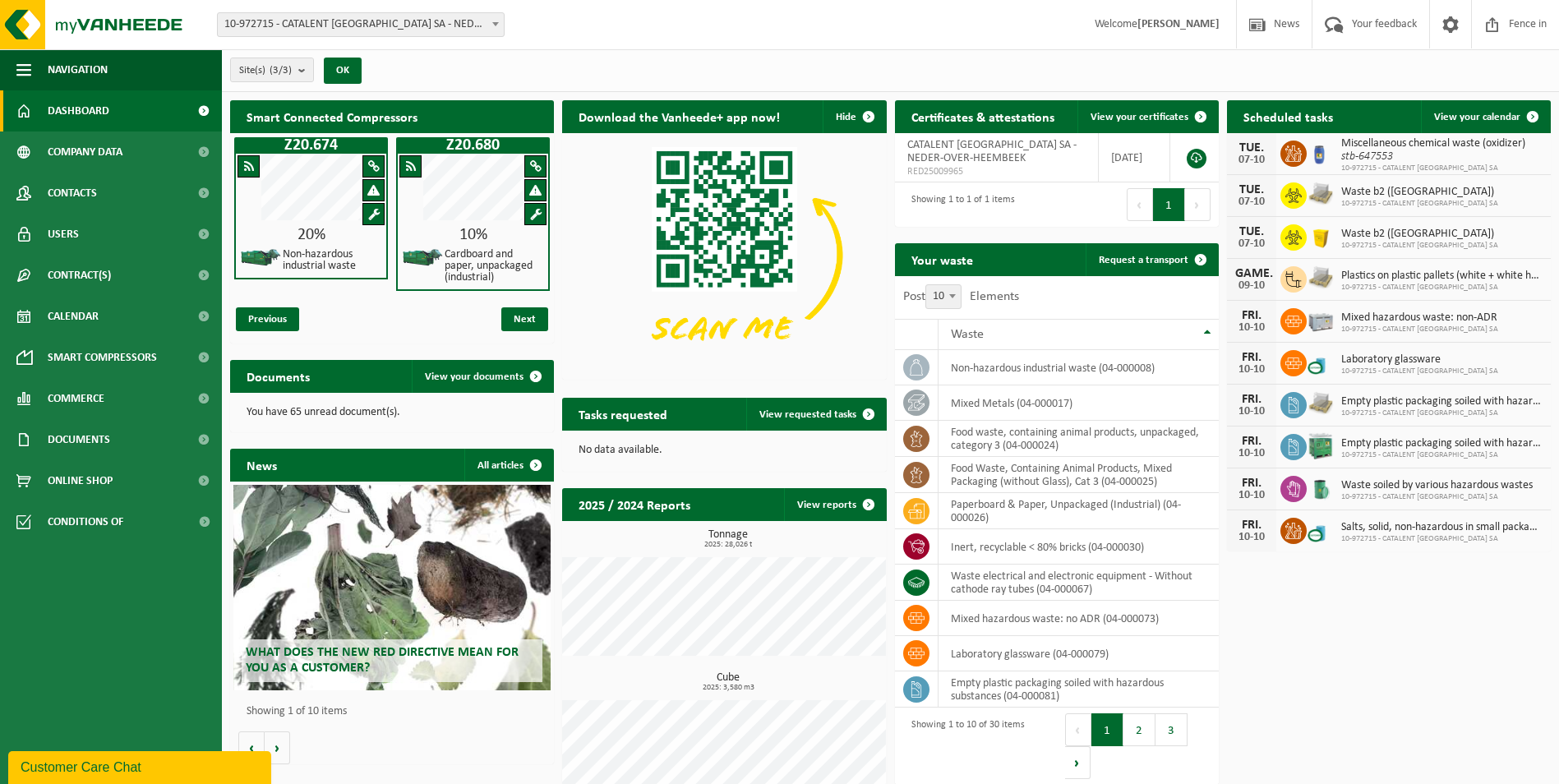
click at [374, 191] on span at bounding box center [373, 189] width 12 height 12
click at [522, 314] on span "Next" at bounding box center [524, 319] width 46 height 24
click at [284, 312] on span "Previous" at bounding box center [267, 319] width 63 height 24
click at [308, 69] on b "submit" at bounding box center [305, 70] width 15 height 23
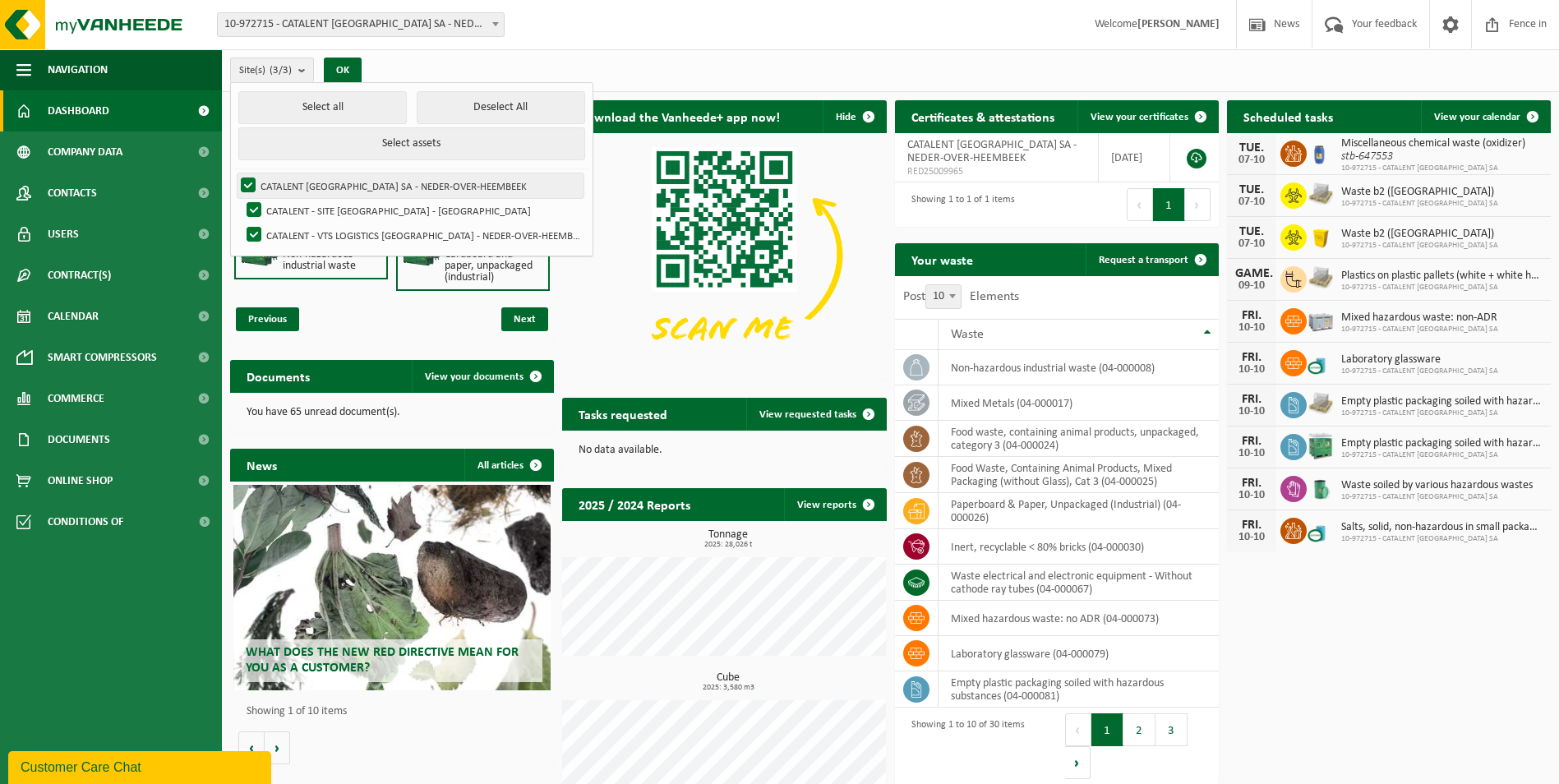
click at [341, 186] on label "CATALENT [GEOGRAPHIC_DATA] SA - NEDER-OVER-HEEMBEEK" at bounding box center [410, 186] width 346 height 25
click at [235, 174] on input "CATALENT [GEOGRAPHIC_DATA] SA - NEDER-OVER-HEEMBEEK" at bounding box center [234, 173] width 1 height 1
click at [348, 64] on button "OK" at bounding box center [342, 71] width 38 height 26
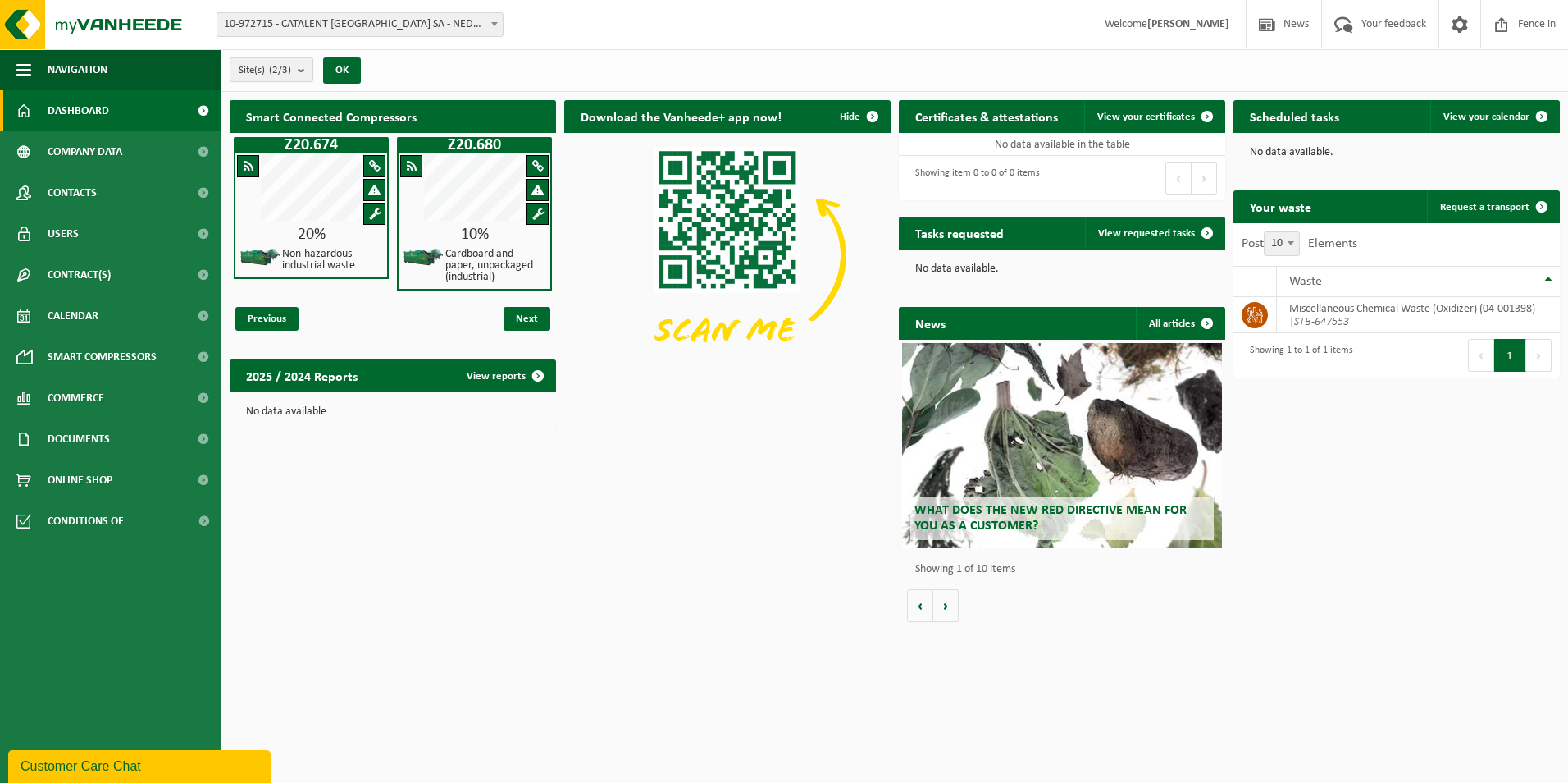
click at [307, 64] on b "submit" at bounding box center [305, 69] width 15 height 23
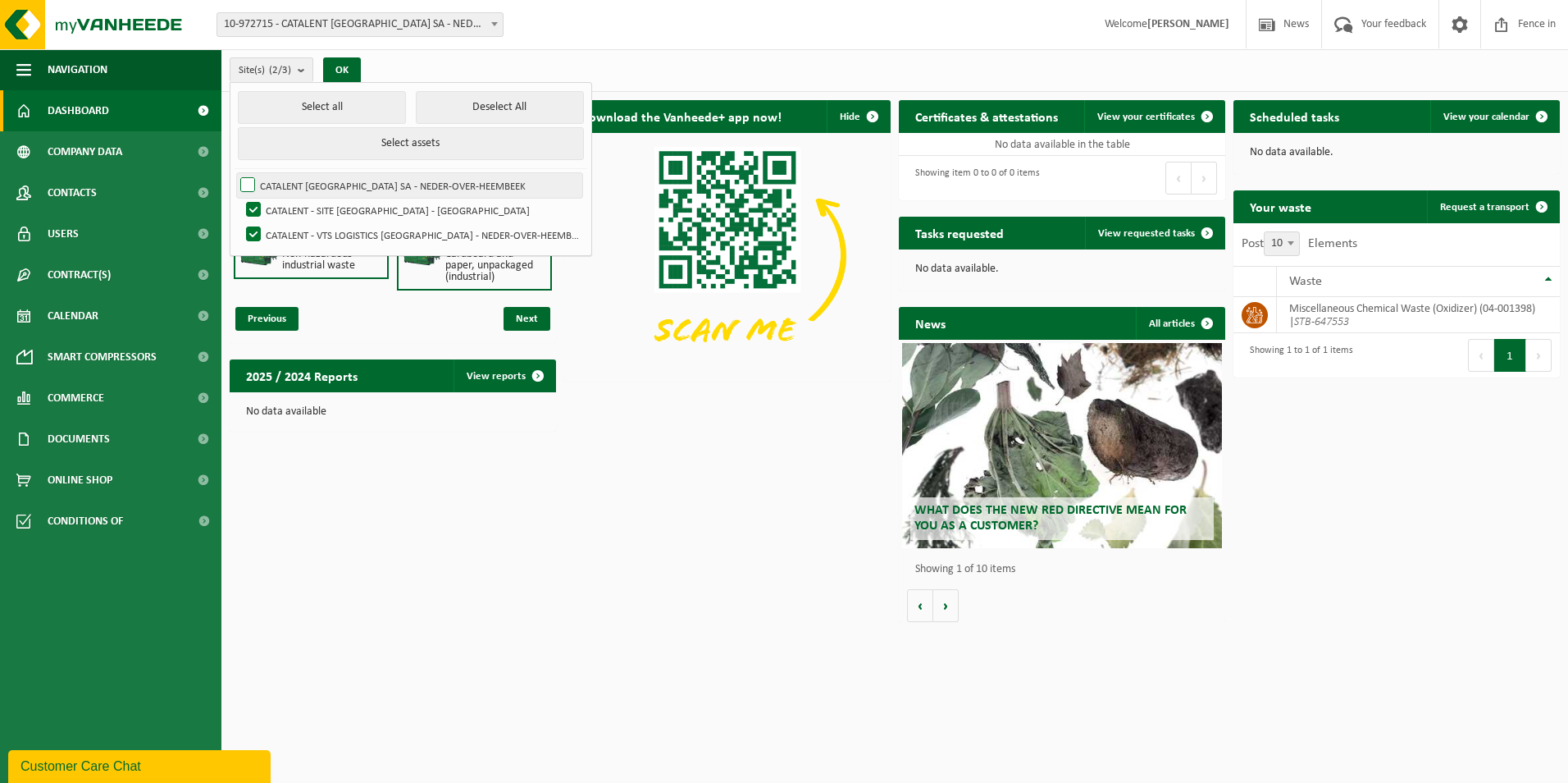
click at [327, 178] on label "CATALENT [GEOGRAPHIC_DATA] SA - NEDER-OVER-HEEMBEEK" at bounding box center [409, 185] width 345 height 25
click at [234, 173] on input "CATALENT [GEOGRAPHIC_DATA] SA - NEDER-OVER-HEEMBEEK" at bounding box center [233, 172] width 1 height 1
checkbox input "true"
click at [369, 140] on button "Select assets" at bounding box center [410, 143] width 345 height 32
click at [364, 111] on button "Select all" at bounding box center [322, 107] width 169 height 32
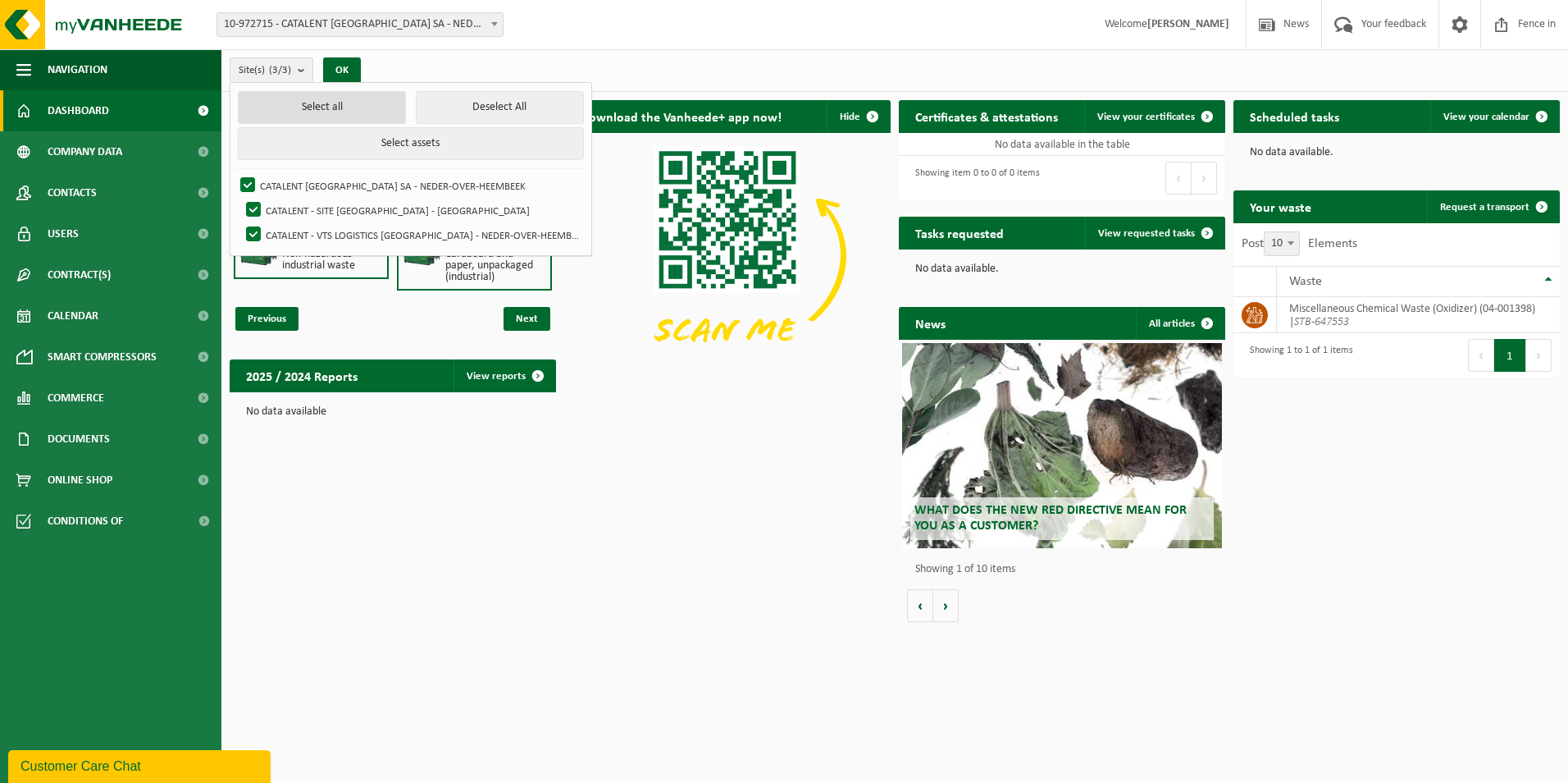
click at [364, 111] on button "Select all" at bounding box center [322, 107] width 169 height 32
click at [483, 75] on div "Site(s) (3/3) Select all Deselect All Select assets CATALENT [GEOGRAPHIC_DATA] …" at bounding box center [895, 70] width 1347 height 43
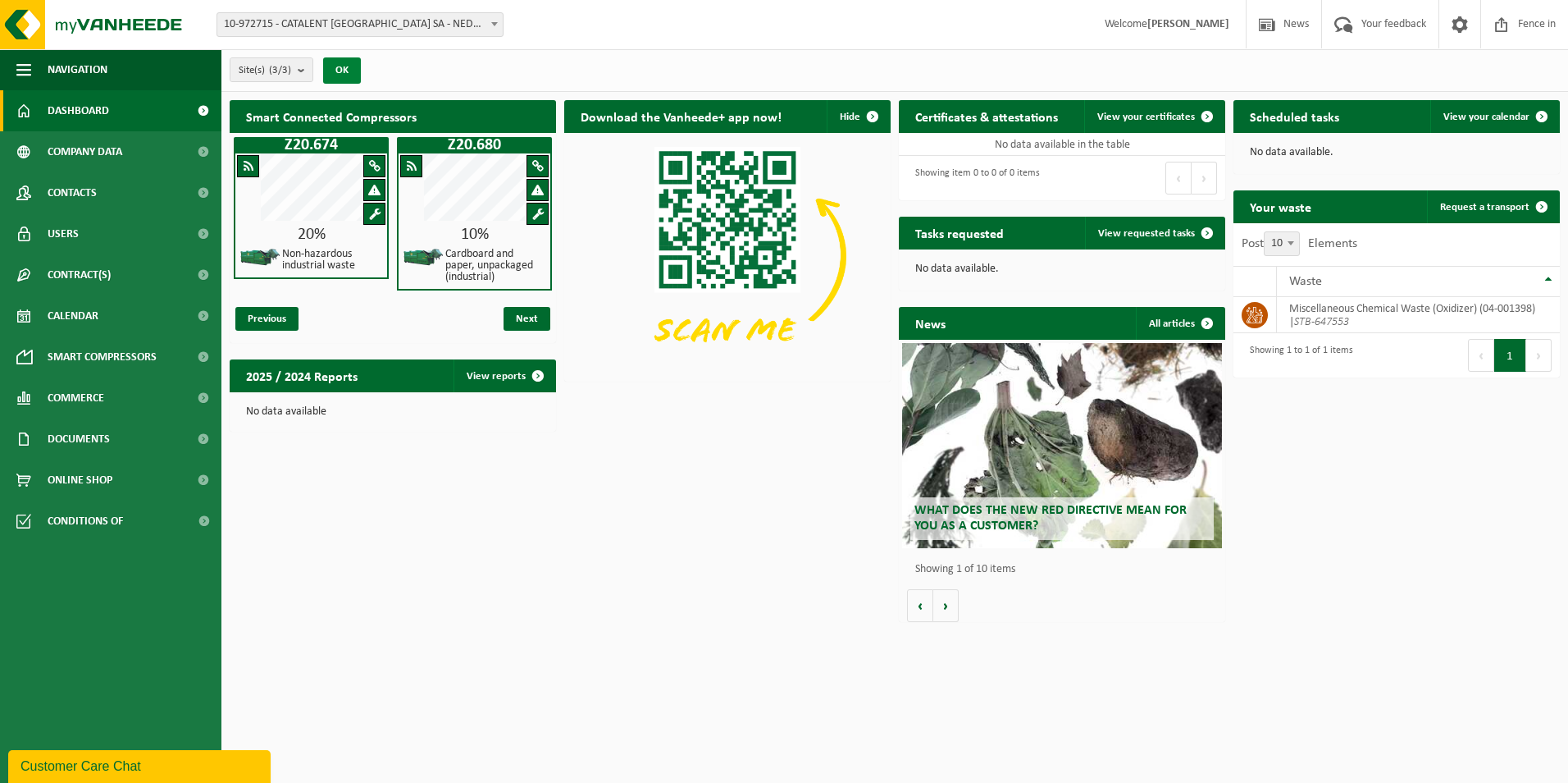
click at [355, 66] on button "OK" at bounding box center [342, 70] width 38 height 26
